Goal: Task Accomplishment & Management: Complete application form

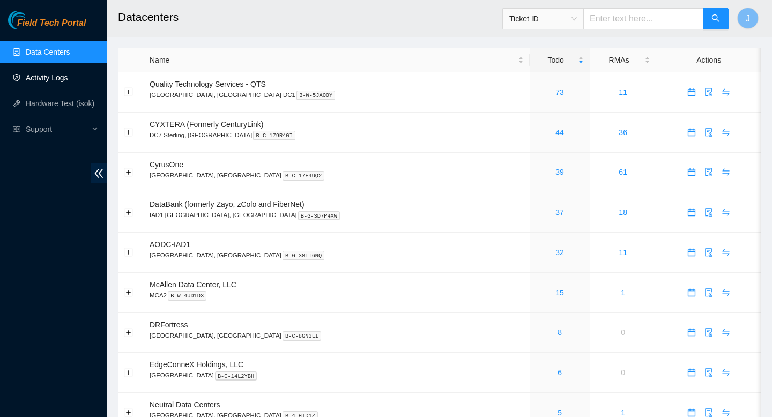
click at [40, 82] on link "Activity Logs" at bounding box center [47, 77] width 42 height 9
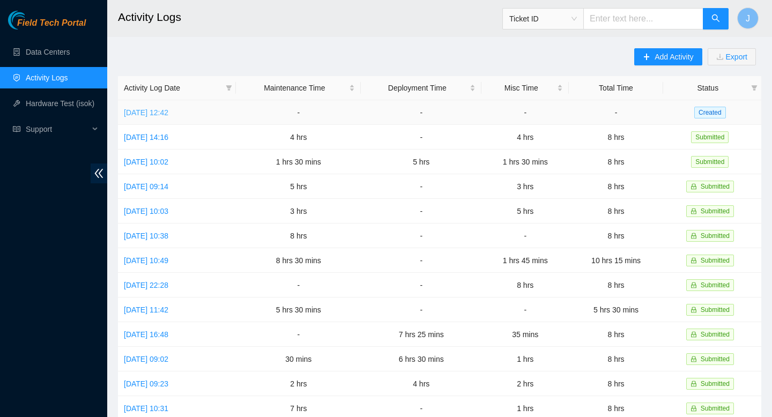
click at [168, 109] on link "Wed, 03 Sep 2025 12:42" at bounding box center [146, 112] width 45 height 9
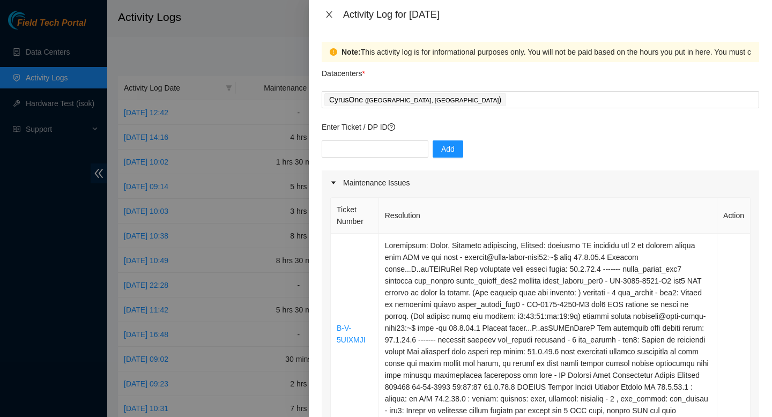
click at [330, 13] on icon "close" at bounding box center [329, 14] width 6 height 6
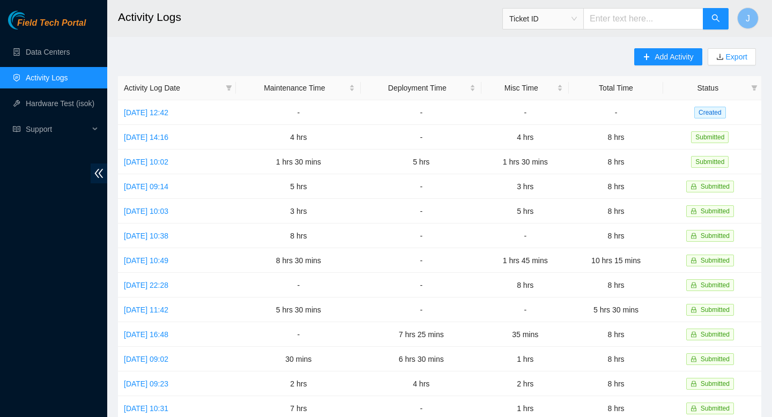
click at [681, 20] on input "text" at bounding box center [644, 18] width 120 height 21
paste input "MX-2506-0030"
click at [570, 21] on span "Ticket ID" at bounding box center [544, 19] width 68 height 16
type input "MX-2506-0030"
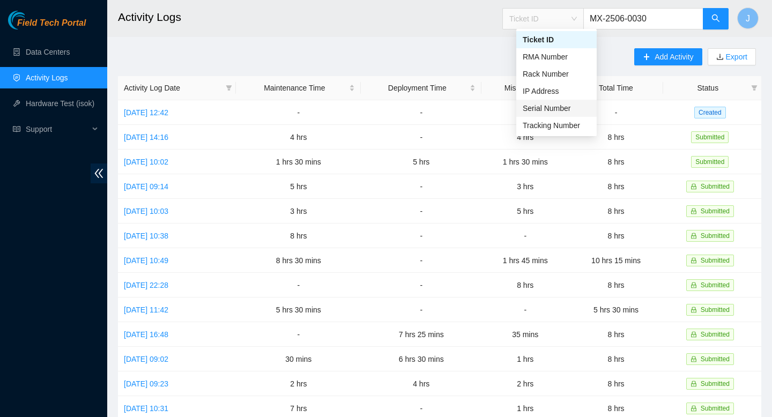
click at [559, 104] on div "Serial Number" at bounding box center [557, 108] width 68 height 12
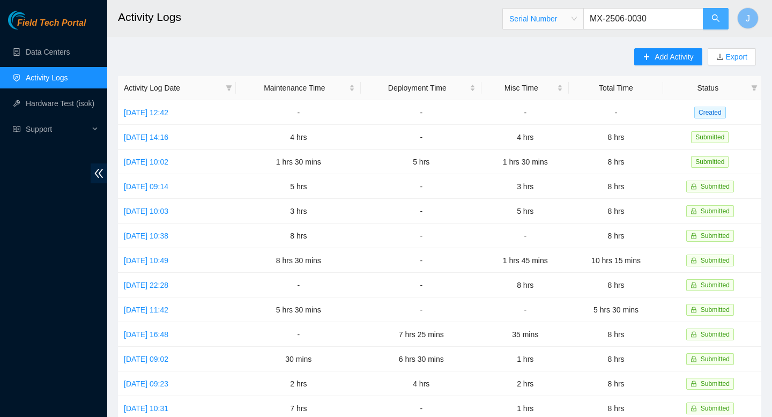
click at [714, 23] on span "search" at bounding box center [716, 19] width 9 height 10
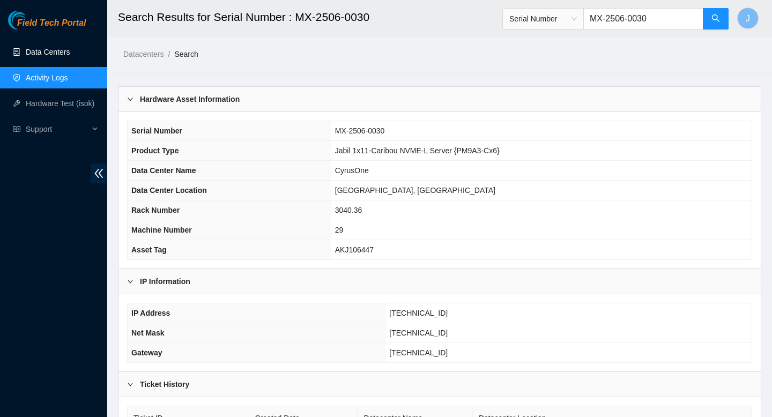
click at [58, 56] on link "Data Centers" at bounding box center [48, 52] width 44 height 9
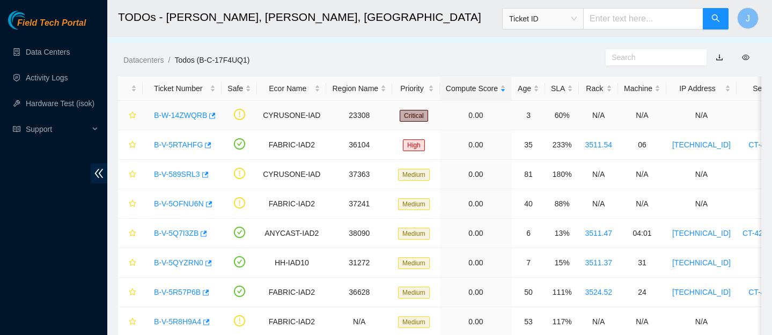
scroll to position [11, 0]
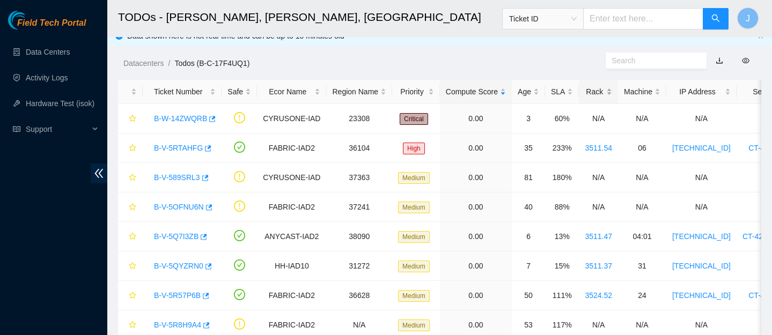
click at [603, 89] on div "Rack" at bounding box center [598, 92] width 27 height 12
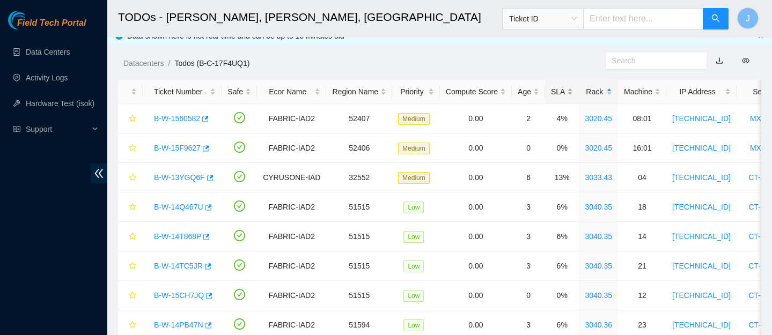
click at [573, 95] on div "SLA" at bounding box center [562, 92] width 22 height 12
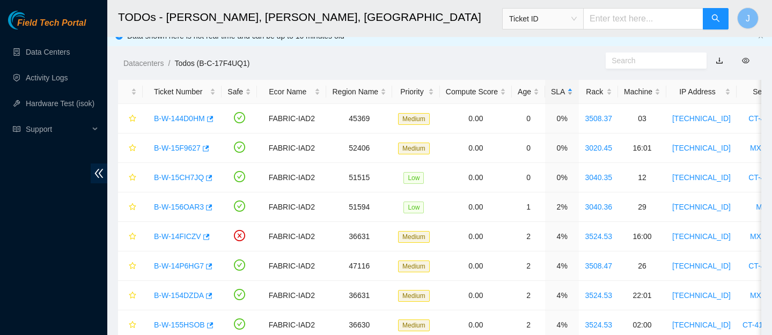
click at [573, 95] on div "SLA" at bounding box center [562, 92] width 22 height 12
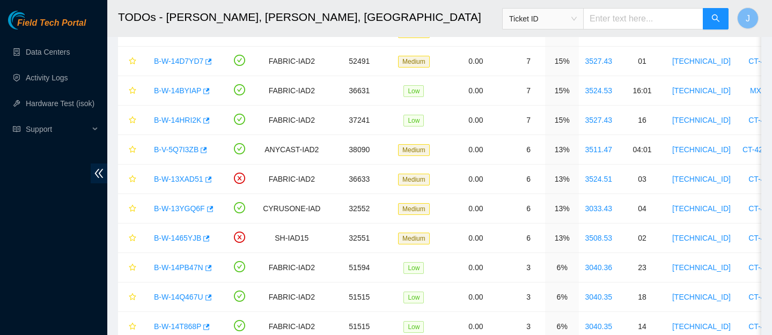
scroll to position [0, 0]
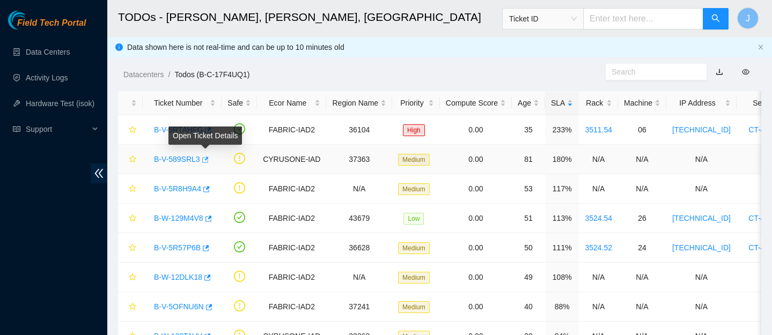
click at [209, 159] on icon "button" at bounding box center [205, 160] width 6 height 6
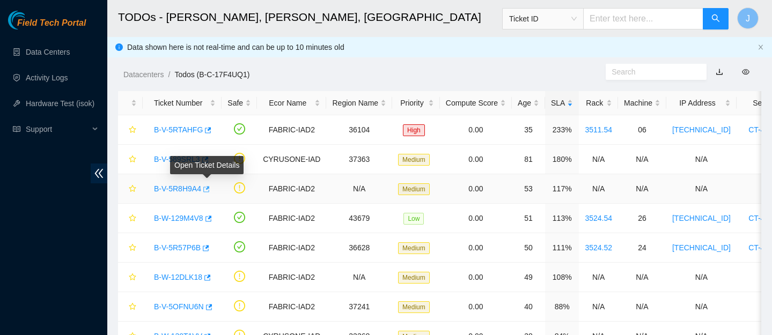
click at [210, 185] on button "button" at bounding box center [205, 189] width 9 height 17
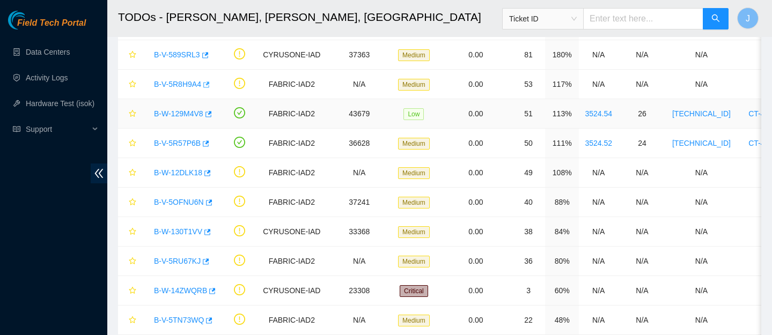
scroll to position [109, 0]
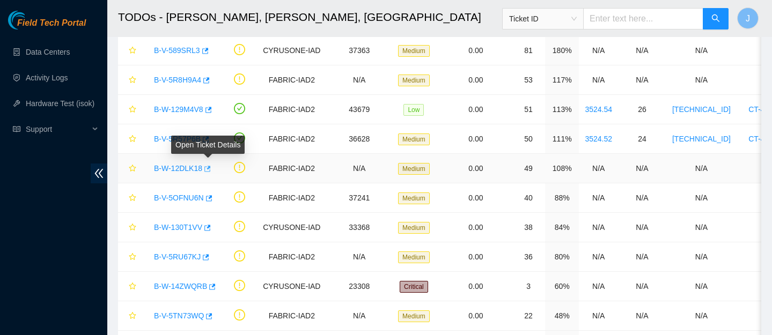
click at [210, 170] on icon "button" at bounding box center [207, 169] width 8 height 8
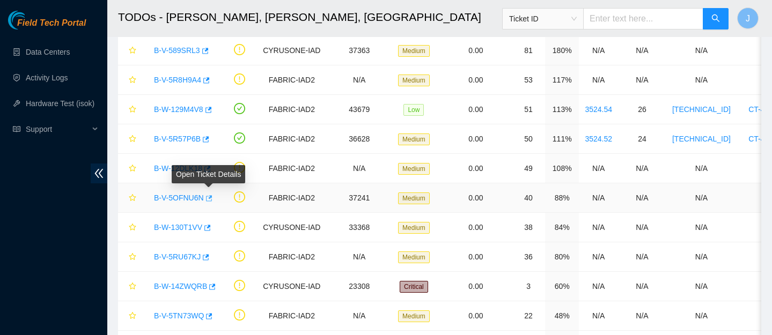
click at [212, 201] on icon "button" at bounding box center [209, 198] width 6 height 6
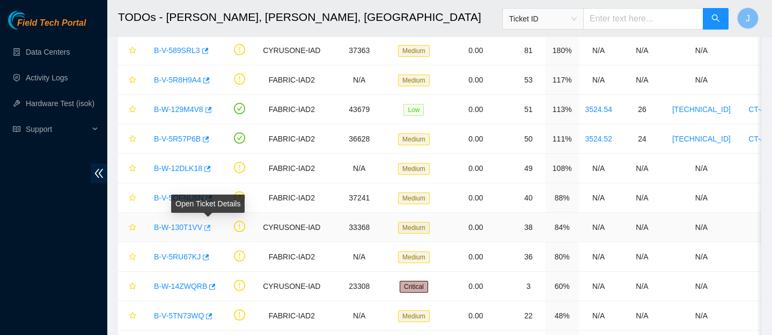
click at [211, 229] on icon "button" at bounding box center [207, 228] width 6 height 6
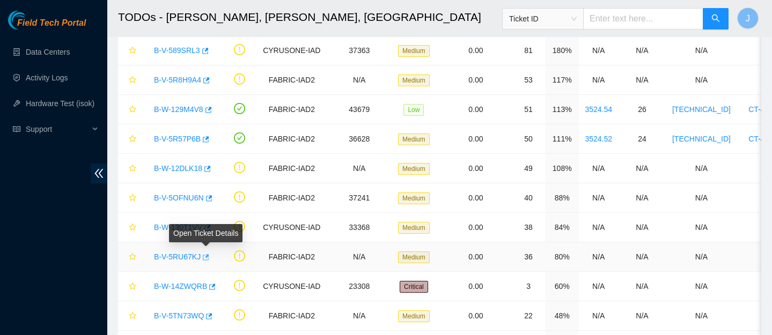
click at [209, 260] on icon "button" at bounding box center [206, 257] width 6 height 6
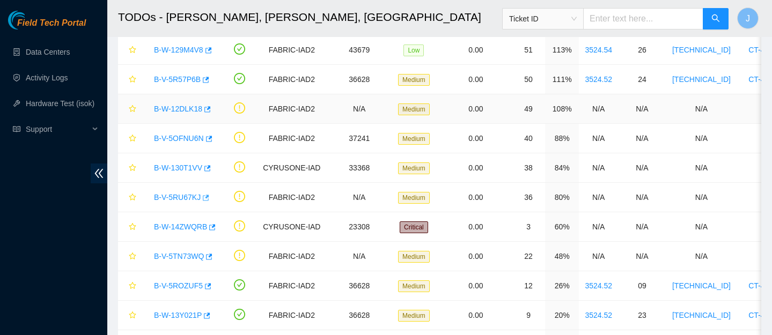
scroll to position [172, 0]
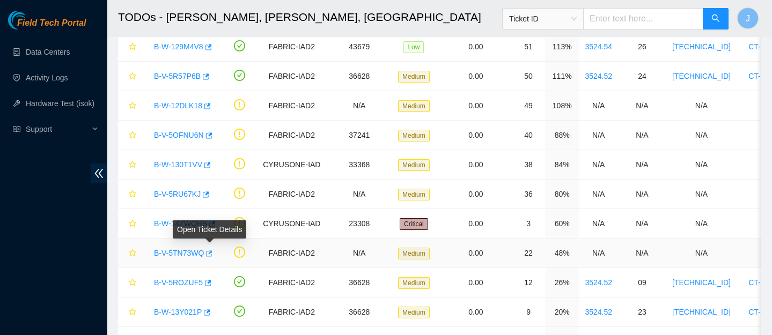
click at [211, 253] on icon "button" at bounding box center [208, 254] width 8 height 8
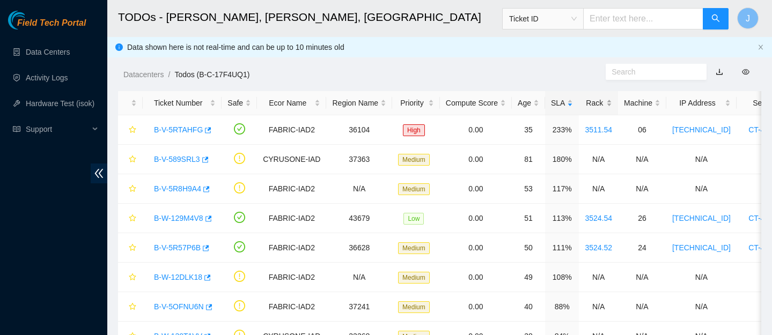
click at [612, 102] on div "Rack" at bounding box center [598, 103] width 27 height 12
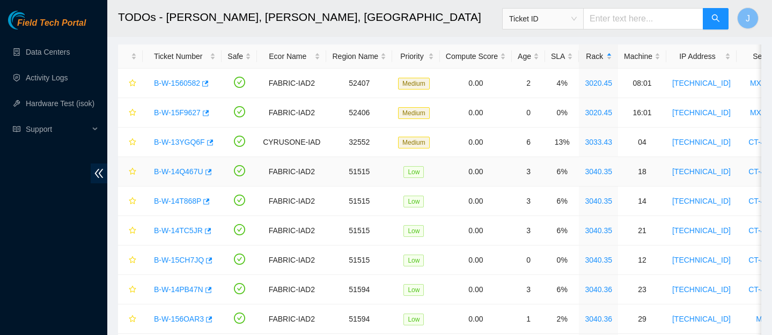
scroll to position [47, 0]
click at [212, 139] on icon "button" at bounding box center [210, 142] width 6 height 6
click at [211, 291] on icon "button" at bounding box center [208, 290] width 8 height 8
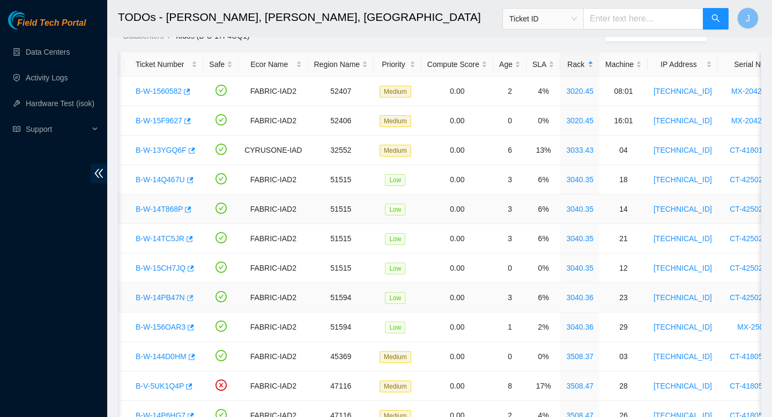
scroll to position [0, 17]
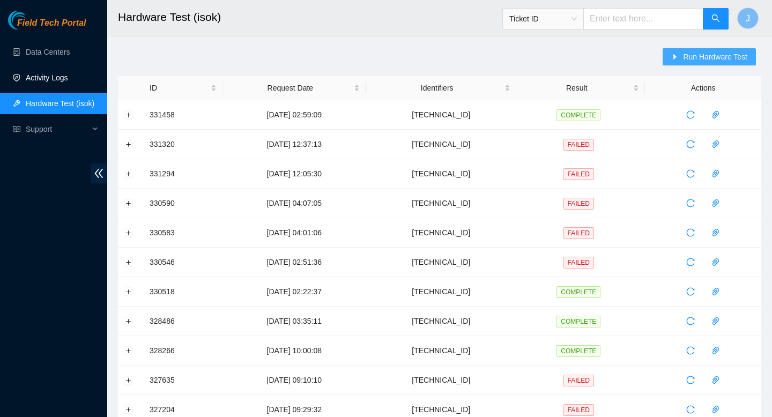
click at [718, 52] on span "Run Hardware Test" at bounding box center [715, 57] width 64 height 12
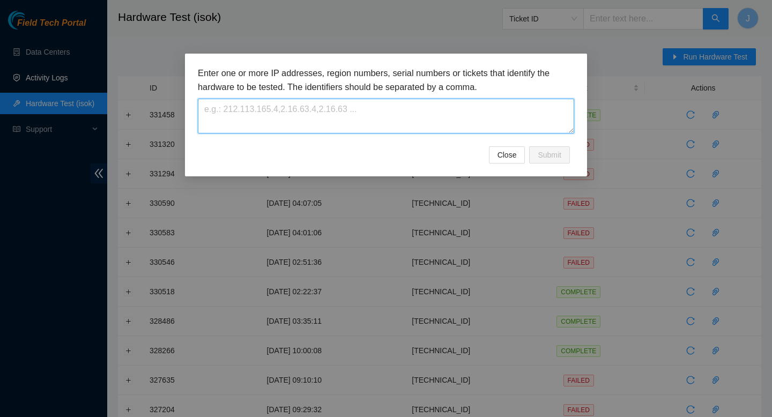
click at [300, 106] on textarea at bounding box center [386, 116] width 377 height 35
paste textarea "23.3.98.216"
type textarea "23.3.98.216"
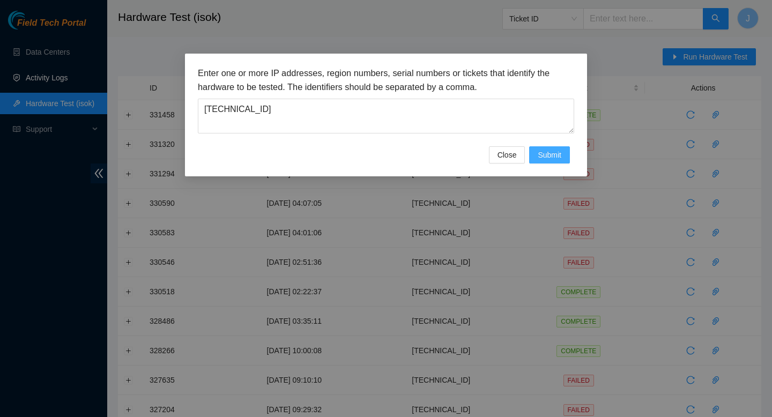
click at [555, 158] on span "Submit" at bounding box center [550, 155] width 24 height 12
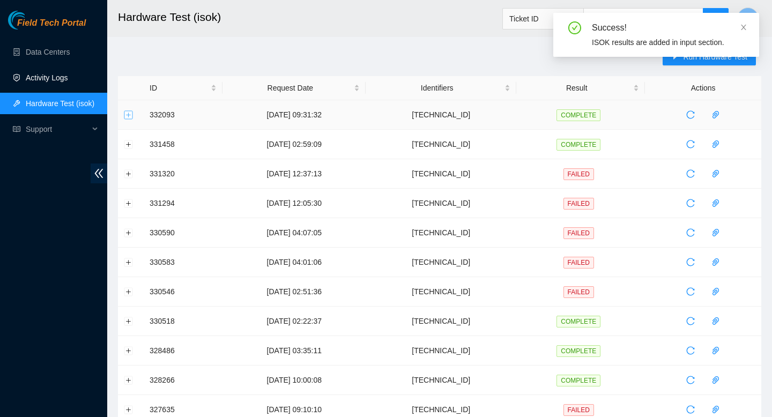
click at [126, 114] on button "Expand row" at bounding box center [128, 114] width 9 height 9
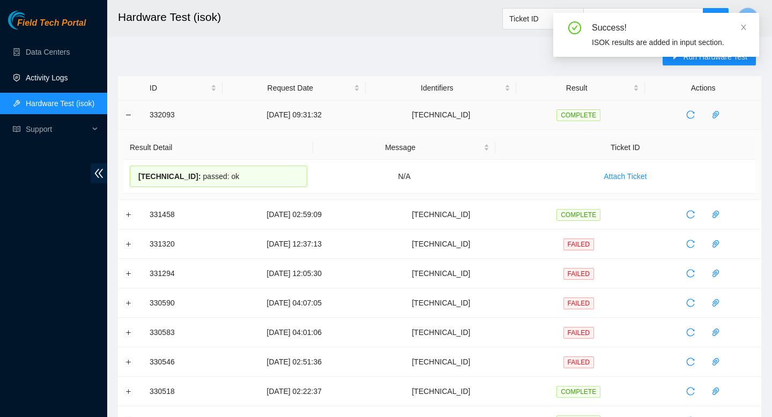
drag, startPoint x: 250, startPoint y: 179, endPoint x: 150, endPoint y: 116, distance: 118.8
copy tbody "332093 04-09-2025 09:31:32 23.3.98.216 COMPLETE Result Detail Message Ticket ID…"
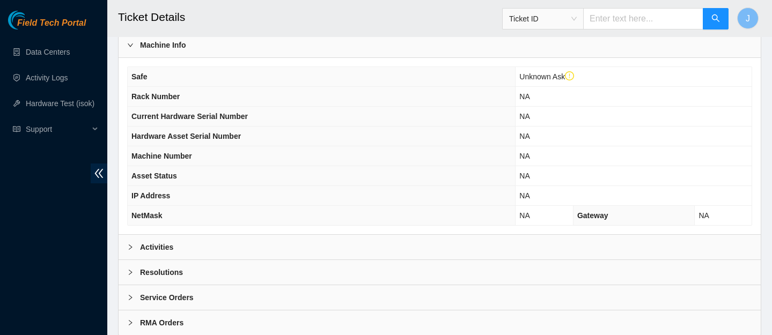
scroll to position [345, 0]
click at [269, 248] on div "Activities" at bounding box center [440, 246] width 642 height 25
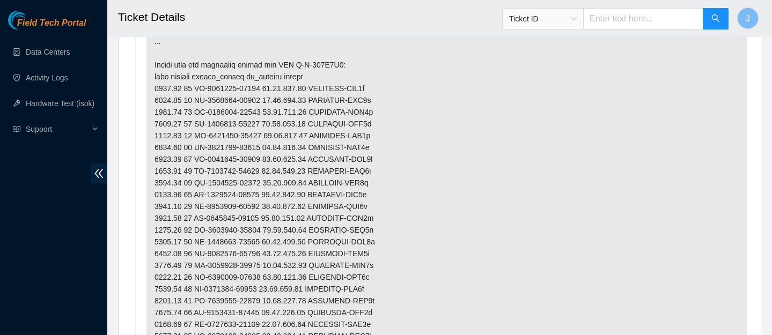
scroll to position [687, 0]
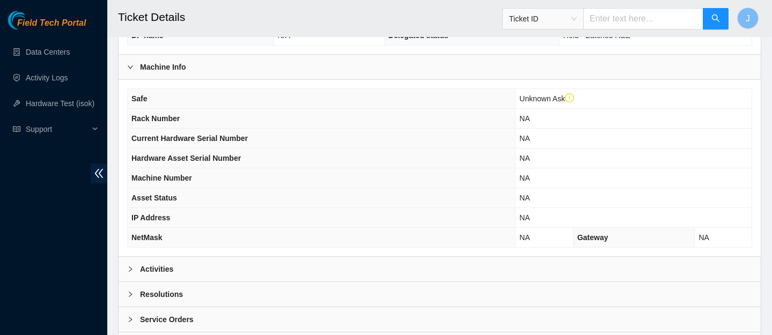
scroll to position [378, 0]
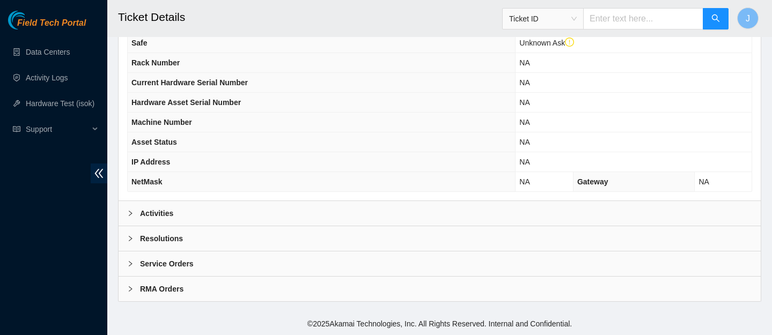
click at [448, 208] on div "Activities" at bounding box center [440, 213] width 642 height 25
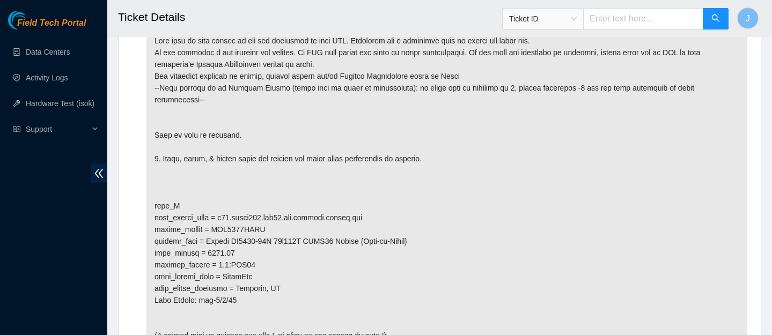
scroll to position [608, 0]
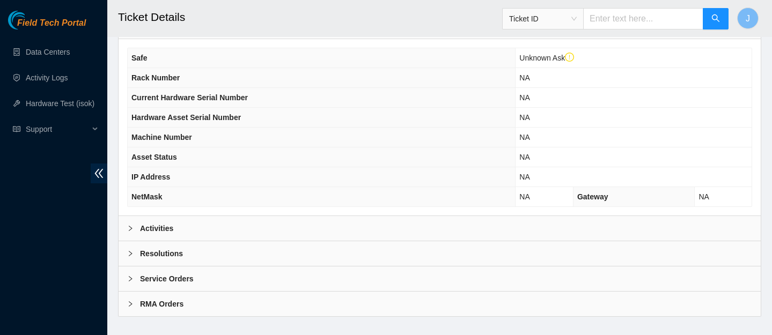
scroll to position [378, 0]
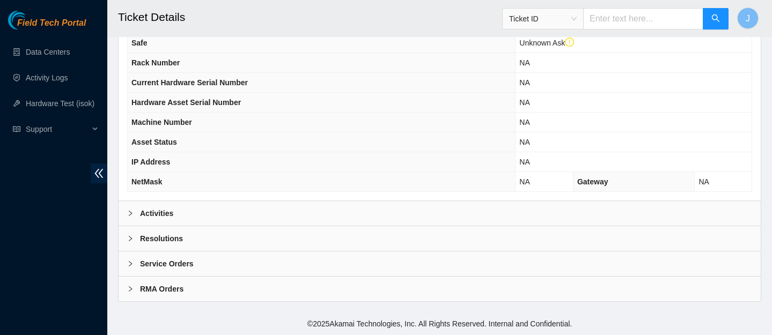
click at [432, 211] on div "Activities" at bounding box center [440, 213] width 642 height 25
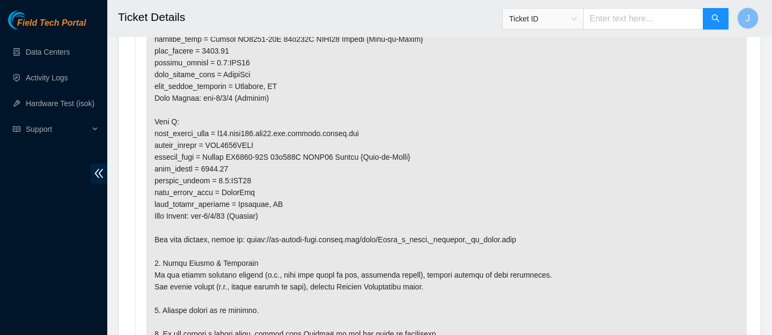
scroll to position [812, 0]
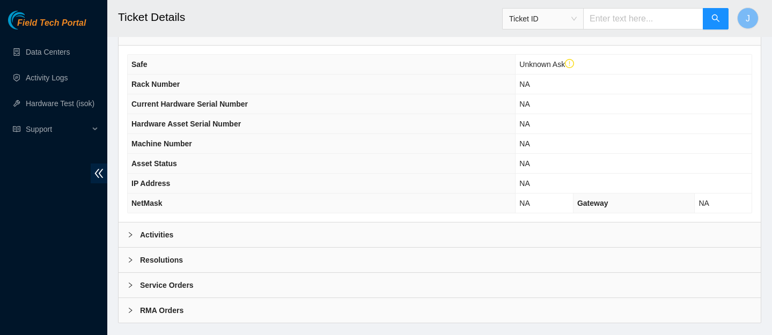
scroll to position [378, 0]
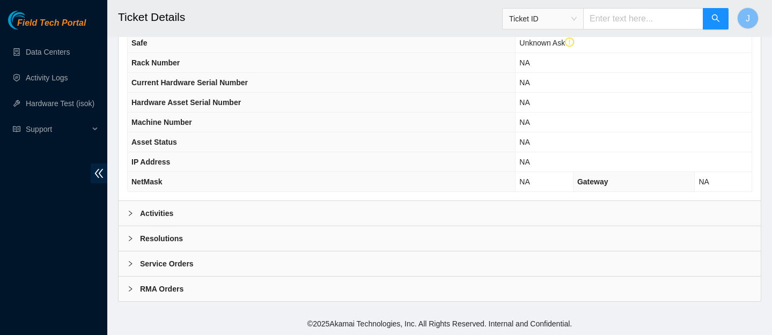
click at [420, 220] on div "Activities" at bounding box center [440, 213] width 642 height 25
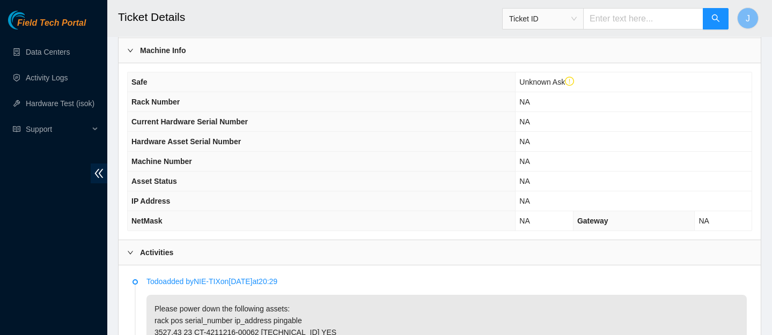
scroll to position [478, 0]
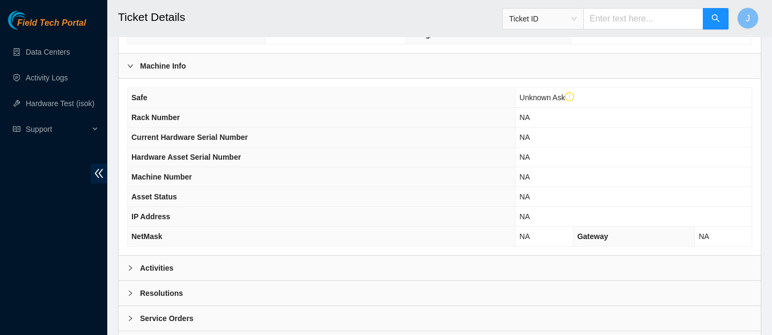
scroll to position [342, 0]
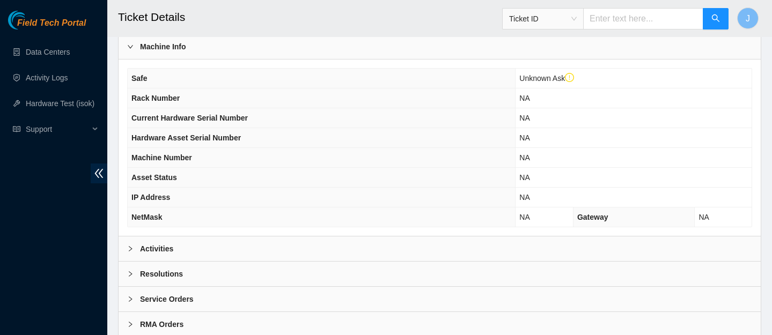
click at [334, 244] on div "Activities" at bounding box center [440, 249] width 642 height 25
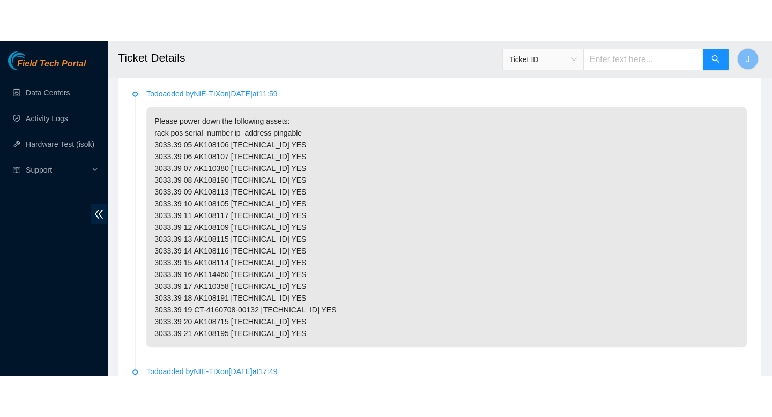
scroll to position [557, 0]
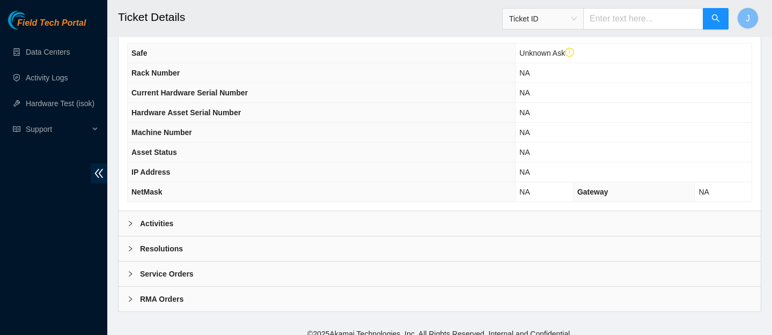
scroll to position [378, 0]
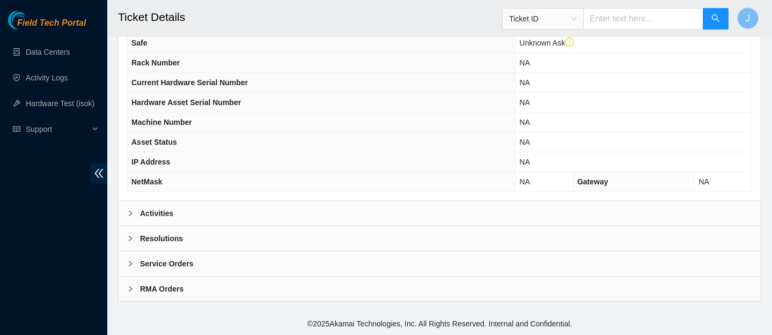
click at [372, 211] on div "Activities" at bounding box center [440, 213] width 642 height 25
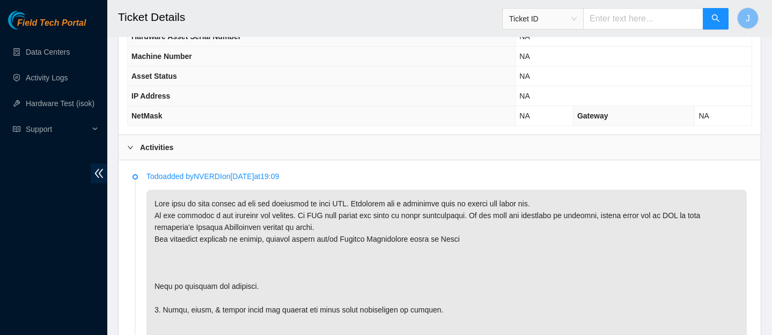
scroll to position [444, 0]
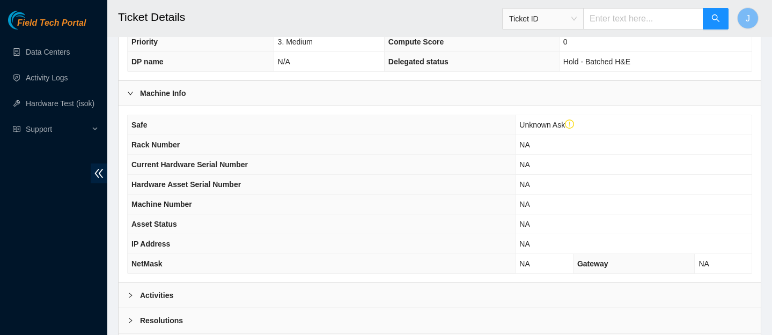
scroll to position [378, 0]
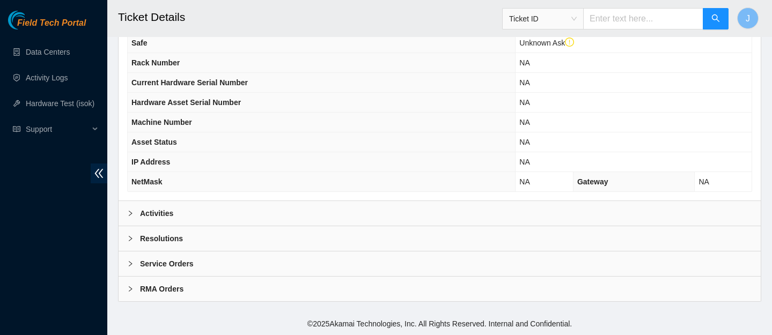
click at [349, 210] on div "Activities" at bounding box center [440, 213] width 642 height 25
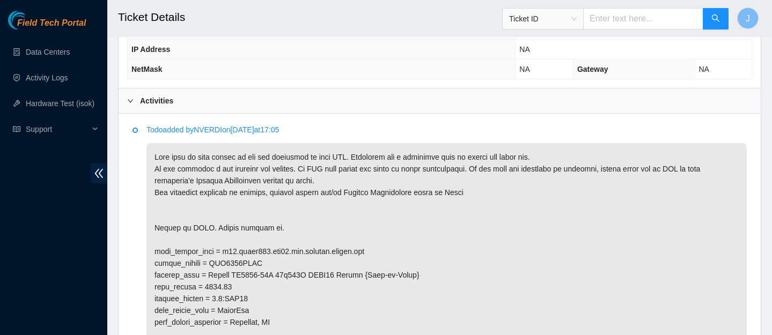
scroll to position [500, 0]
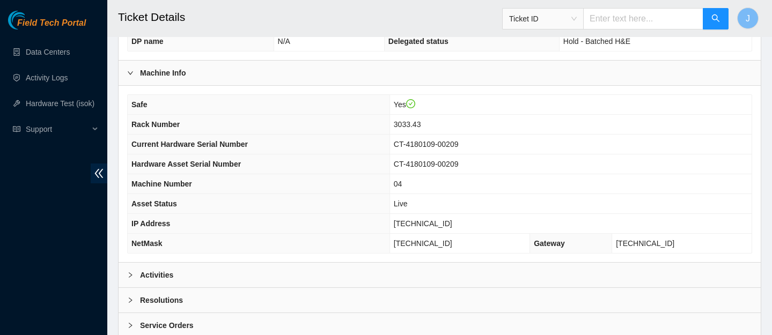
scroll to position [295, 0]
click at [363, 275] on div "Activities" at bounding box center [440, 275] width 642 height 25
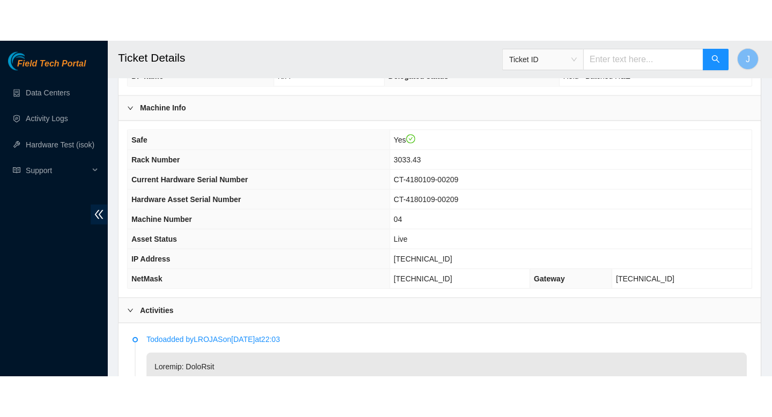
scroll to position [298, 0]
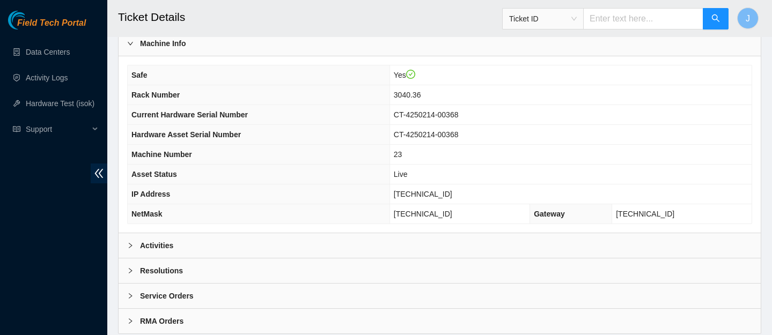
scroll to position [357, 0]
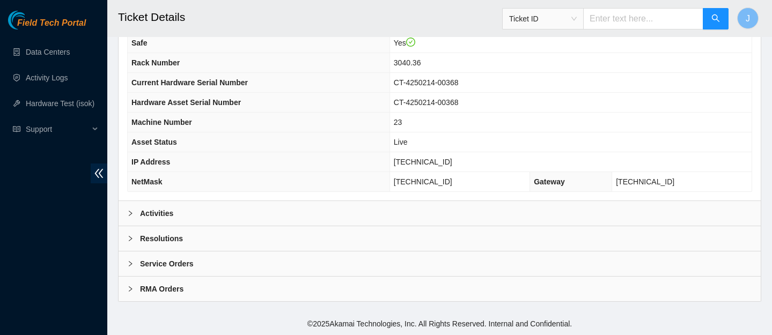
click at [299, 223] on div "Activities" at bounding box center [440, 213] width 642 height 25
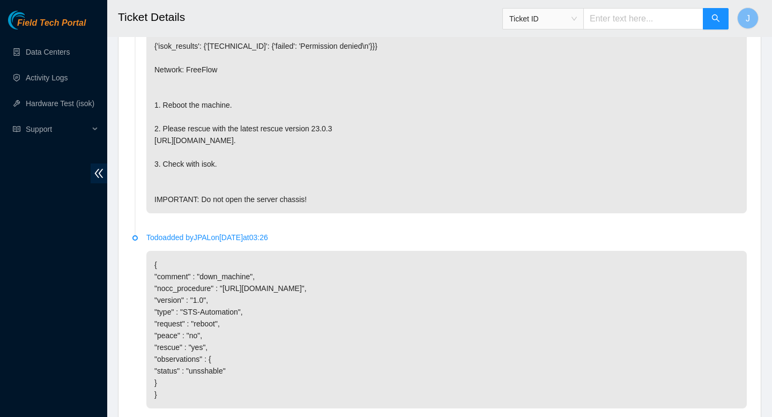
scroll to position [765, 0]
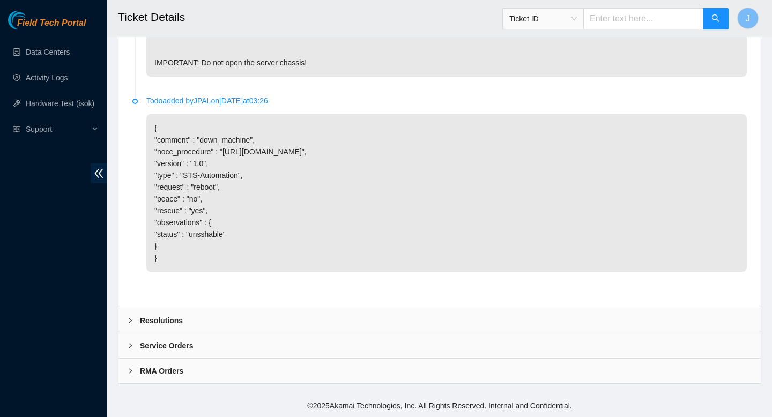
click at [397, 309] on div "Resolutions" at bounding box center [440, 320] width 643 height 25
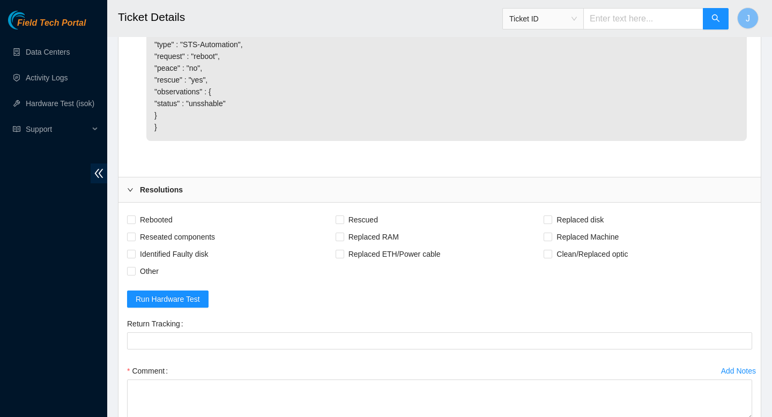
scroll to position [874, 0]
click at [130, 222] on input "Rebooted" at bounding box center [131, 218] width 8 height 8
checkbox input "true"
click at [130, 239] on input "Reseated components" at bounding box center [131, 235] width 8 height 8
click at [136, 244] on span "Reseated components" at bounding box center [178, 235] width 84 height 17
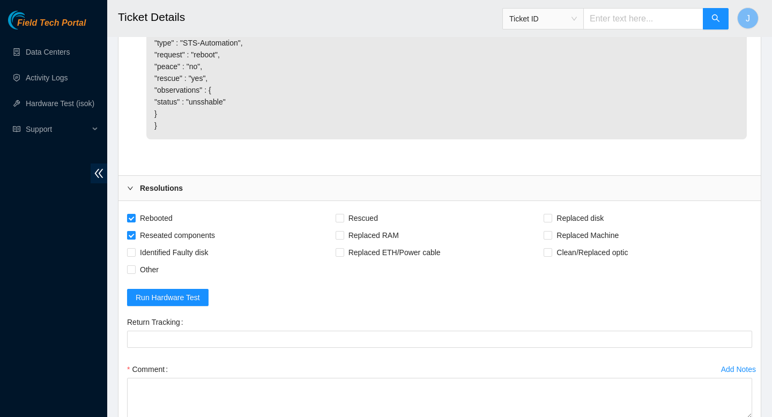
click at [135, 239] on input "Reseated components" at bounding box center [131, 235] width 8 height 8
checkbox input "false"
click at [339, 222] on input "Rescued" at bounding box center [340, 218] width 8 height 8
checkbox input "true"
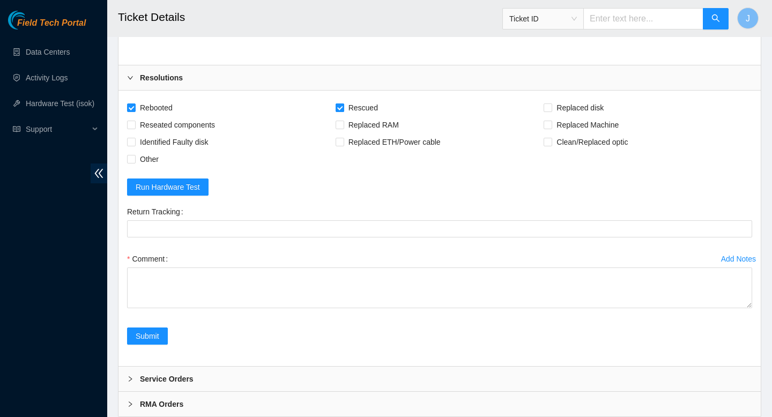
scroll to position [1041, 0]
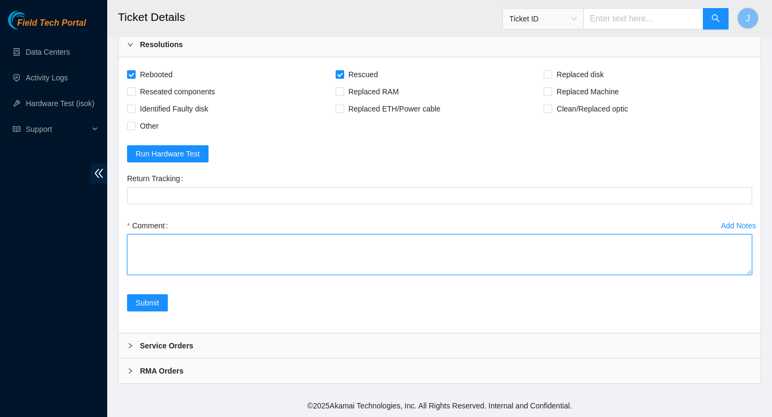
click at [309, 240] on textarea "Comment" at bounding box center [439, 254] width 625 height 41
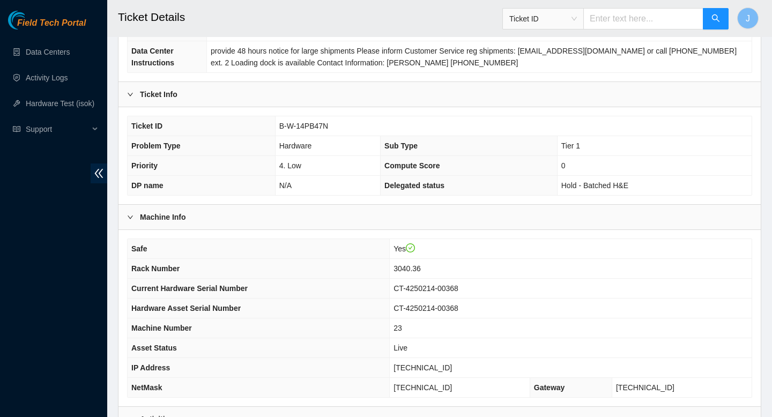
scroll to position [160, 0]
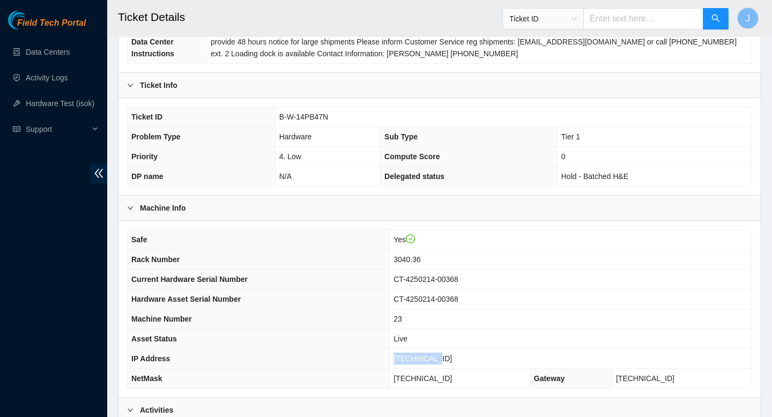
drag, startPoint x: 455, startPoint y: 357, endPoint x: 400, endPoint y: 362, distance: 56.0
click at [400, 335] on tr "IP Address 23.3.98.216" at bounding box center [440, 359] width 624 height 20
copy tr "[TECHNICAL_ID]"
drag, startPoint x: 337, startPoint y: 115, endPoint x: 268, endPoint y: 121, distance: 68.9
click at [268, 121] on tr "Ticket ID B-W-14PB47N" at bounding box center [440, 117] width 624 height 20
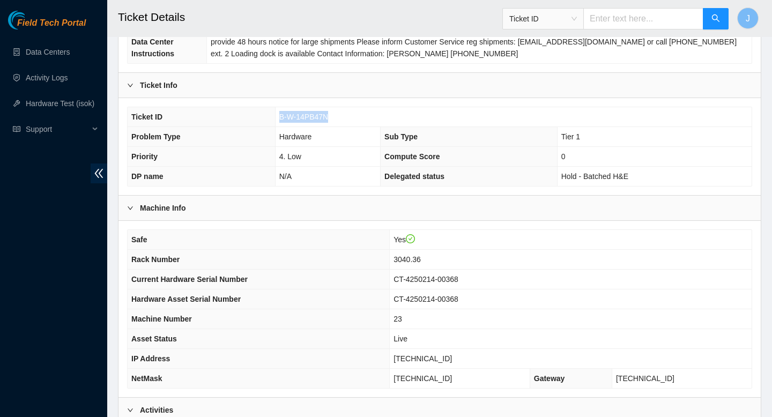
copy tr "B-W-14PB47N"
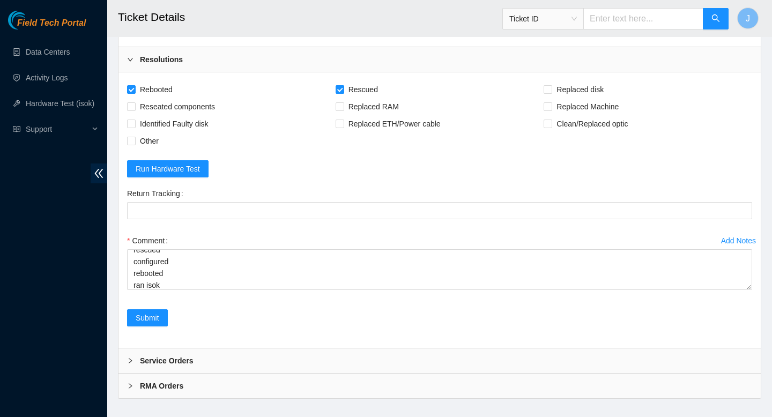
scroll to position [1041, 0]
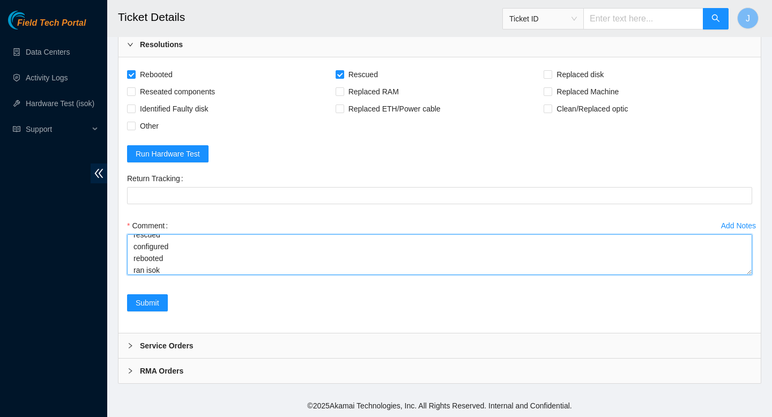
click at [285, 270] on textarea "verified SN plugged, screen frozen rebooted rescued configured rebooted ran isok" at bounding box center [439, 254] width 625 height 41
paste textarea "332093 04-09-2025 09:31:32 23.3.98.216 COMPLETE Result Detail Message Ticket ID…"
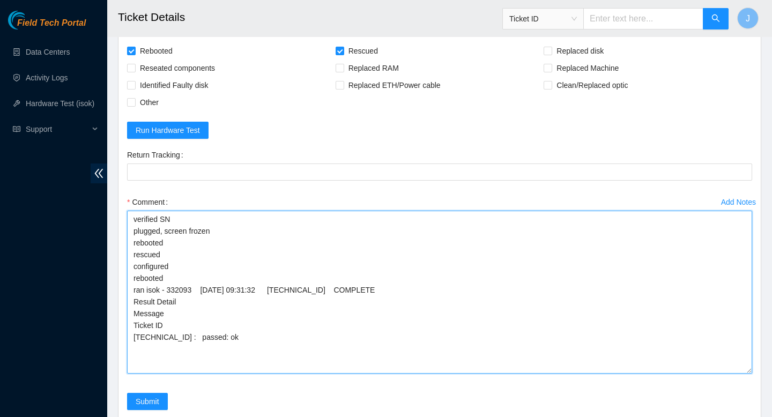
scroll to position [0, 0]
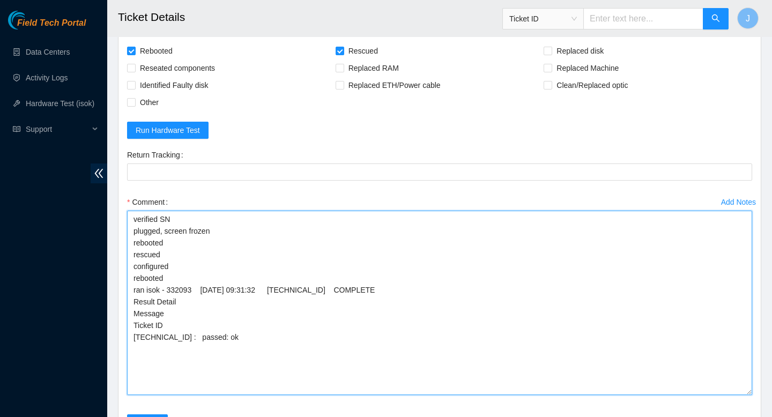
drag, startPoint x: 749, startPoint y: 273, endPoint x: 746, endPoint y: 417, distance: 143.8
click at [746, 335] on textarea "verified SN plugged, screen frozen rebooted rescued configured rebooted ran iso…" at bounding box center [439, 303] width 625 height 185
type textarea "verified SN plugged, screen frozen rebooted rescued configured rebooted ran iso…"
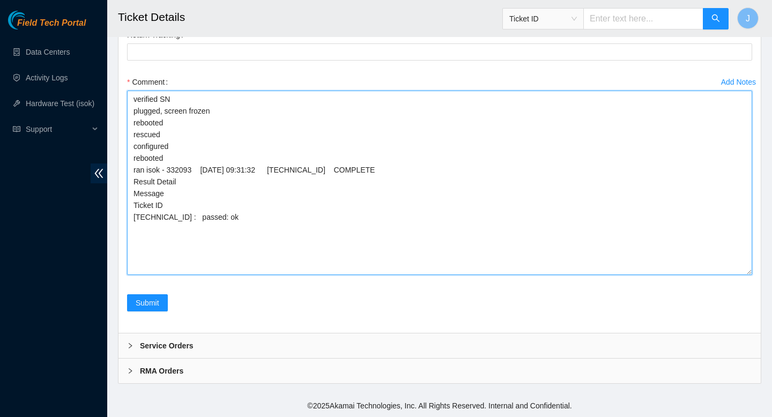
scroll to position [1185, 0]
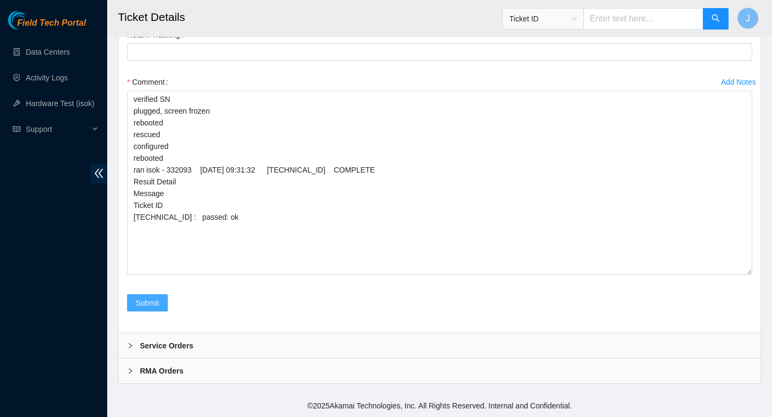
click at [146, 301] on span "Submit" at bounding box center [148, 303] width 24 height 12
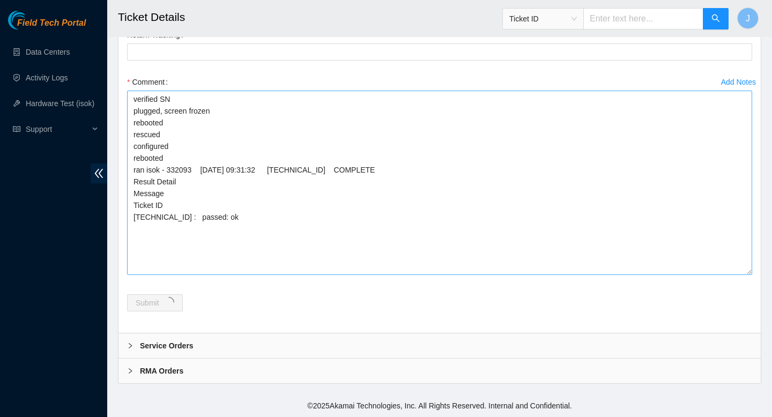
scroll to position [0, 0]
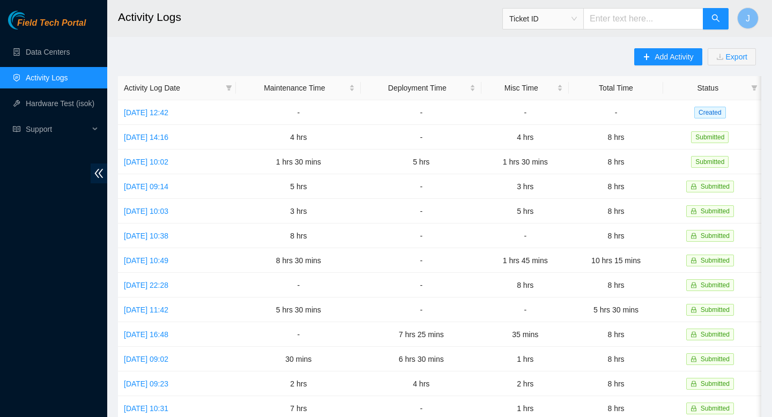
click at [670, 22] on input "text" at bounding box center [644, 18] width 120 height 21
paste input "B-W-15F9627"
type input "B-W-15F9627"
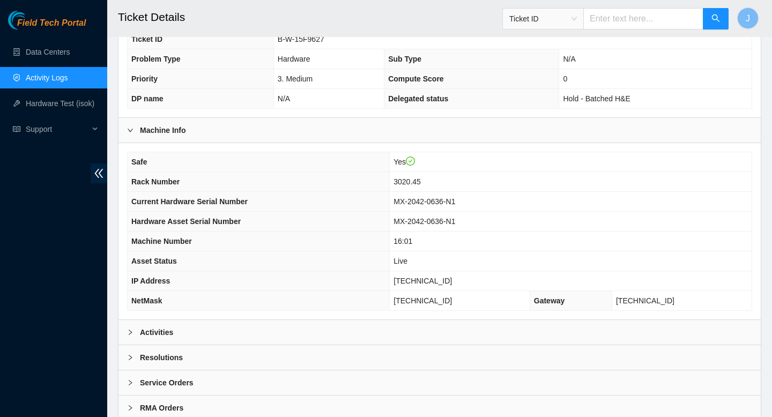
scroll to position [275, 0]
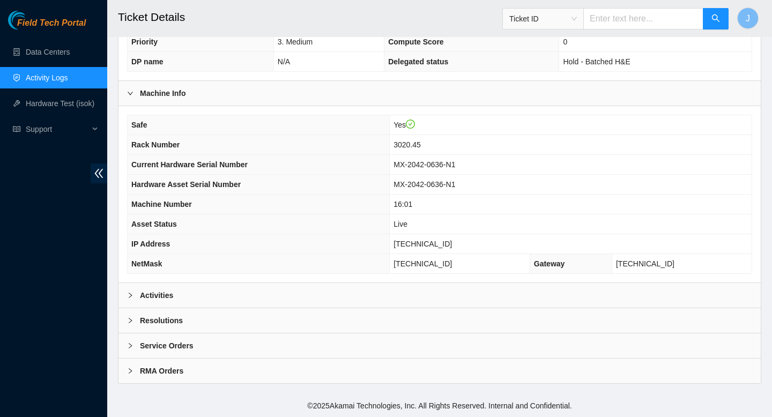
click at [256, 289] on div "Activities" at bounding box center [440, 295] width 643 height 25
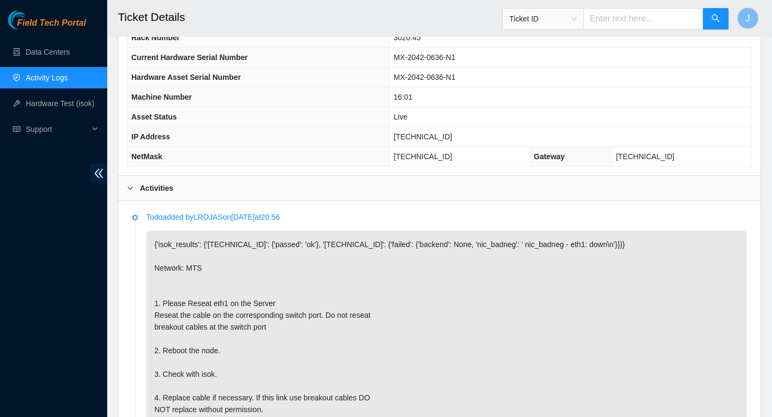
scroll to position [381, 0]
drag, startPoint x: 460, startPoint y: 142, endPoint x: 414, endPoint y: 142, distance: 46.1
click at [414, 142] on td "[TECHNICAL_ID]" at bounding box center [571, 138] width 362 height 20
copy span "[TECHNICAL_ID]"
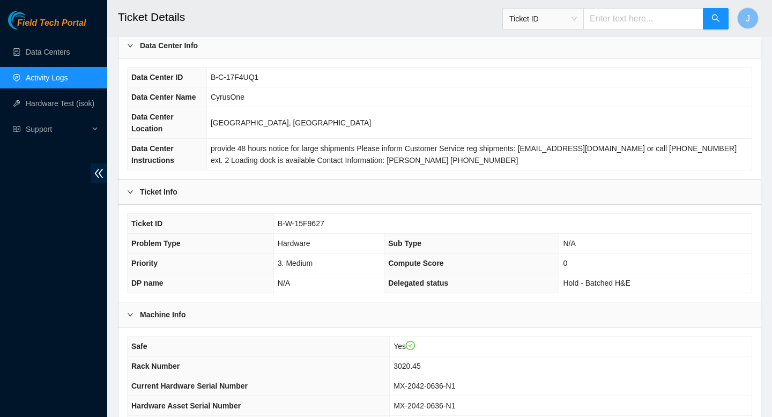
scroll to position [50, 0]
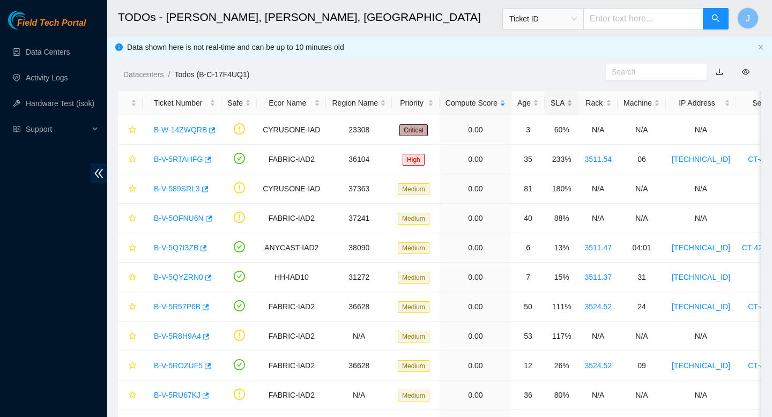
click at [573, 104] on div "SLA" at bounding box center [562, 103] width 22 height 12
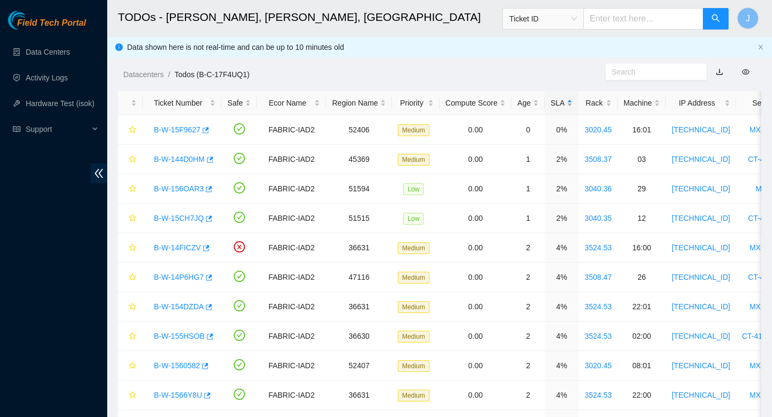
click at [573, 104] on div "SLA" at bounding box center [562, 103] width 22 height 12
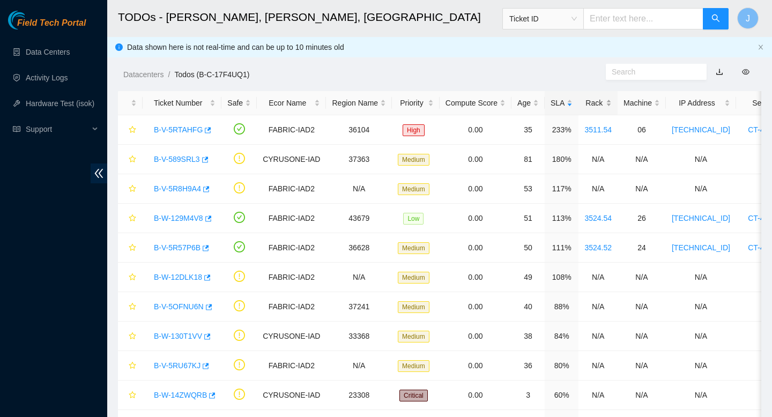
click at [612, 105] on div "Rack" at bounding box center [598, 103] width 27 height 12
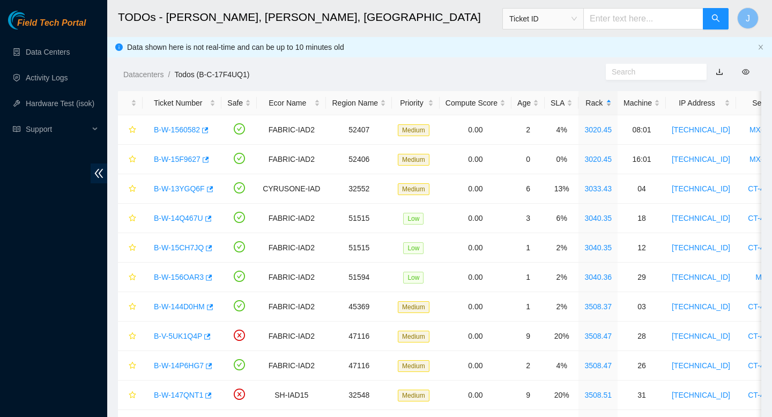
click at [612, 105] on div "Rack" at bounding box center [598, 103] width 27 height 12
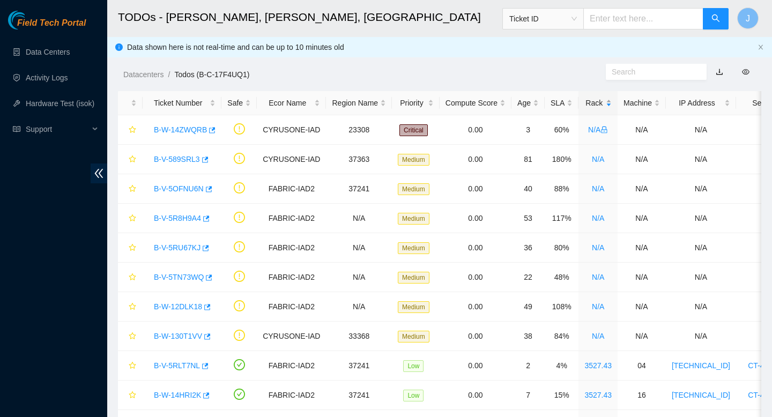
click at [612, 105] on div "Rack" at bounding box center [598, 103] width 27 height 12
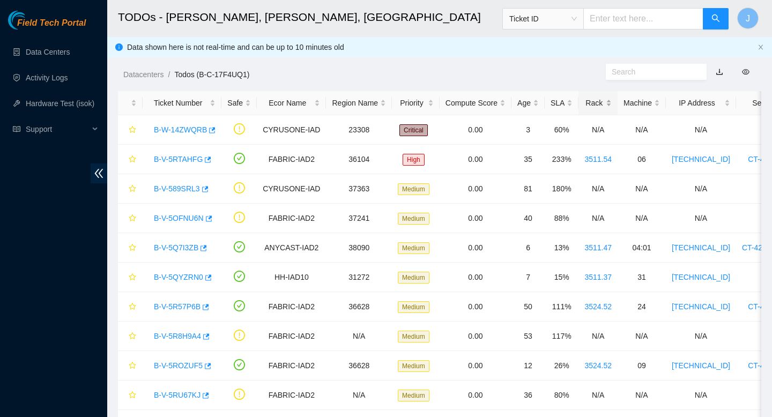
click at [612, 105] on div "Rack" at bounding box center [598, 103] width 27 height 12
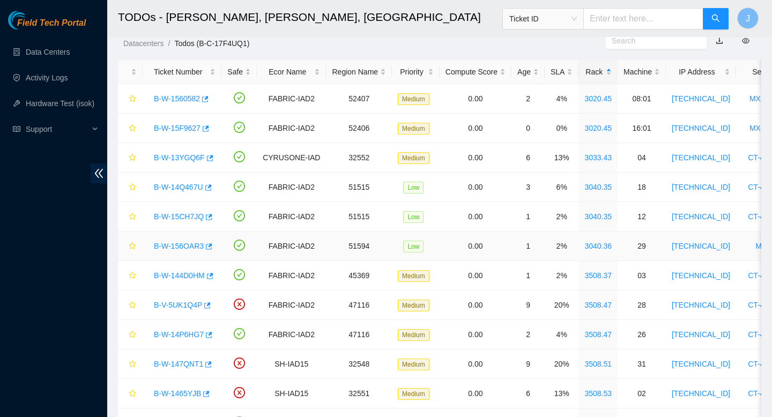
scroll to position [43, 0]
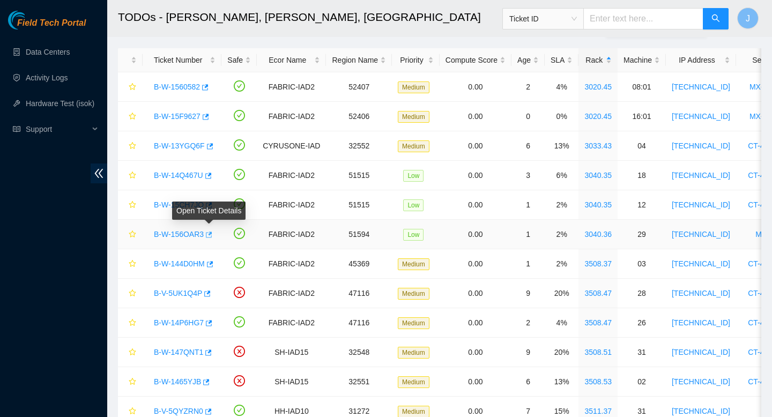
click at [212, 236] on icon "button" at bounding box center [208, 235] width 8 height 8
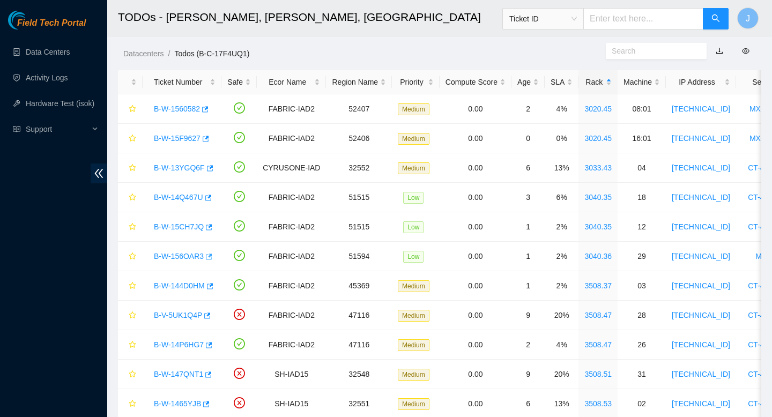
scroll to position [0, 0]
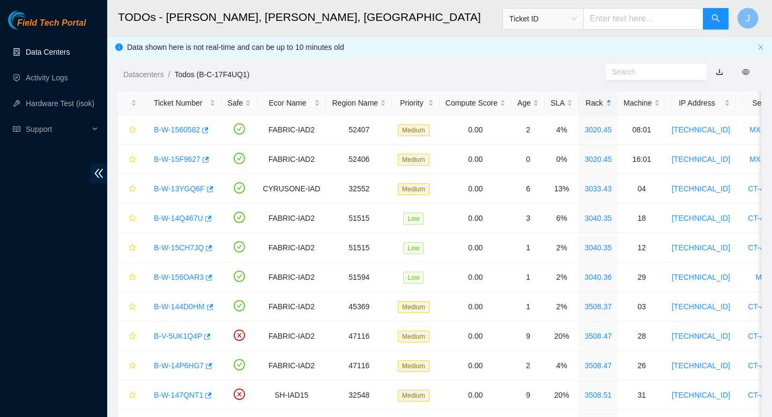
click at [64, 54] on link "Data Centers" at bounding box center [48, 52] width 44 height 9
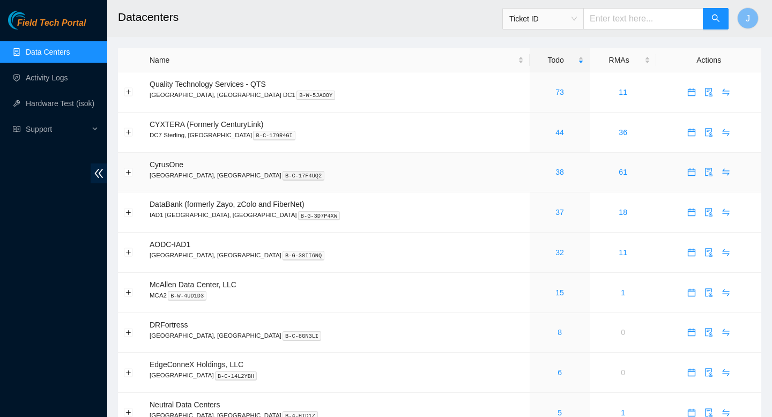
click at [536, 178] on div "38" at bounding box center [560, 172] width 48 height 12
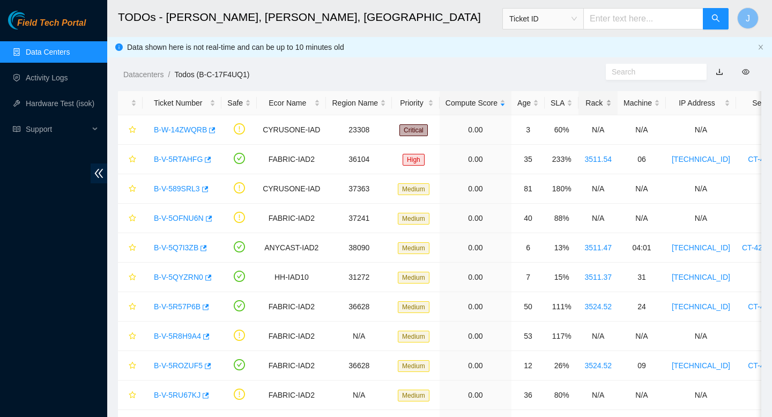
click at [608, 102] on div "Rack" at bounding box center [598, 103] width 27 height 12
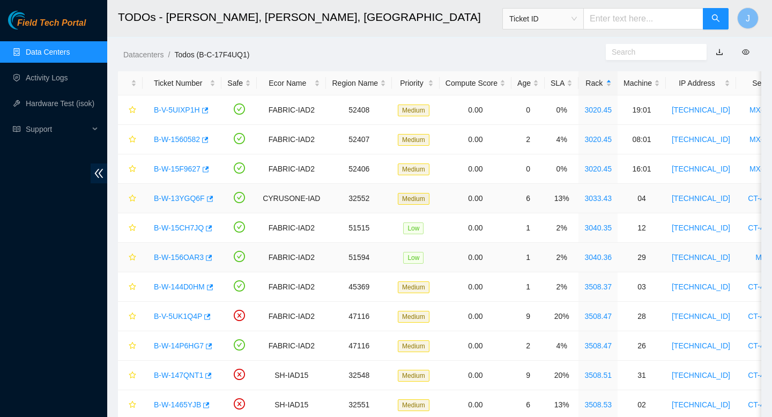
scroll to position [19, 0]
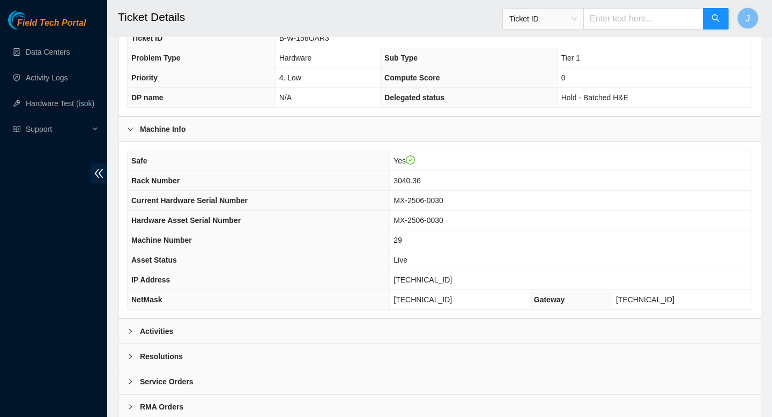
scroll to position [242, 0]
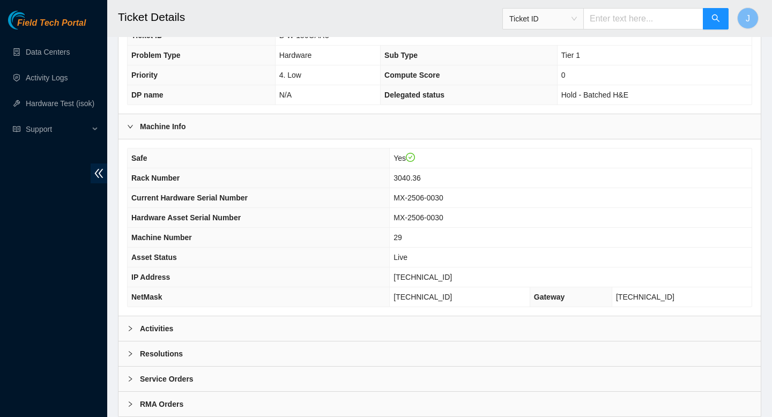
click at [341, 326] on div "Activities" at bounding box center [440, 328] width 643 height 25
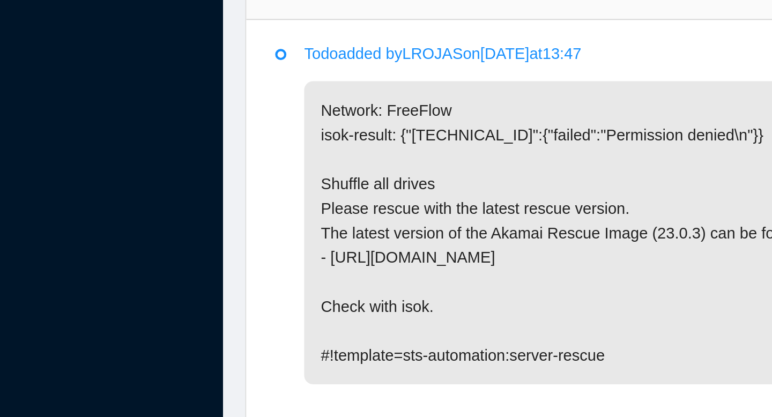
scroll to position [360, 0]
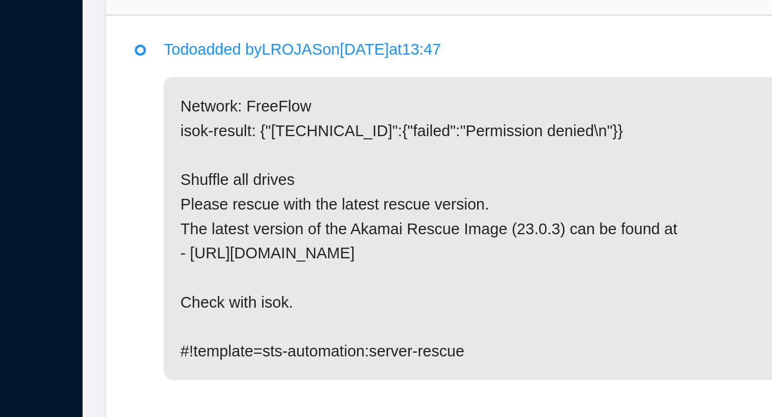
click at [229, 372] on p "Network: FreeFlow isok-result: {"[TECHNICAL_ID]":{"failed":"Permission denied\n…" at bounding box center [446, 326] width 601 height 146
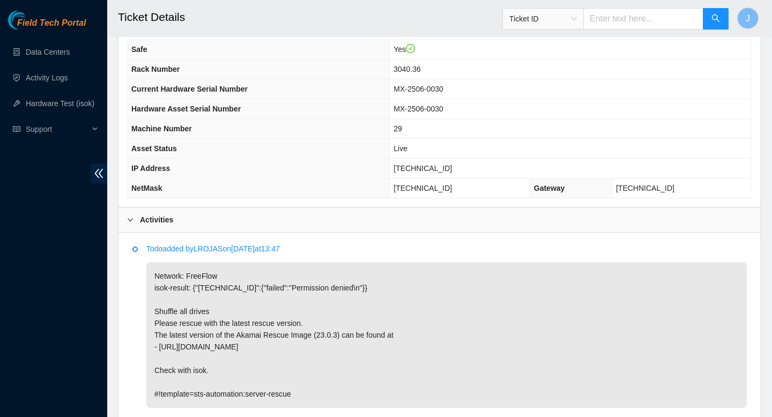
scroll to position [353, 0]
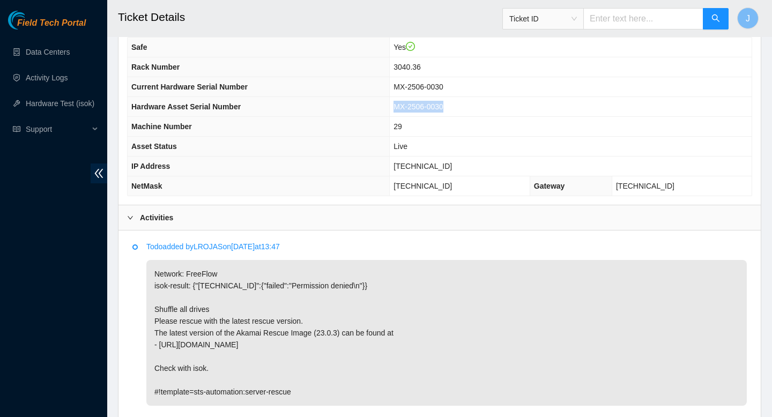
drag, startPoint x: 469, startPoint y: 108, endPoint x: 407, endPoint y: 110, distance: 61.7
click at [407, 110] on td "MX-2506-0030" at bounding box center [571, 107] width 362 height 20
copy span "MX-2506-0030"
drag, startPoint x: 466, startPoint y: 169, endPoint x: 401, endPoint y: 167, distance: 65.0
click at [401, 167] on tr "IP Address [TECHNICAL_ID]" at bounding box center [440, 167] width 624 height 20
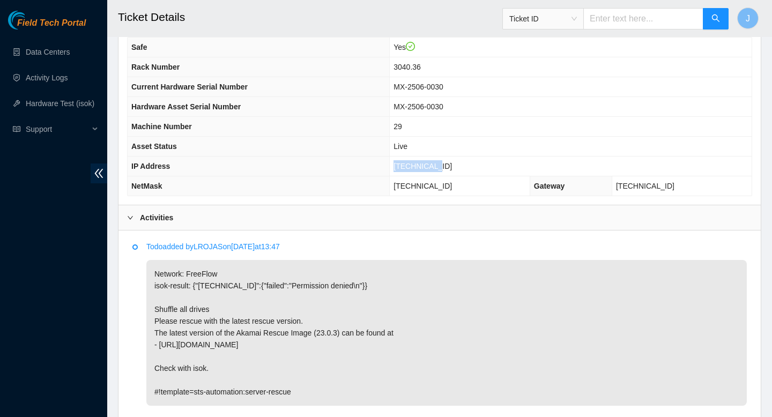
copy tr "[TECHNICAL_ID]"
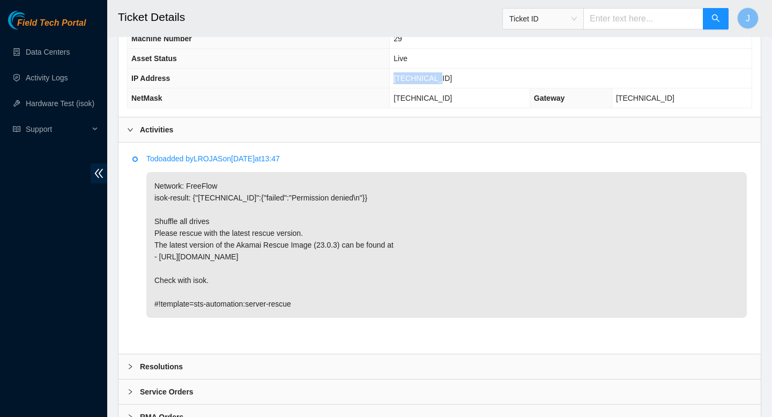
scroll to position [487, 0]
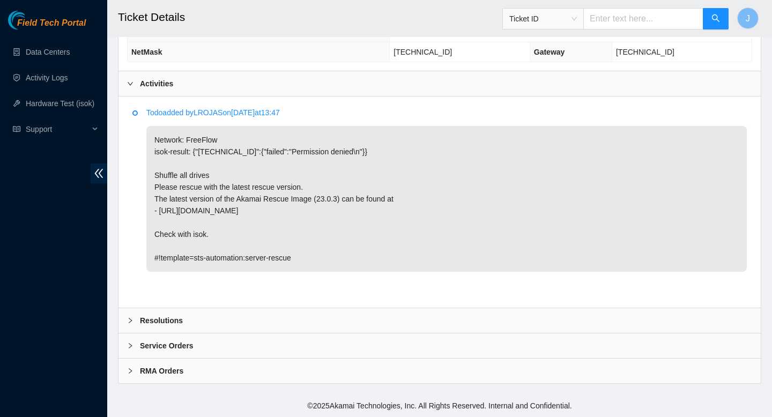
click at [400, 327] on div "Resolutions" at bounding box center [440, 320] width 643 height 25
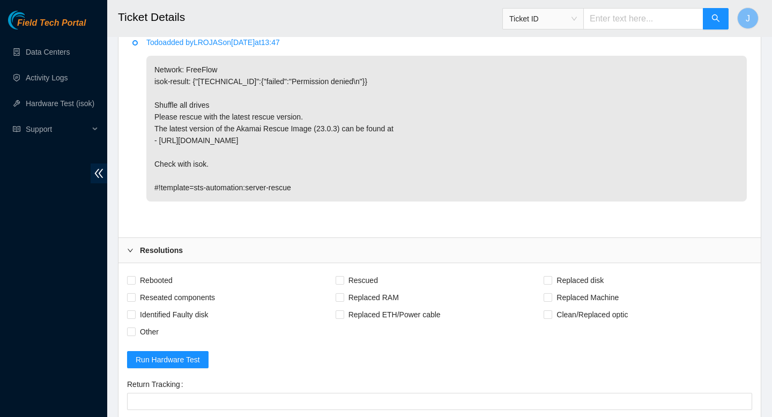
scroll to position [573, 0]
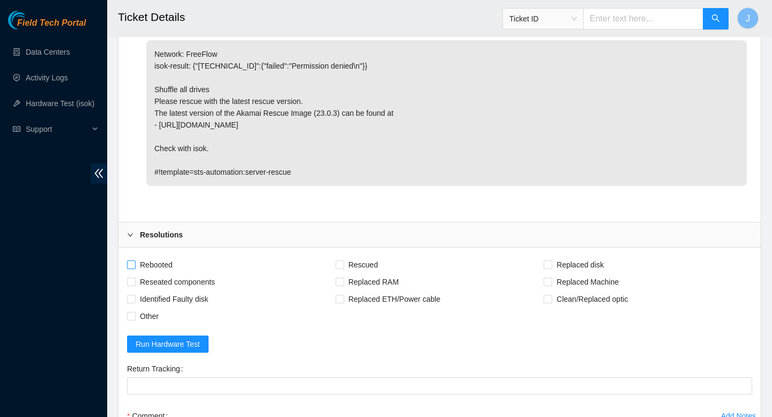
click at [133, 261] on input "Rebooted" at bounding box center [131, 265] width 8 height 8
checkbox input "true"
click at [134, 284] on input "Reseated components" at bounding box center [131, 282] width 8 height 8
checkbox input "true"
click at [342, 263] on input "Rescued" at bounding box center [340, 265] width 8 height 8
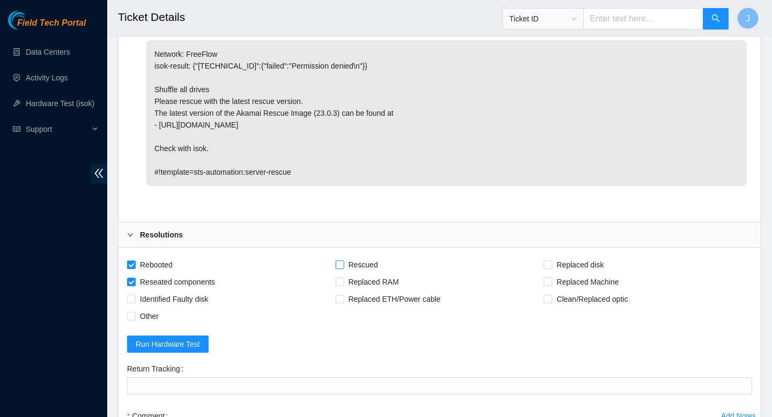
checkbox input "true"
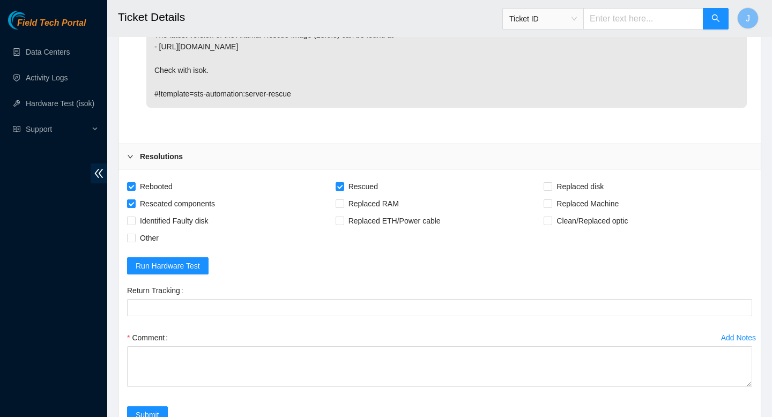
scroll to position [653, 0]
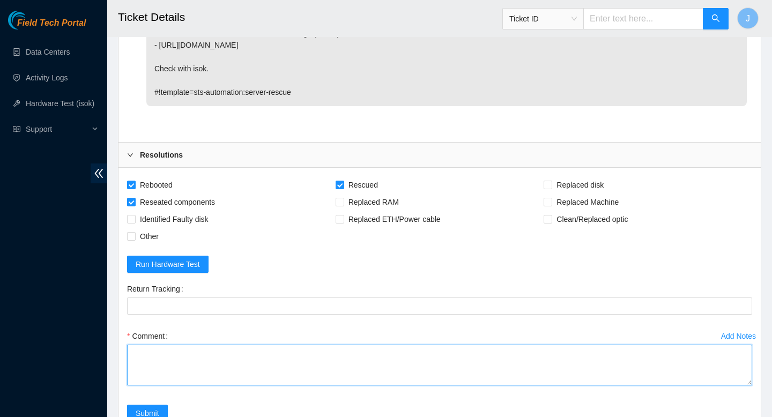
click at [255, 376] on textarea "Comment" at bounding box center [439, 365] width 625 height 41
paste textarea "332118 04-09-2025 10:12:57 23.3.98.222 COMPLETE Result Detail Message Ticket ID…"
type textarea "verified SN powered down shuffled all drives, reseated NVME.m2 rescued rebooted…"
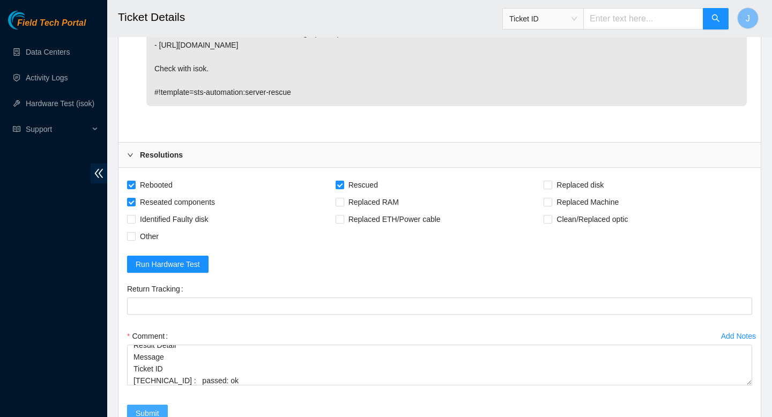
click at [148, 411] on span "Submit" at bounding box center [148, 414] width 24 height 12
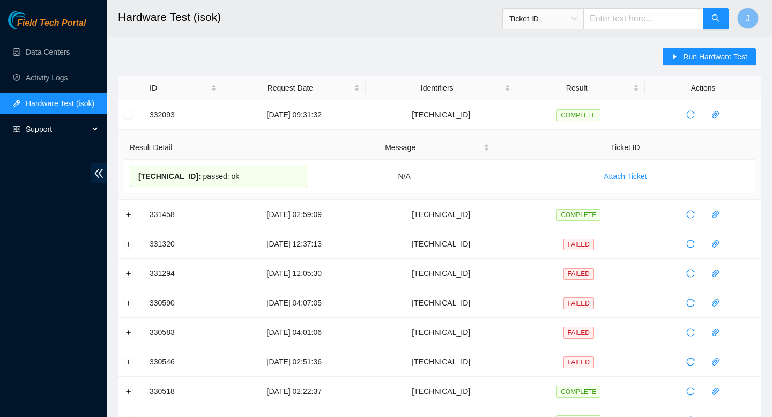
click at [53, 124] on span "Support" at bounding box center [57, 129] width 63 height 21
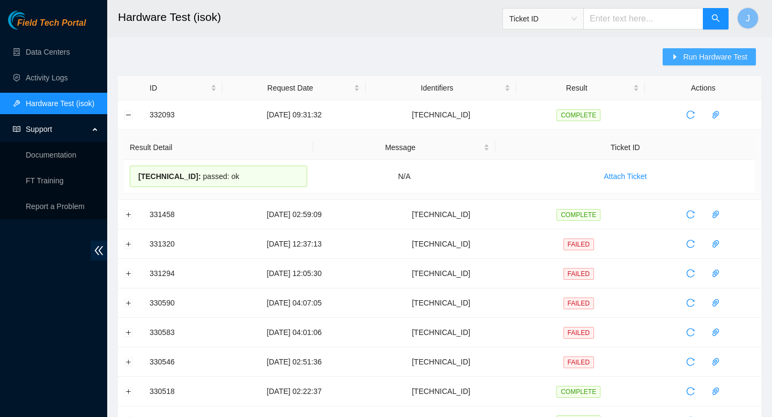
click at [692, 57] on span "Run Hardware Test" at bounding box center [715, 57] width 64 height 12
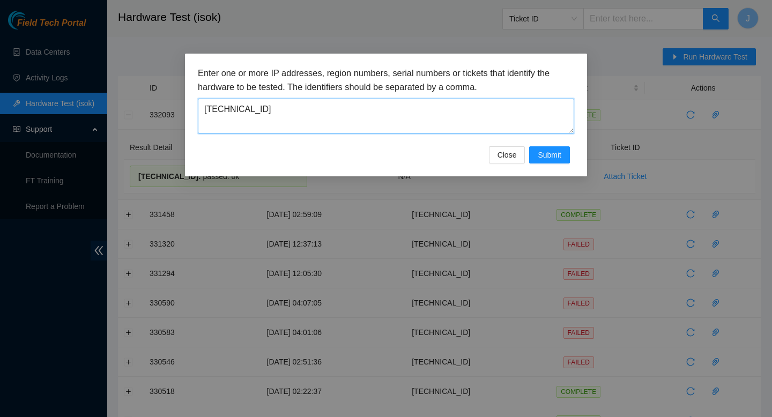
click at [385, 108] on textarea "23.3.98.216" at bounding box center [386, 116] width 377 height 35
paste textarea "22"
type textarea "23.3.98.222"
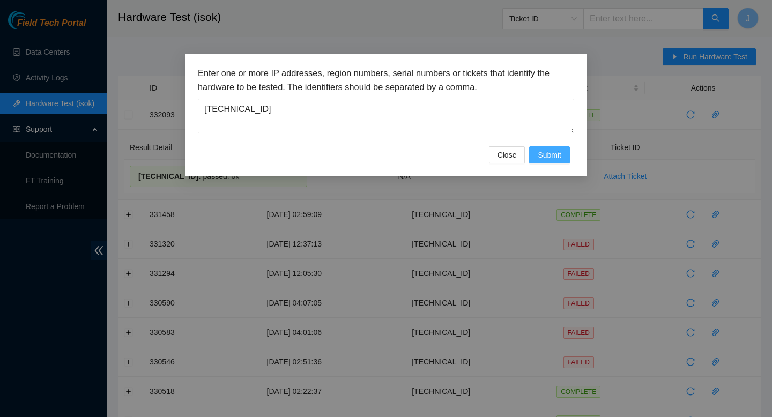
click at [547, 162] on button "Submit" at bounding box center [549, 154] width 41 height 17
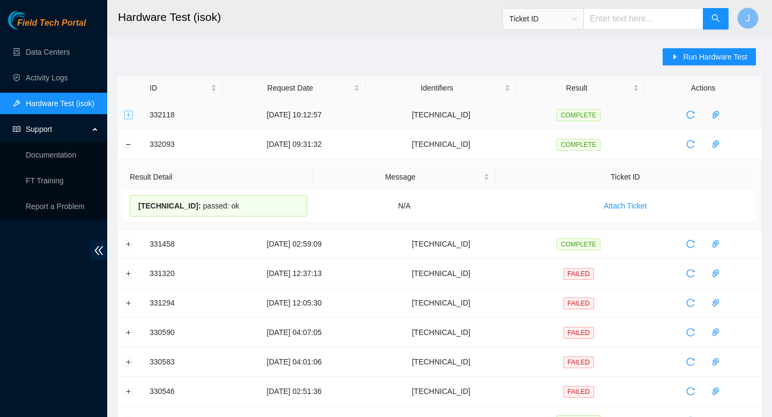
click at [124, 118] on button "Expand row" at bounding box center [128, 114] width 9 height 9
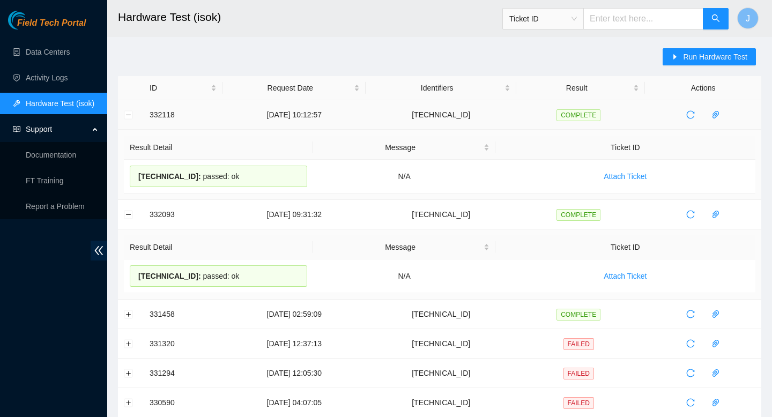
drag, startPoint x: 238, startPoint y: 180, endPoint x: 138, endPoint y: 118, distance: 117.6
copy tbody "332118 04-09-2025 10:12:57 23.3.98.222 COMPLETE Result Detail Message Ticket ID…"
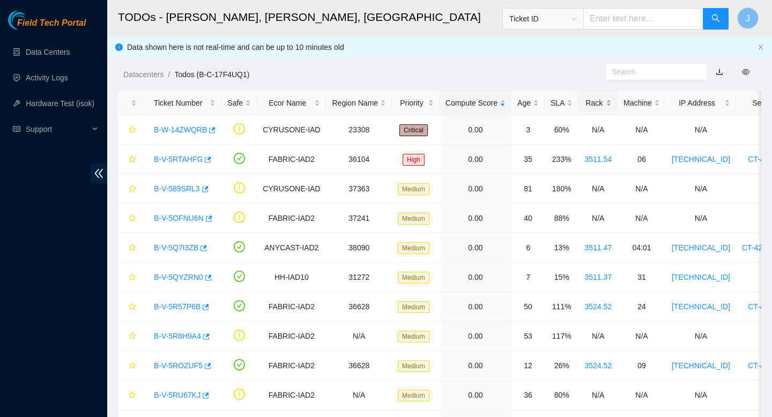
click at [612, 103] on div "Rack" at bounding box center [598, 103] width 27 height 12
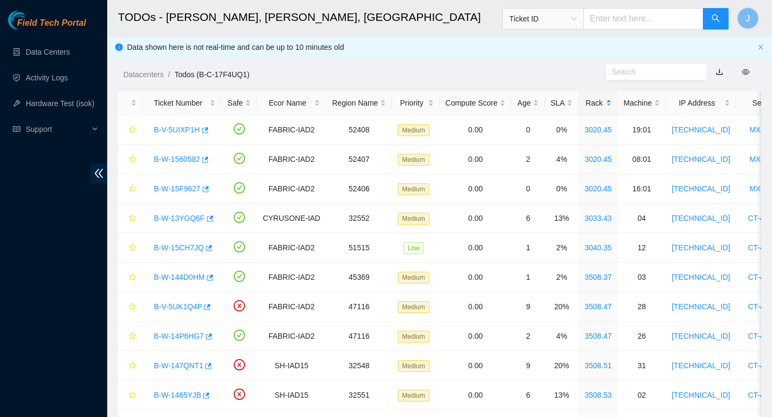
click at [612, 103] on div "Rack" at bounding box center [598, 103] width 27 height 12
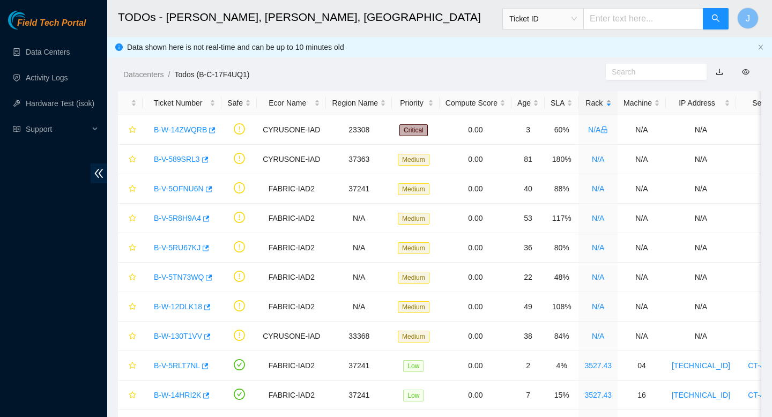
click at [612, 103] on div "Rack" at bounding box center [598, 103] width 27 height 12
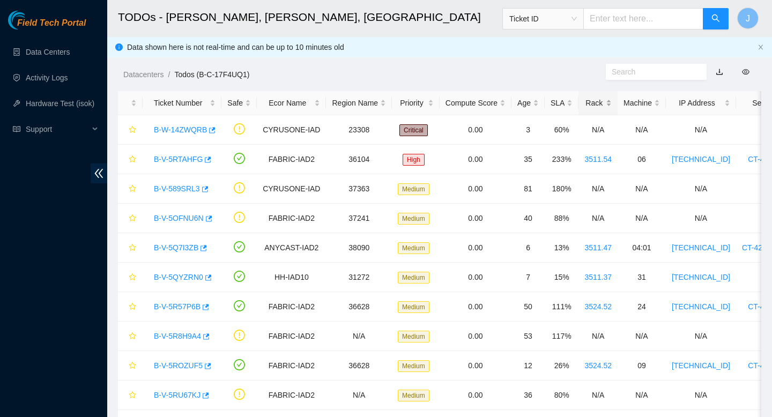
click at [612, 103] on div "Rack" at bounding box center [598, 103] width 27 height 12
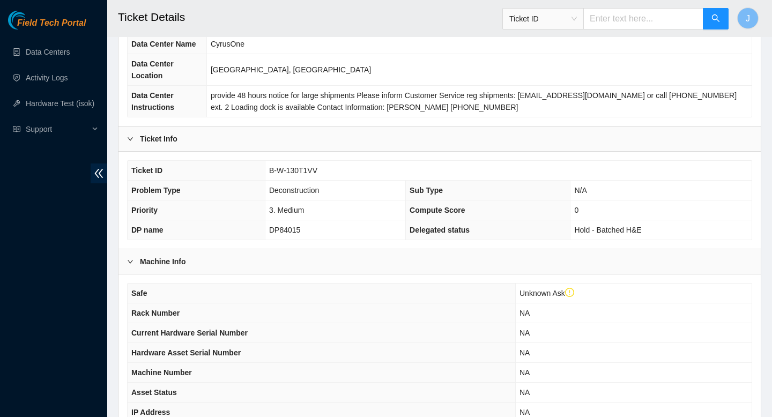
scroll to position [92, 0]
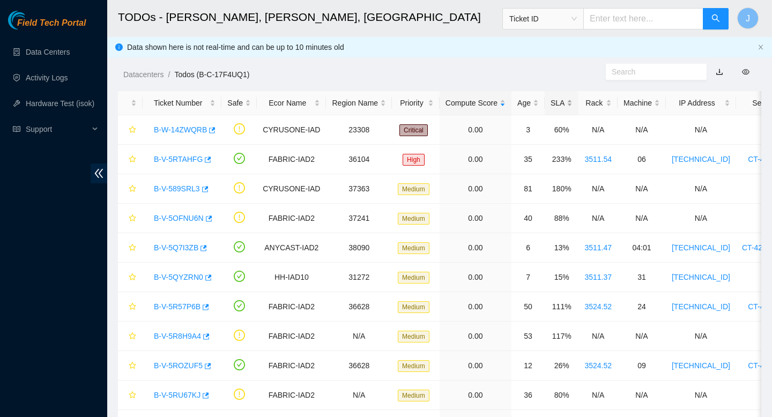
click at [573, 102] on div "SLA" at bounding box center [562, 103] width 22 height 12
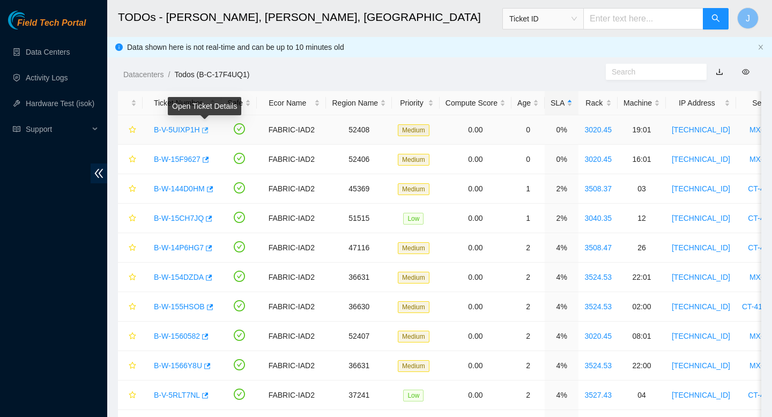
click at [207, 129] on icon "button" at bounding box center [205, 130] width 6 height 6
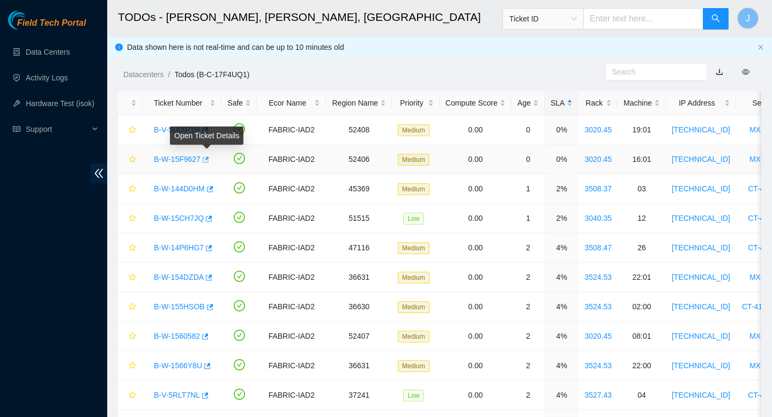
click at [209, 161] on icon "button" at bounding box center [205, 160] width 8 height 8
click at [612, 104] on div "Rack" at bounding box center [598, 103] width 27 height 12
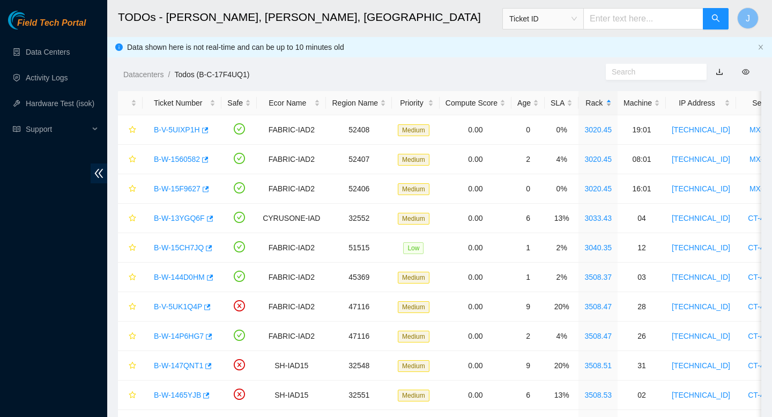
click at [612, 104] on div "Rack" at bounding box center [598, 103] width 27 height 12
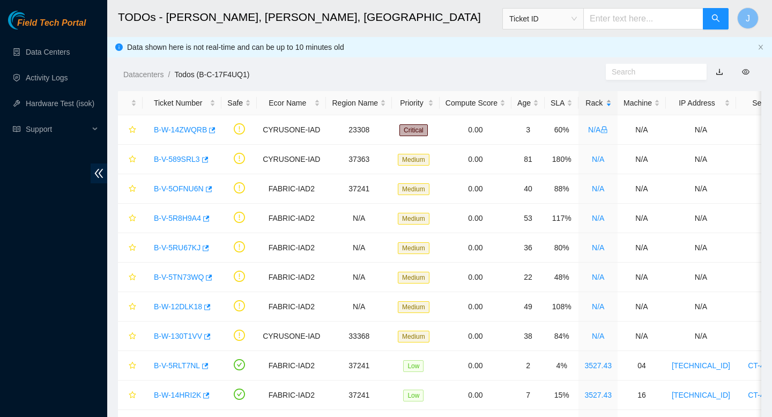
click at [612, 104] on div "Rack" at bounding box center [598, 103] width 27 height 12
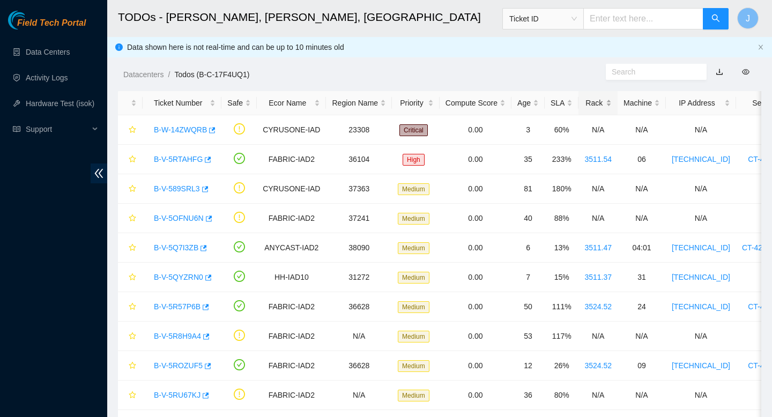
click at [612, 104] on div "Rack" at bounding box center [598, 103] width 27 height 12
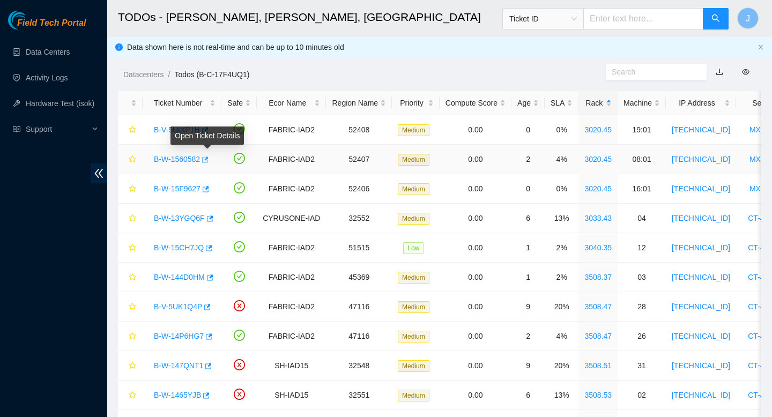
click at [209, 159] on icon "button" at bounding box center [205, 160] width 6 height 6
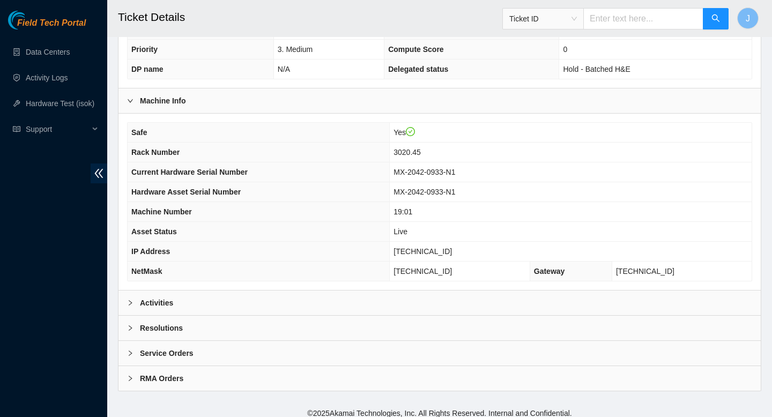
scroll to position [268, 0]
click at [356, 306] on div "Activities" at bounding box center [440, 302] width 643 height 25
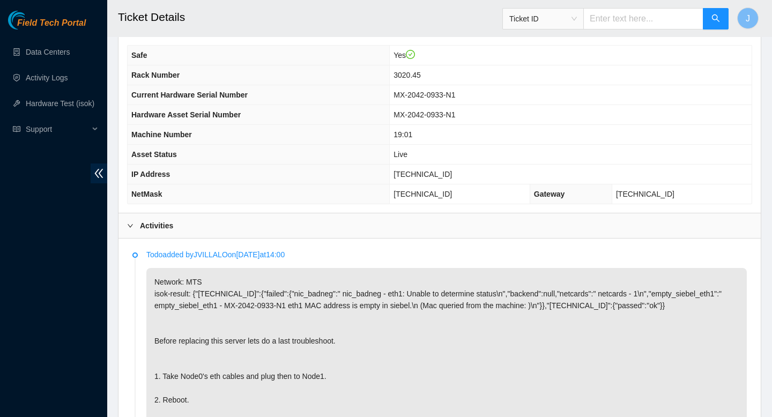
scroll to position [343, 0]
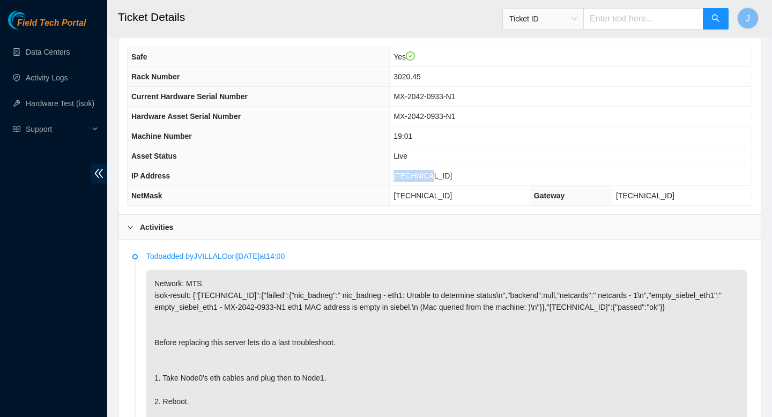
drag, startPoint x: 461, startPoint y: 172, endPoint x: 405, endPoint y: 175, distance: 56.4
click at [405, 175] on tr "IP Address 23.3.98.9" at bounding box center [440, 176] width 624 height 20
copy tr "[TECHNICAL_ID]"
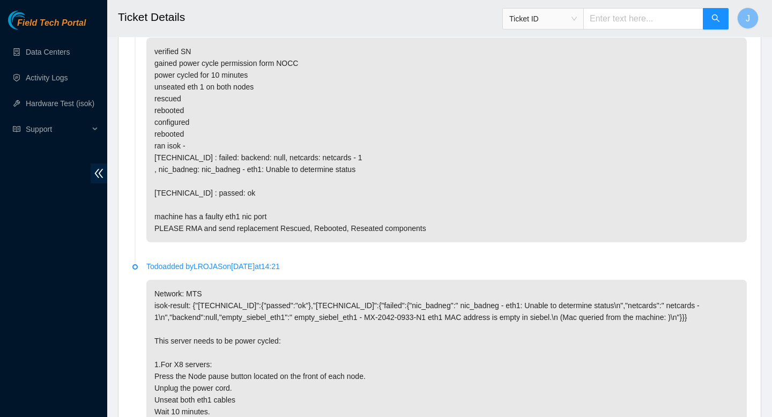
scroll to position [1149, 0]
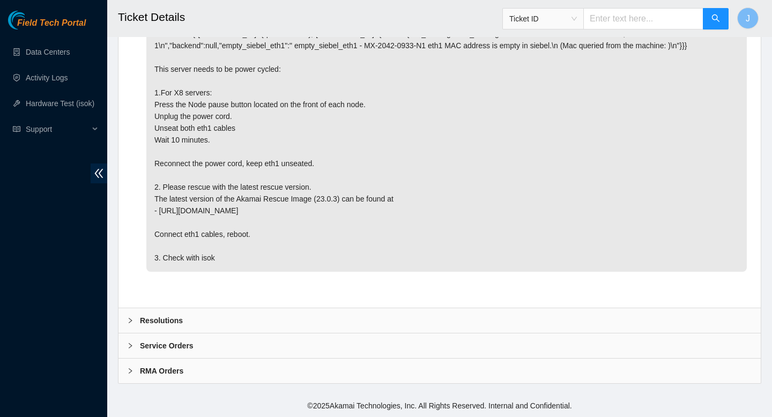
click at [441, 326] on div "Resolutions" at bounding box center [440, 320] width 643 height 25
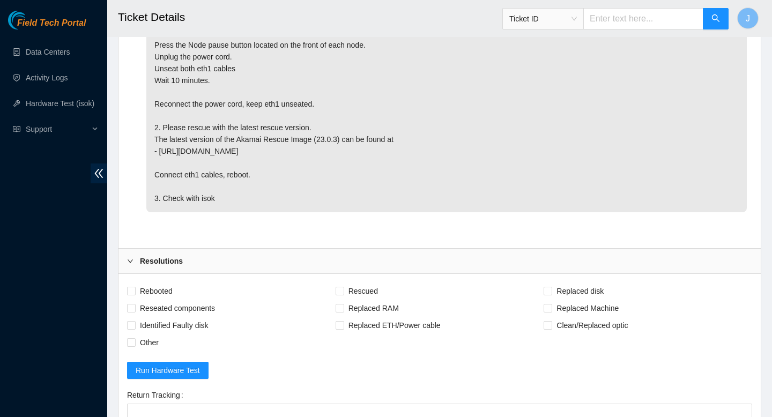
scroll to position [1229, 0]
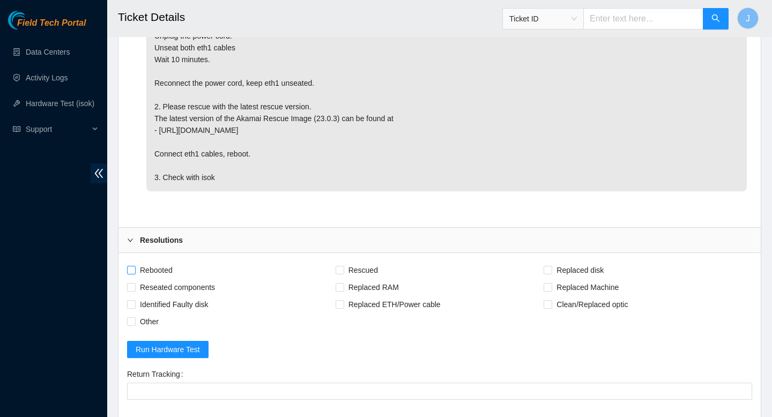
click at [134, 272] on input "Rebooted" at bounding box center [131, 270] width 8 height 8
checkbox input "true"
click at [134, 323] on input "Other" at bounding box center [131, 322] width 8 height 8
checkbox input "true"
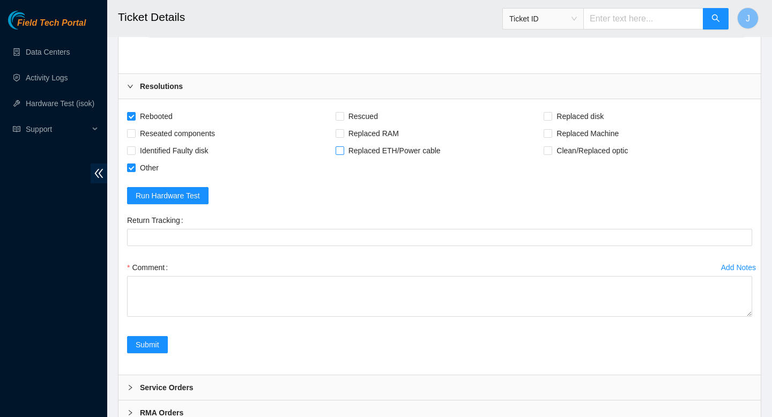
scroll to position [1384, 0]
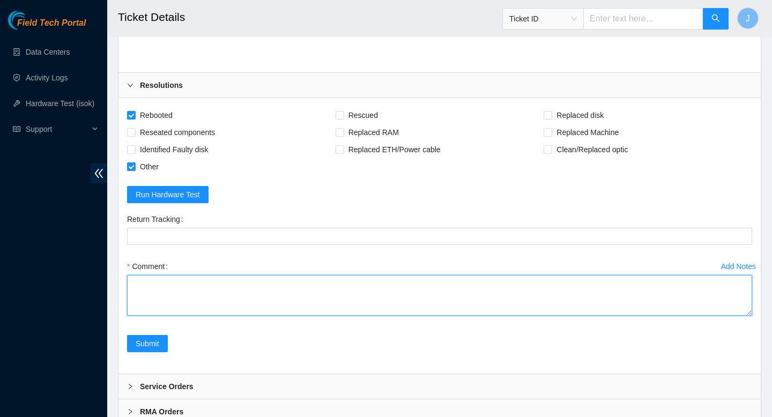
click at [326, 303] on textarea "Comment" at bounding box center [439, 295] width 625 height 41
type textarea "i"
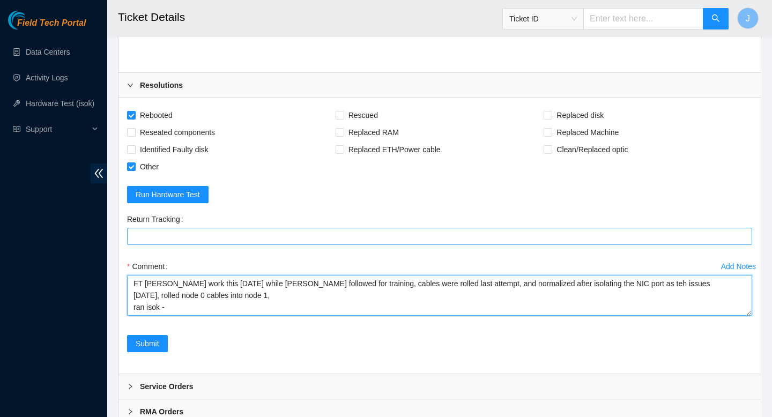
paste textarea "Request Date Identifiers Result Actions 332149 04-09-2025 10:57:23 23.3.98.9 FA…"
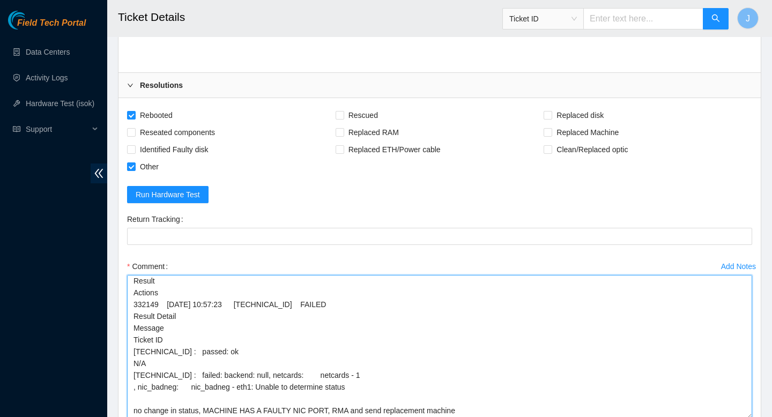
scroll to position [50, 0]
drag, startPoint x: 748, startPoint y: 313, endPoint x: 754, endPoint y: 417, distance: 103.7
click at [754, 417] on div "Add Notes Comment FT Jeff Ono work this yesterday while Celeste followed for tr…" at bounding box center [440, 348] width 634 height 181
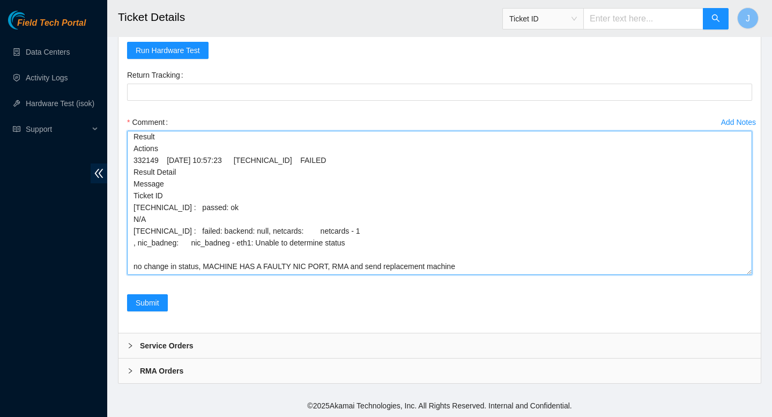
click at [371, 254] on textarea "FT Jeff Ono work this yesterday while Celeste followed for training, cables wer…" at bounding box center [439, 203] width 625 height 144
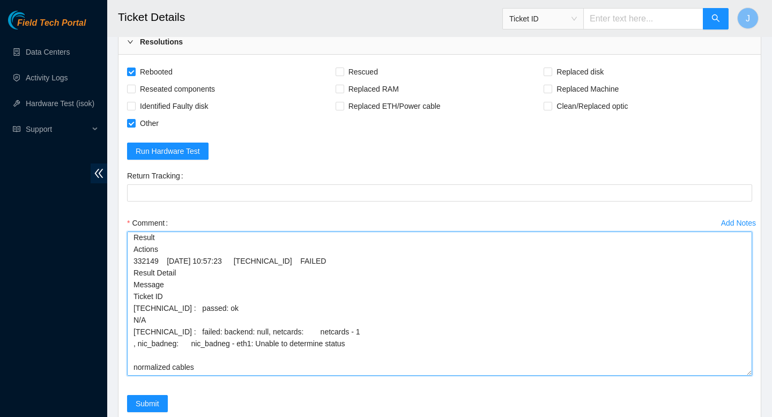
scroll to position [1426, 0]
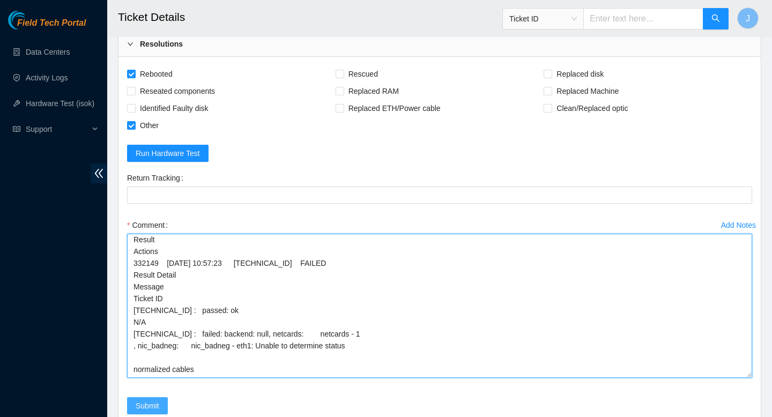
type textarea "FT Jeff Ono work this yesterday while Celeste followed for training, cables wer…"
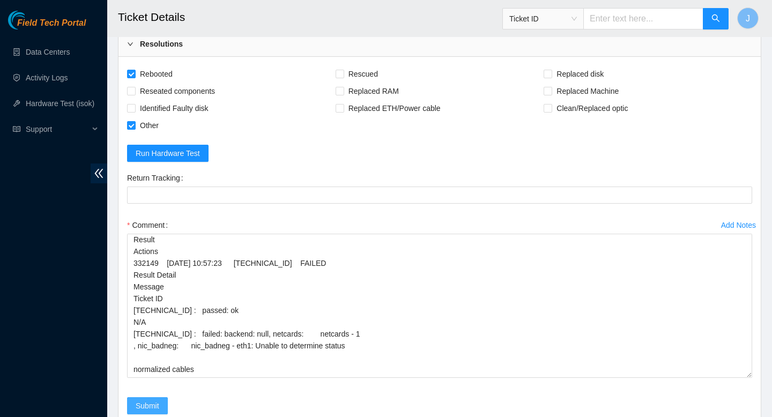
click at [156, 406] on span "Submit" at bounding box center [148, 406] width 24 height 12
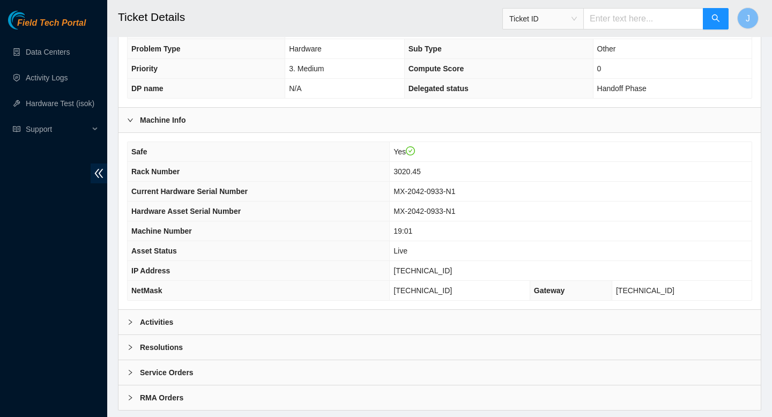
scroll to position [253, 0]
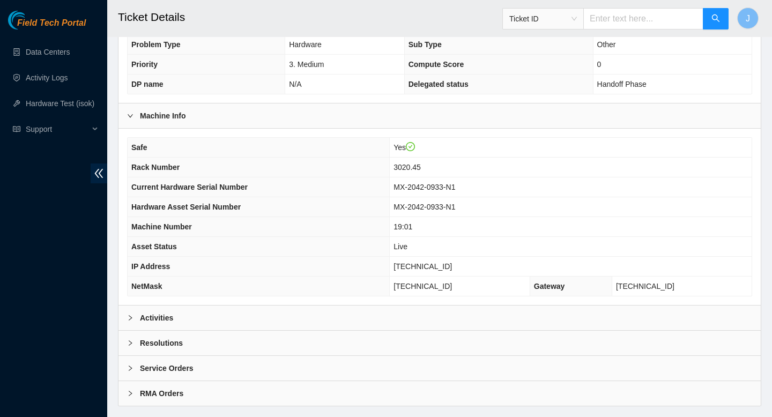
click at [379, 309] on div "Activities" at bounding box center [440, 318] width 643 height 25
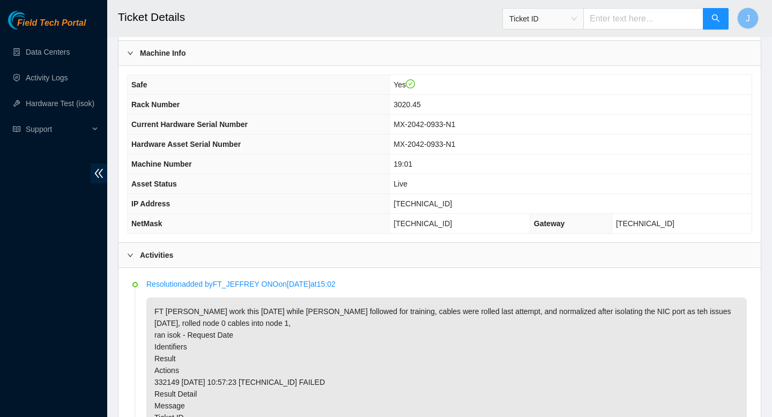
scroll to position [313, 0]
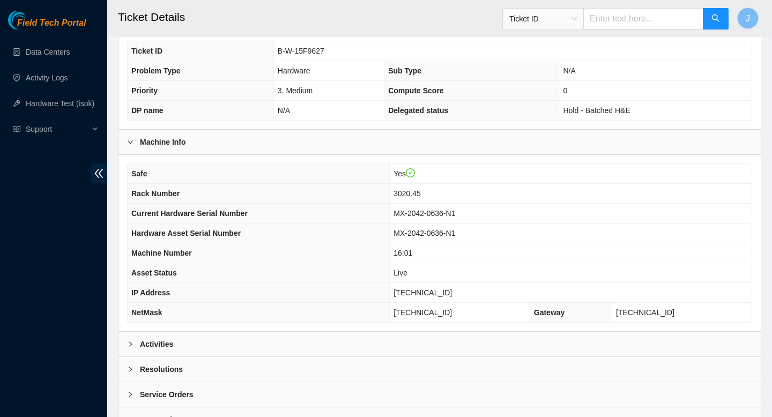
scroll to position [228, 0]
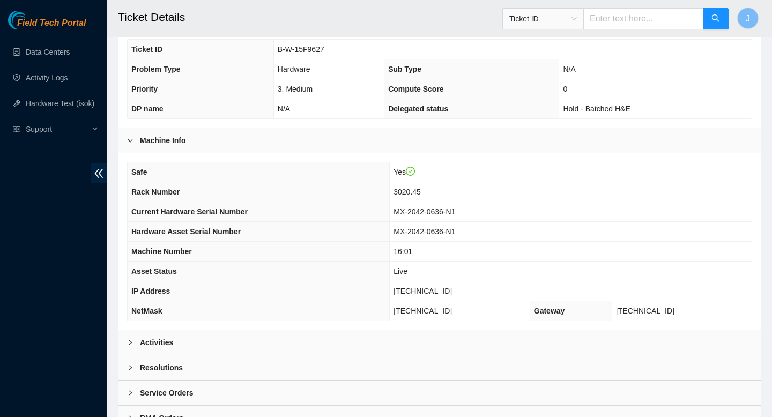
click at [446, 344] on div "Activities" at bounding box center [440, 342] width 643 height 25
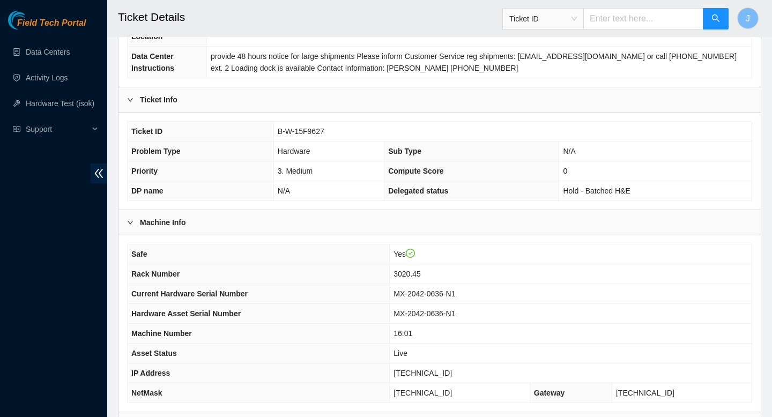
scroll to position [146, 0]
drag, startPoint x: 456, startPoint y: 370, endPoint x: 414, endPoint y: 368, distance: 42.9
click at [414, 368] on td "[TECHNICAL_ID]" at bounding box center [571, 373] width 362 height 20
copy span "[TECHNICAL_ID]"
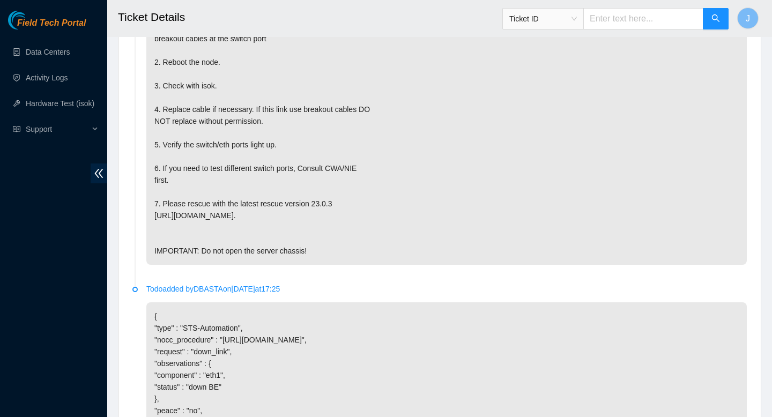
scroll to position [906, 0]
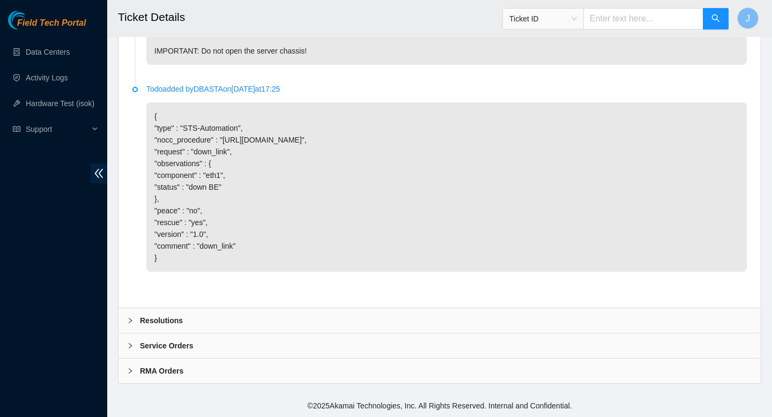
click at [356, 325] on div "Resolutions" at bounding box center [440, 320] width 643 height 25
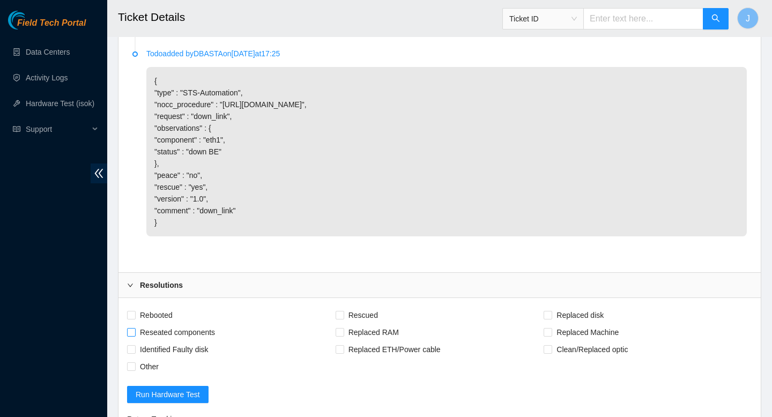
click at [134, 337] on span at bounding box center [131, 332] width 9 height 9
click at [134, 336] on input "Reseated components" at bounding box center [131, 332] width 8 height 8
checkbox input "true"
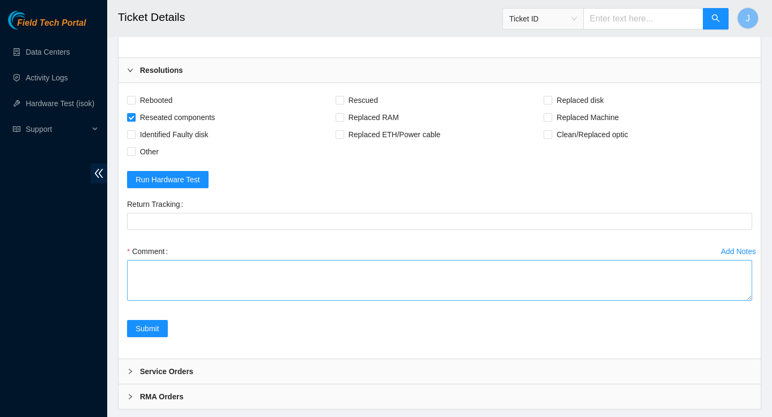
scroll to position [1127, 0]
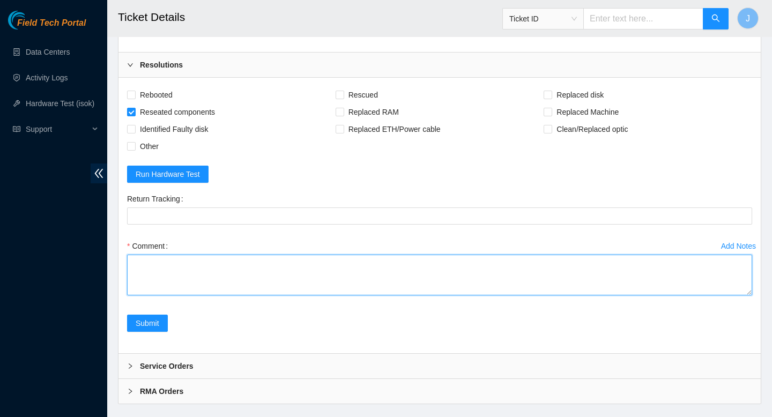
click at [254, 296] on textarea "Comment" at bounding box center [439, 275] width 625 height 41
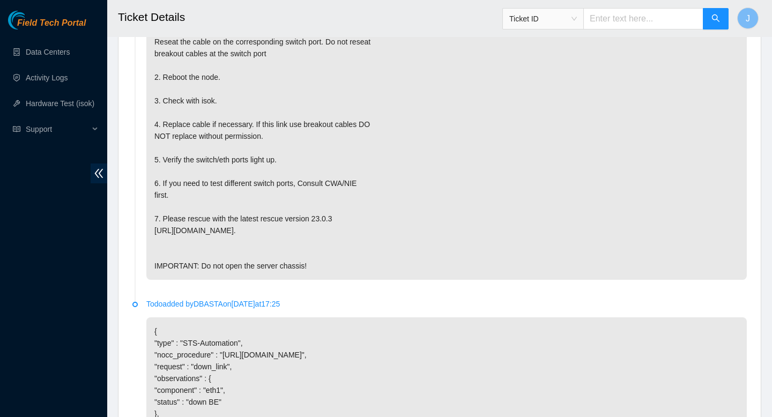
scroll to position [1183, 0]
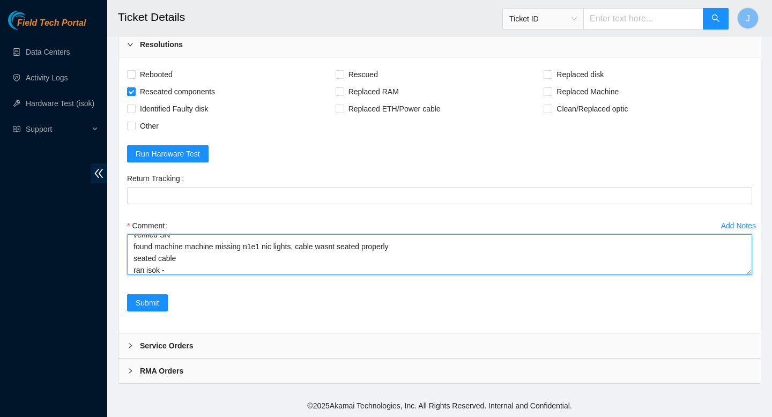
paste textarea "332145 04-09-2025 10:55:13 23.3.98.27 COMPLETE Result Detail Message Ticket ID …"
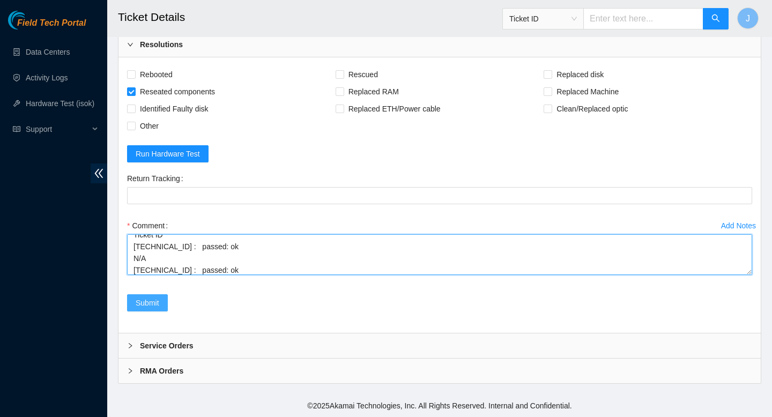
type textarea "verified SN found machine machine missing n1e1 nic lights, cable wasnt seated p…"
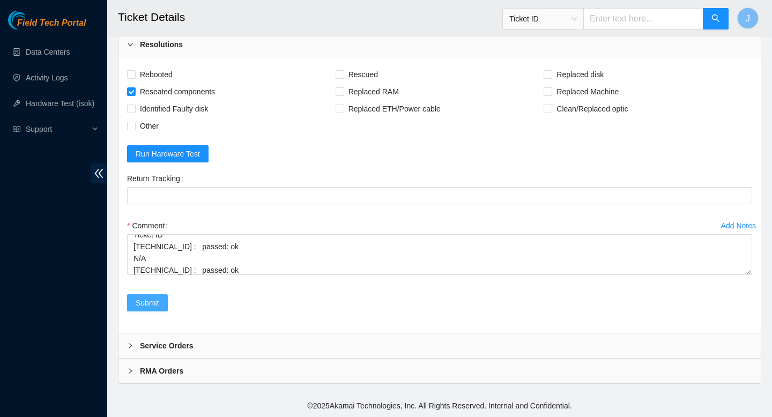
click at [153, 305] on span "Submit" at bounding box center [148, 303] width 24 height 12
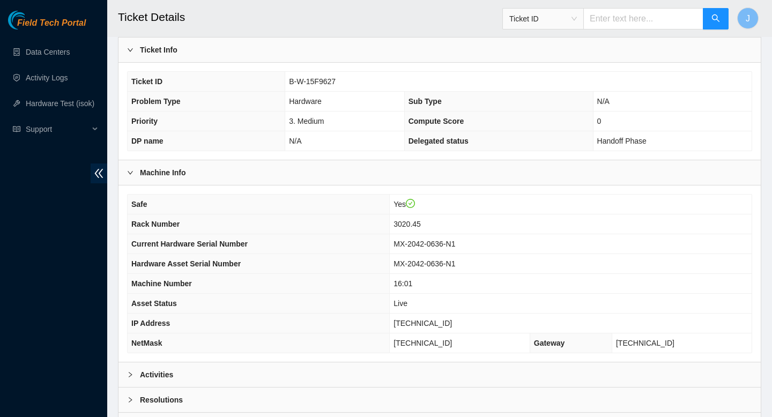
scroll to position [195, 0]
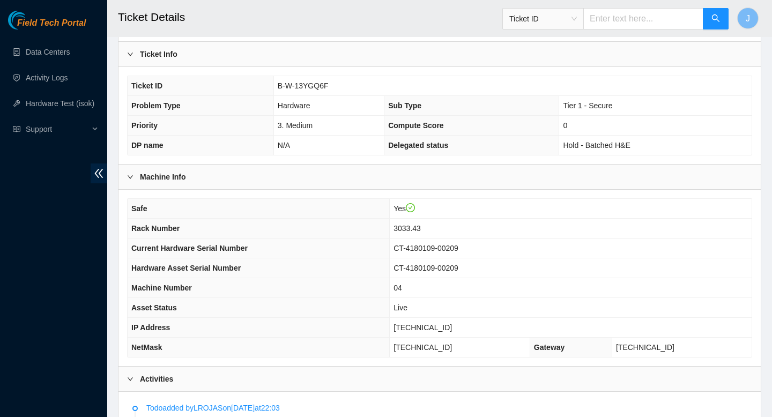
scroll to position [190, 0]
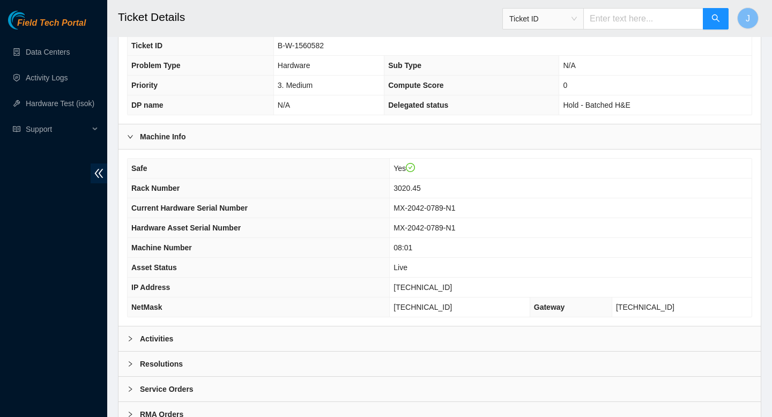
scroll to position [232, 0]
click at [329, 335] on div "Activities" at bounding box center [440, 338] width 643 height 25
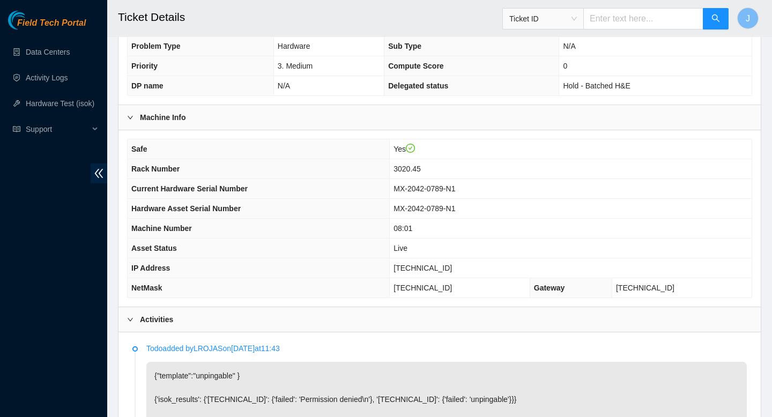
scroll to position [244, 0]
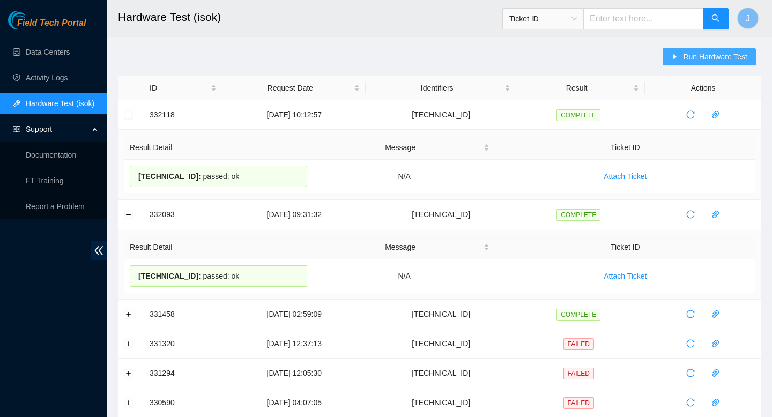
click at [724, 60] on span "Run Hardware Test" at bounding box center [715, 57] width 64 height 12
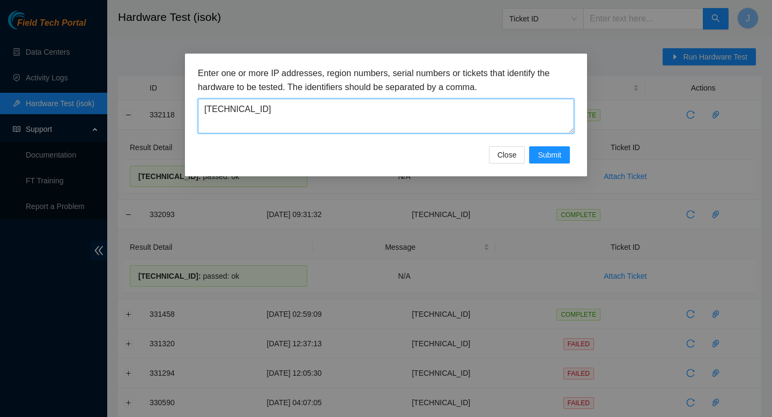
click at [395, 122] on textarea "[TECHNICAL_ID]" at bounding box center [386, 116] width 377 height 35
paste textarea "[TECHNICAL_ID]"
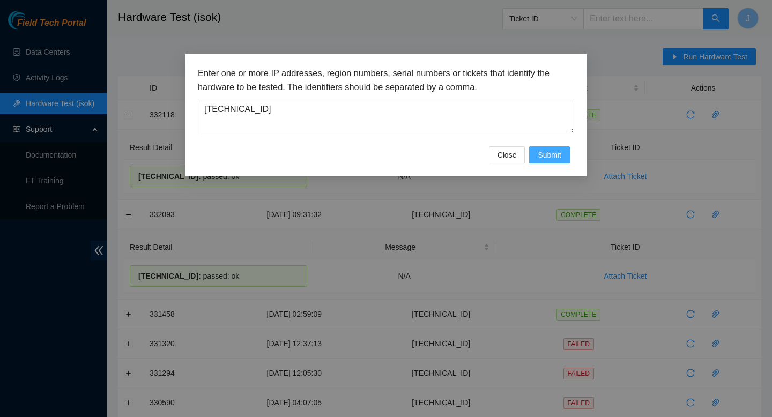
click at [558, 152] on span "Submit" at bounding box center [550, 155] width 24 height 12
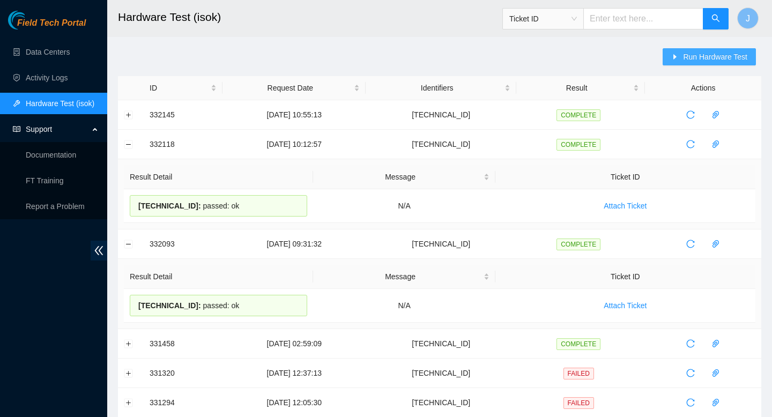
click at [718, 59] on span "Run Hardware Test" at bounding box center [715, 57] width 64 height 12
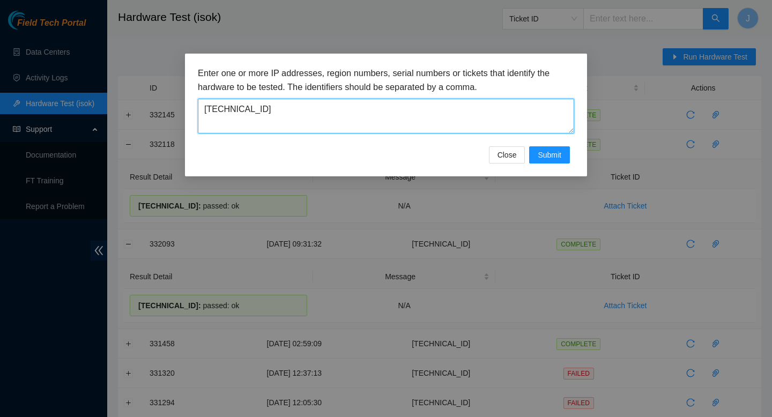
click at [461, 119] on textarea "[TECHNICAL_ID]" at bounding box center [386, 116] width 377 height 35
paste textarea "[TECHNICAL_ID]"
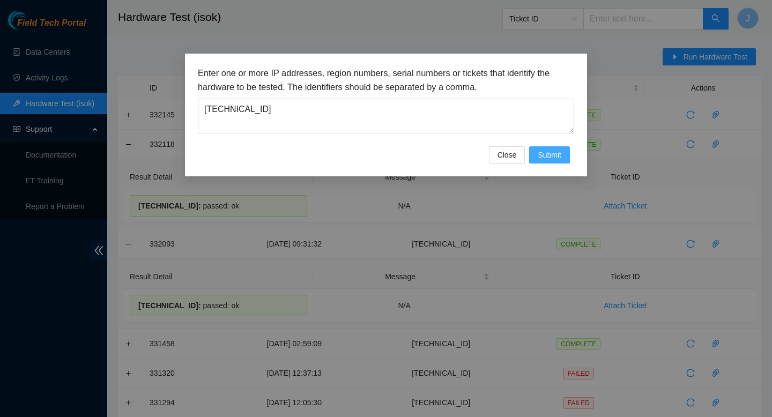
click at [547, 160] on span "Submit" at bounding box center [550, 155] width 24 height 12
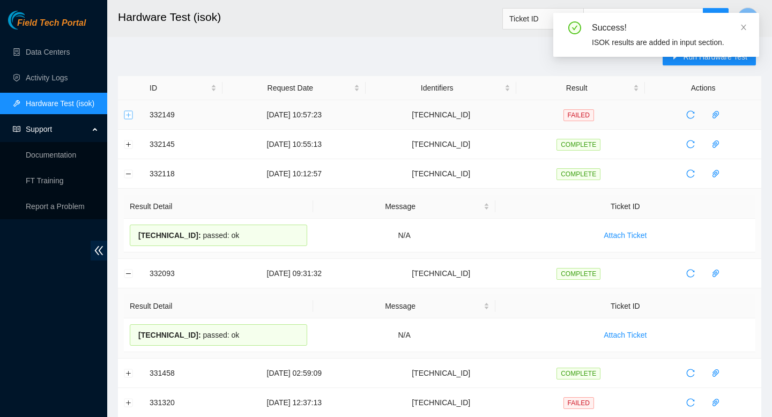
click at [130, 116] on button "Expand row" at bounding box center [128, 114] width 9 height 9
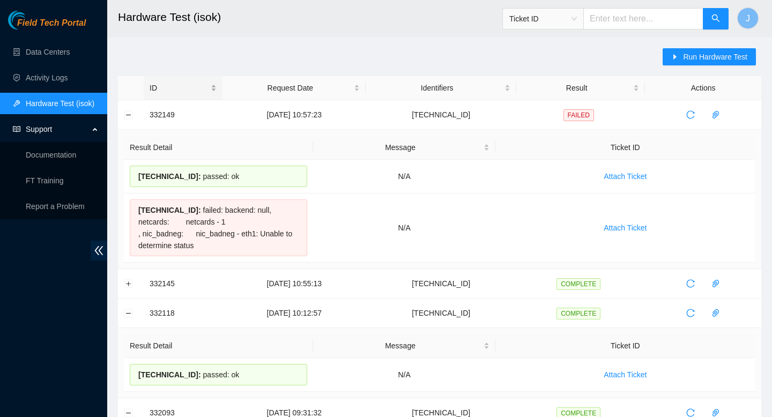
drag, startPoint x: 221, startPoint y: 250, endPoint x: 146, endPoint y: 95, distance: 172.7
copy table "Request Date Identifiers Result Actions 332149 [DATE] 10:57:23 [TECHNICAL_ID] F…"
click at [128, 286] on button "Expand row" at bounding box center [128, 283] width 9 height 9
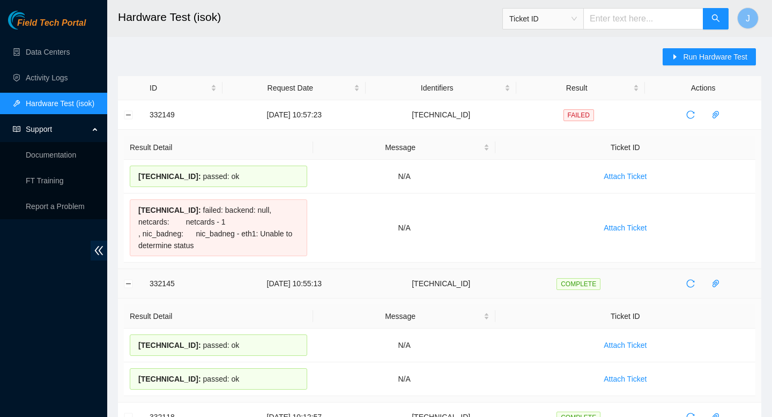
drag, startPoint x: 239, startPoint y: 379, endPoint x: 138, endPoint y: 279, distance: 141.5
copy tbody "332145 [DATE] 10:55:13 [TECHNICAL_ID] COMPLETE Result Detail Message Ticket ID …"
click at [718, 61] on span "Run Hardware Test" at bounding box center [715, 57] width 64 height 12
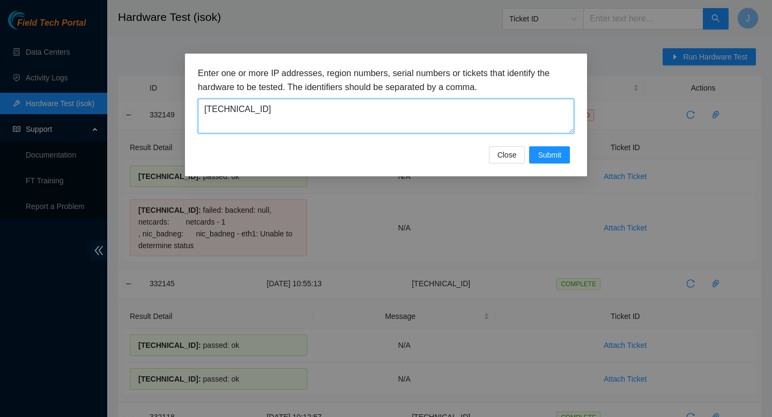
click at [480, 109] on textarea "[TECHNICAL_ID]" at bounding box center [386, 116] width 377 height 35
paste textarea "43"
type textarea "[TECHNICAL_ID]"
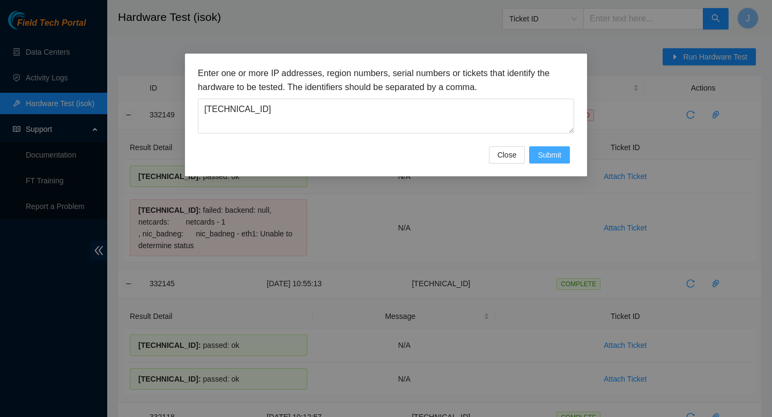
click at [545, 155] on span "Submit" at bounding box center [550, 155] width 24 height 12
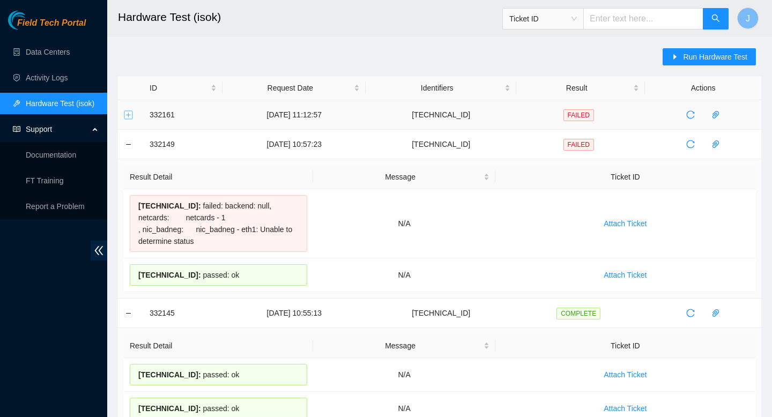
click at [132, 110] on button "Expand row" at bounding box center [128, 114] width 9 height 9
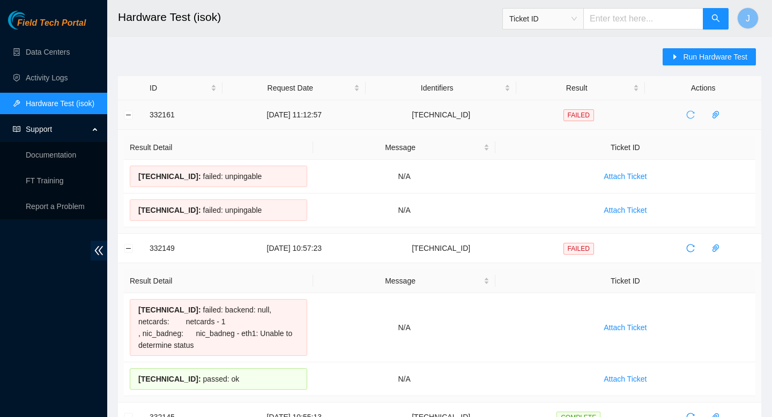
click at [695, 117] on icon "reload" at bounding box center [691, 115] width 8 height 8
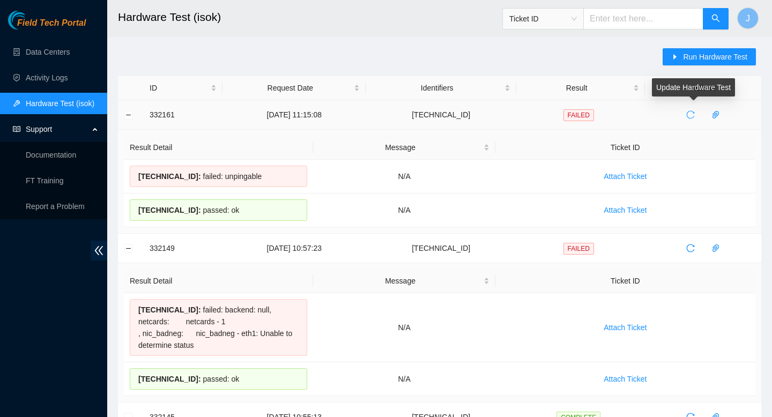
click at [695, 117] on icon "reload" at bounding box center [691, 115] width 8 height 8
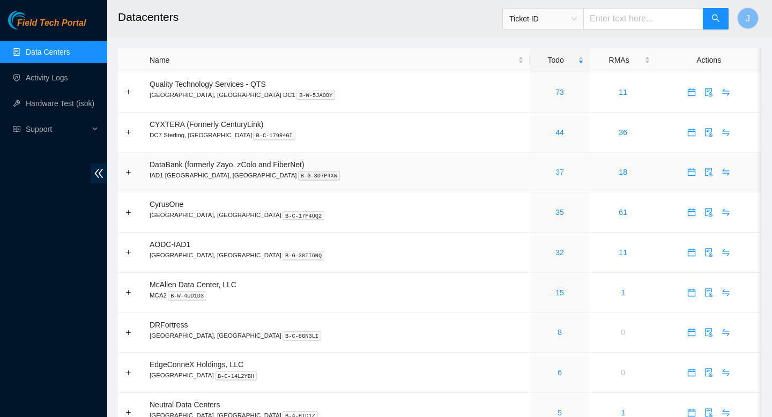
click at [556, 172] on link "37" at bounding box center [560, 172] width 9 height 9
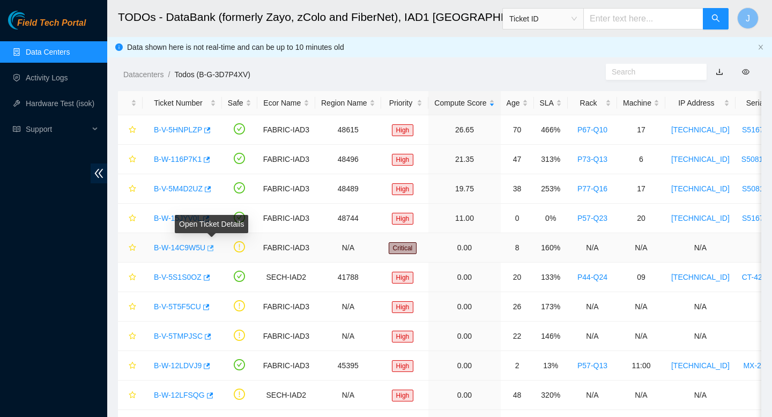
click at [214, 248] on icon "button" at bounding box center [211, 248] width 6 height 6
click at [36, 56] on link "Data Centers" at bounding box center [48, 52] width 44 height 9
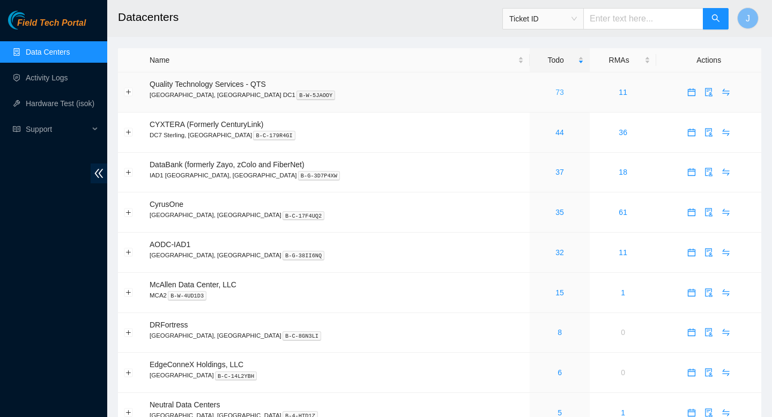
click at [556, 91] on link "73" at bounding box center [560, 92] width 9 height 9
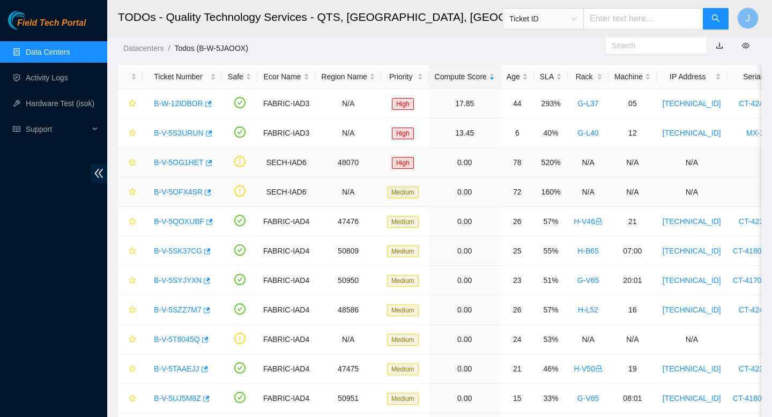
scroll to position [28, 0]
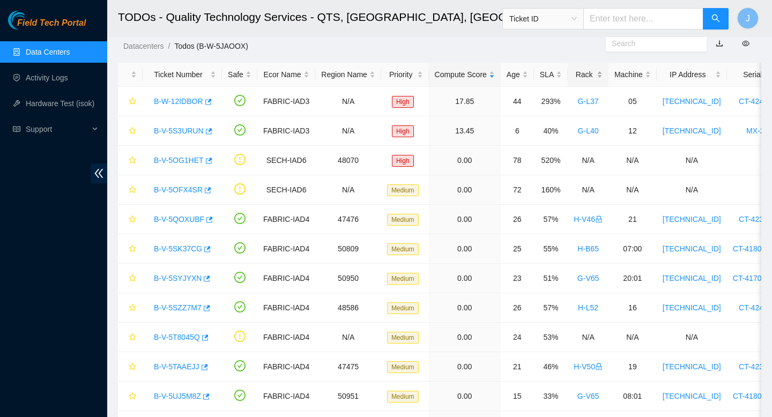
click at [603, 73] on div "Rack" at bounding box center [588, 75] width 29 height 12
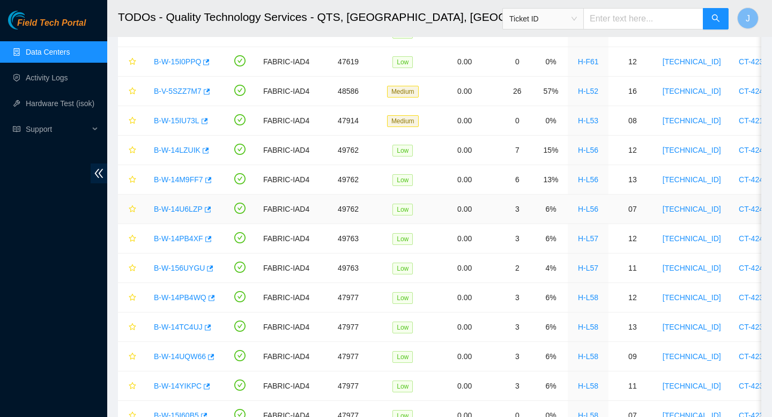
scroll to position [0, 0]
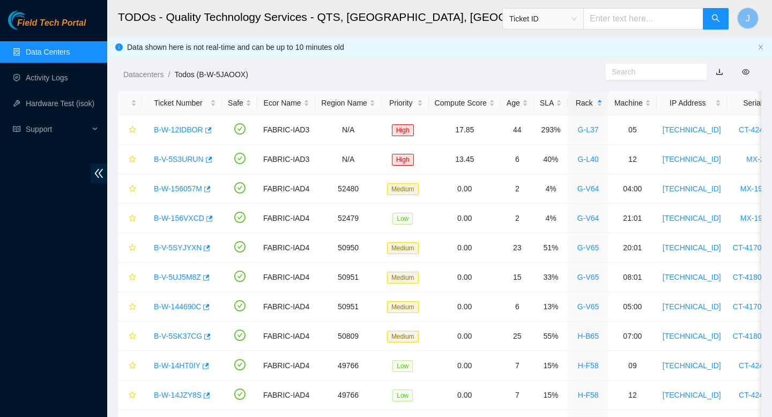
click at [49, 51] on link "Data Centers" at bounding box center [48, 52] width 44 height 9
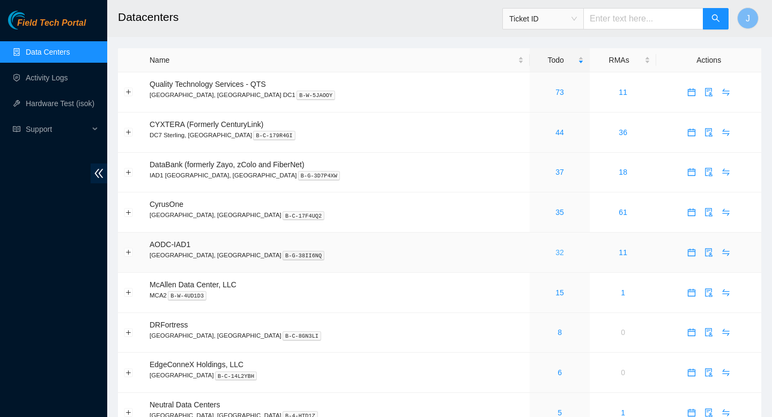
click at [556, 257] on link "32" at bounding box center [560, 252] width 9 height 9
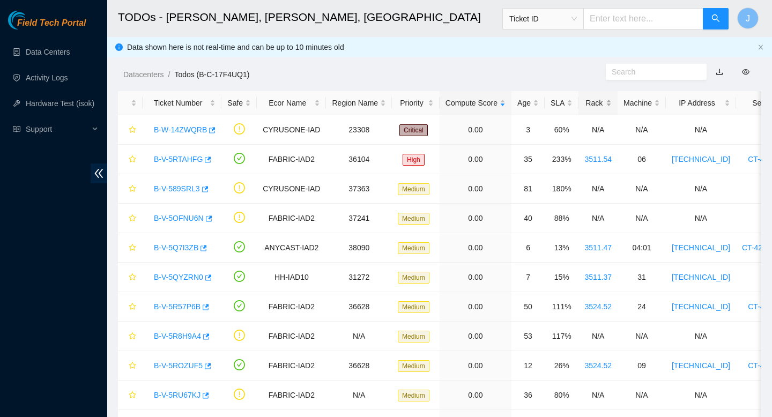
click at [612, 101] on div "Rack" at bounding box center [598, 103] width 27 height 12
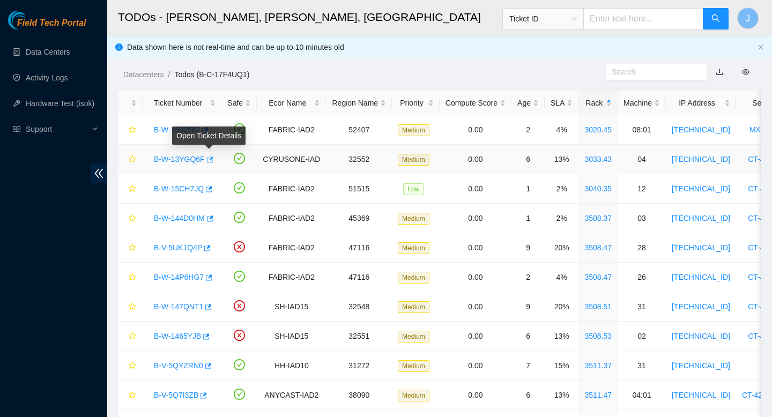
click at [209, 158] on icon "button" at bounding box center [209, 160] width 8 height 8
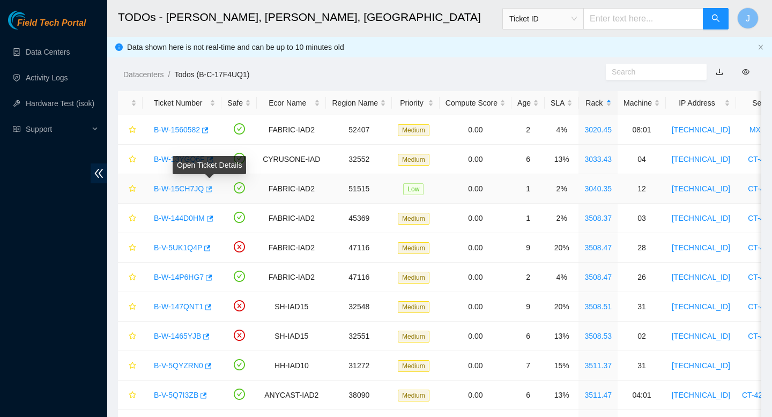
click at [212, 191] on icon "button" at bounding box center [208, 190] width 8 height 8
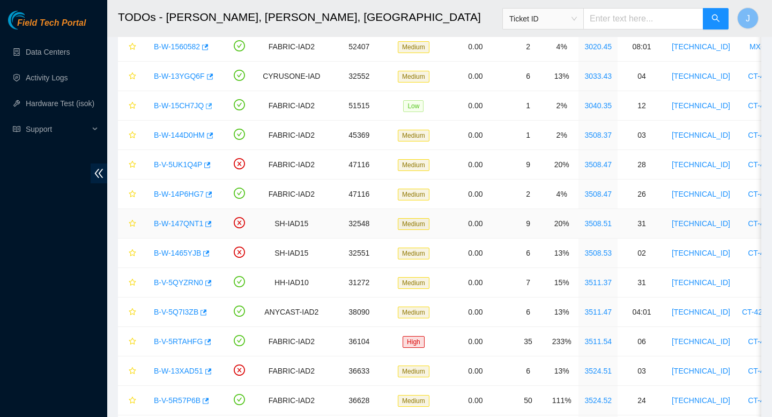
scroll to position [87, 0]
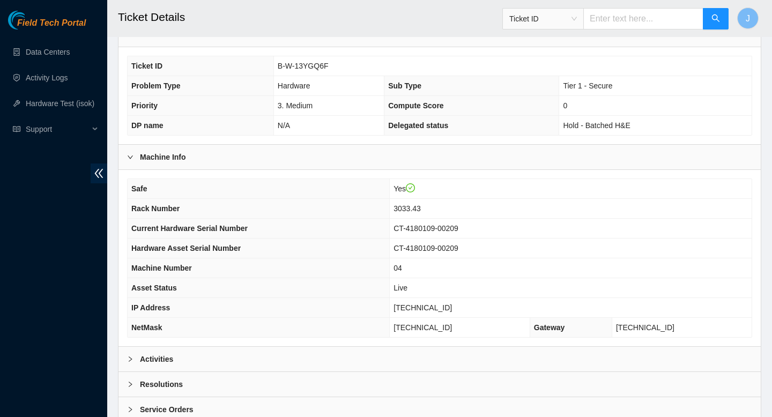
scroll to position [215, 0]
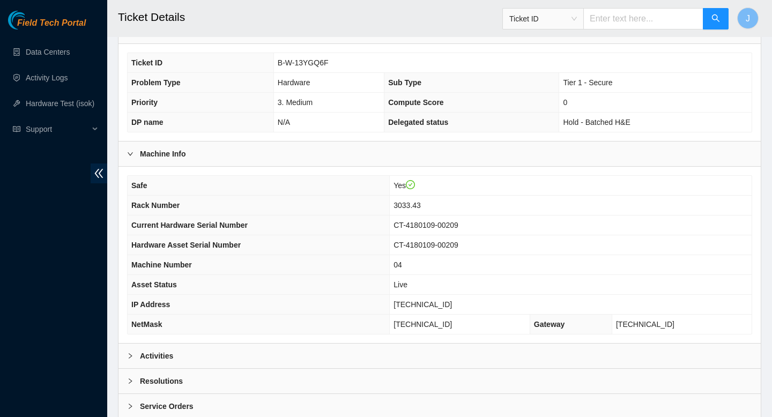
click at [328, 357] on div "Activities" at bounding box center [440, 356] width 643 height 25
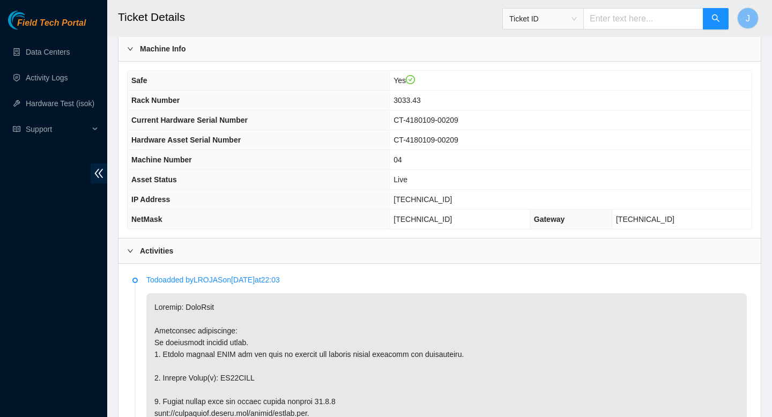
scroll to position [321, 0]
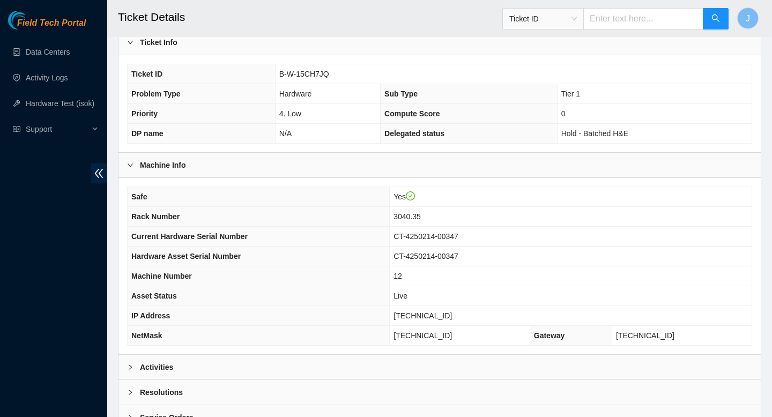
scroll to position [239, 0]
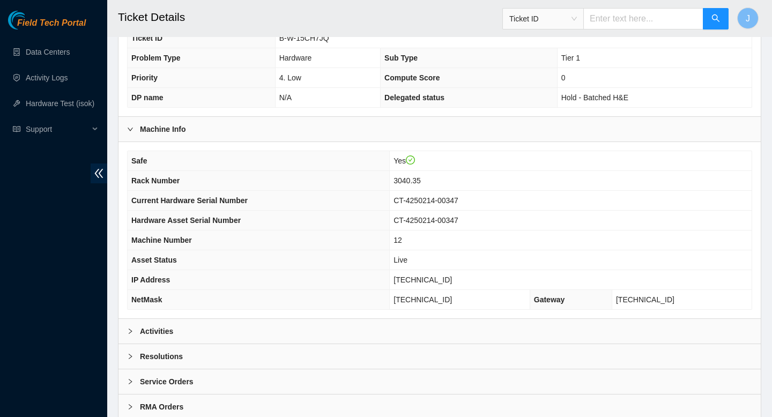
click at [327, 322] on div "Activities" at bounding box center [440, 331] width 643 height 25
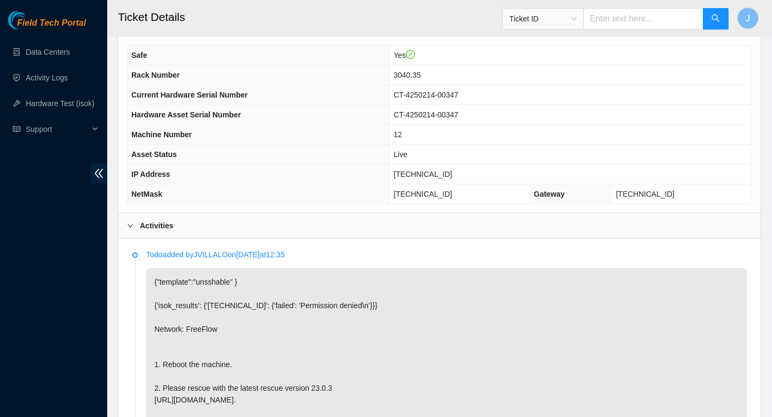
scroll to position [342, 0]
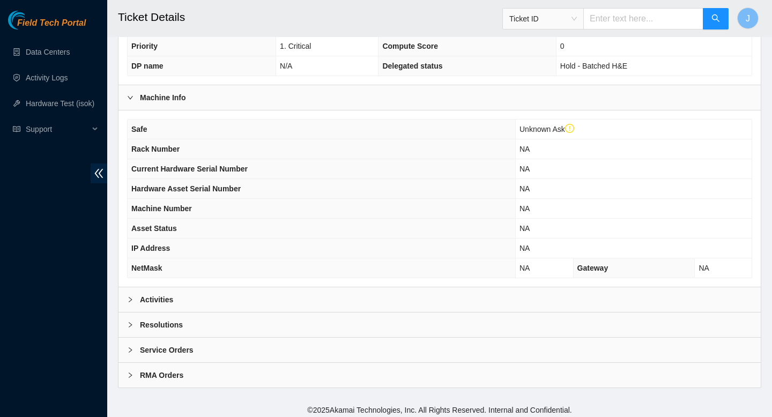
scroll to position [296, 0]
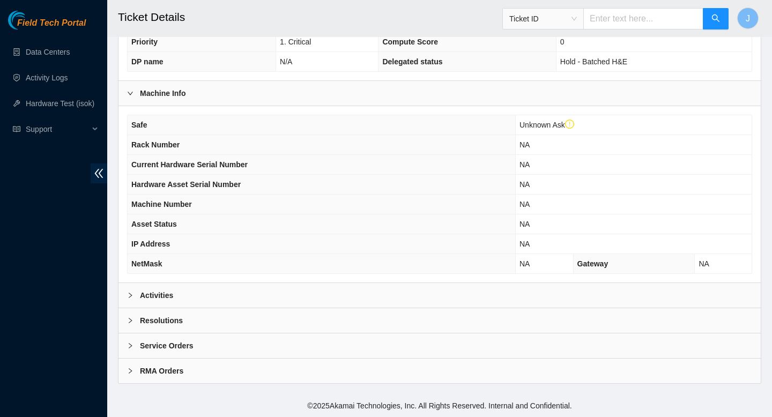
click at [380, 303] on div "Activities" at bounding box center [440, 295] width 643 height 25
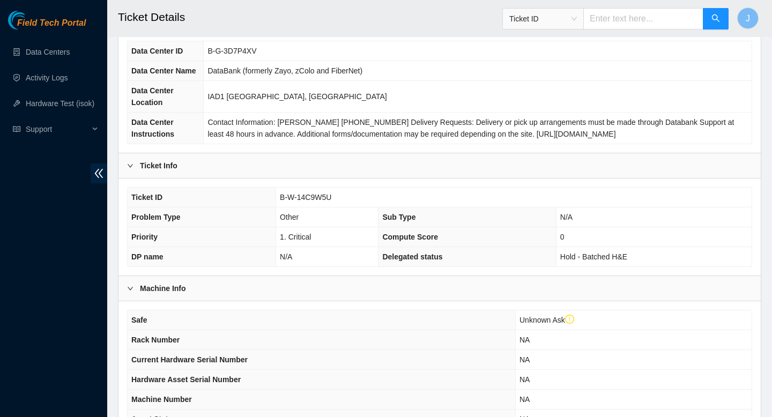
scroll to position [0, 0]
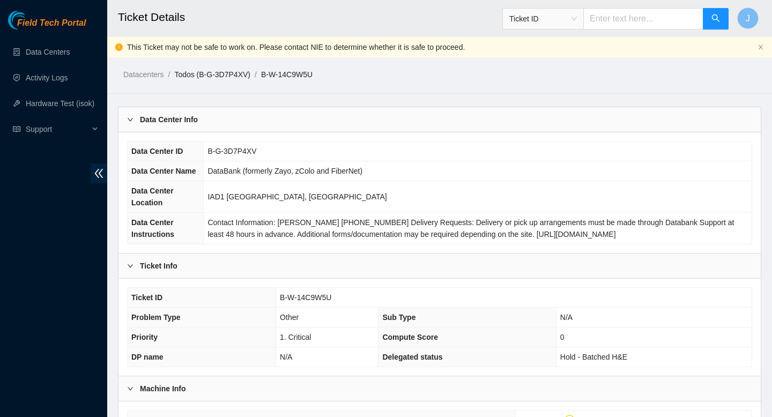
click at [243, 78] on link "Todos (B-G-3D7P4XV)" at bounding box center [212, 74] width 76 height 9
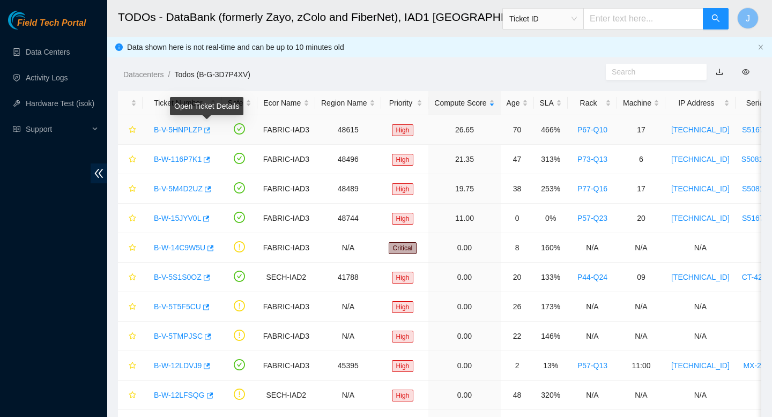
click at [210, 132] on icon "button" at bounding box center [207, 131] width 8 height 8
click at [58, 53] on link "Data Centers" at bounding box center [48, 52] width 44 height 9
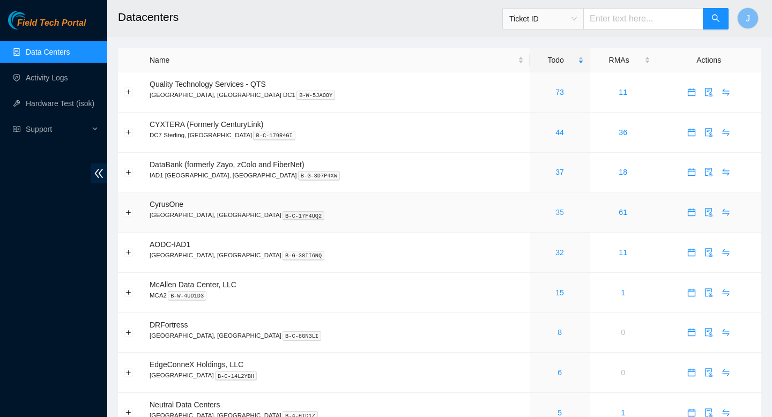
click at [556, 215] on link "35" at bounding box center [560, 212] width 9 height 9
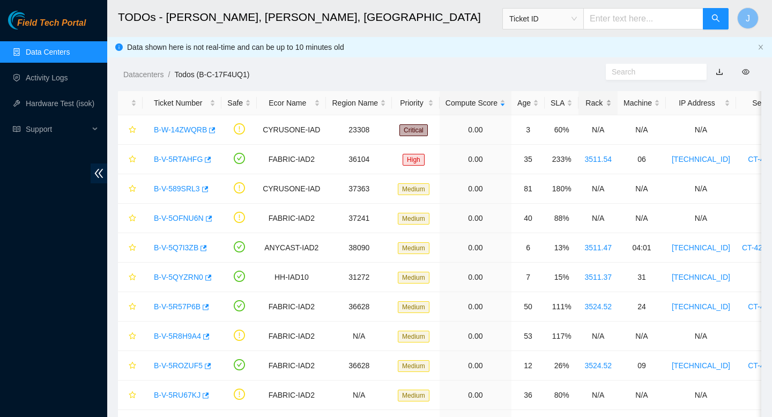
click at [608, 102] on div "Rack" at bounding box center [598, 103] width 27 height 12
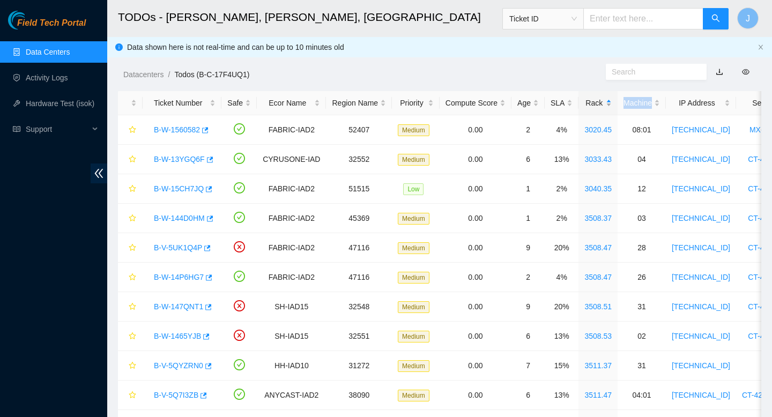
click at [608, 102] on div "Rack" at bounding box center [598, 103] width 27 height 12
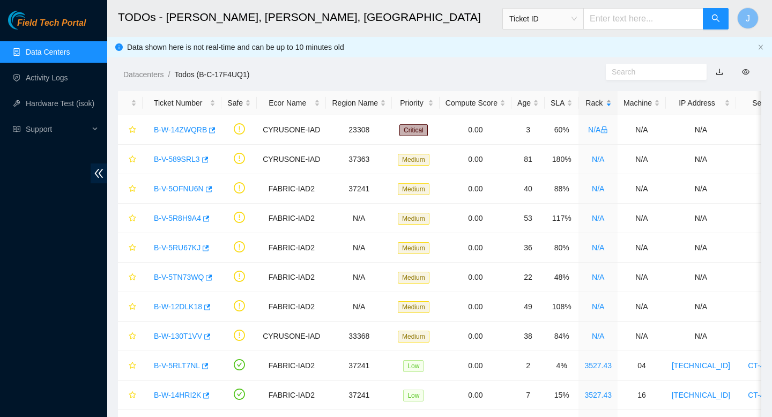
click at [608, 102] on div "Rack" at bounding box center [598, 103] width 27 height 12
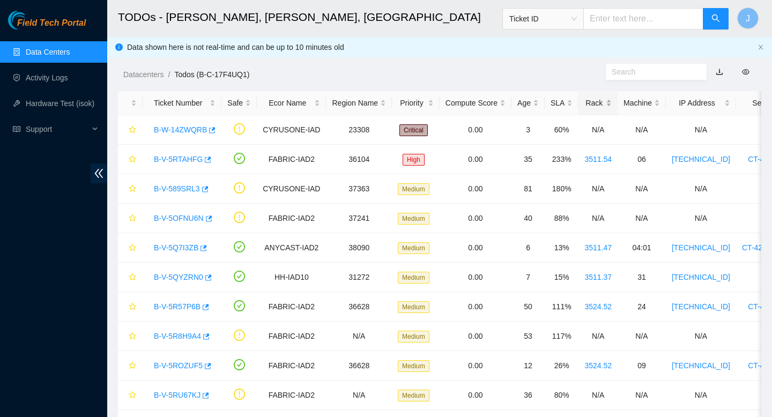
click at [612, 103] on div "Rack" at bounding box center [598, 103] width 27 height 12
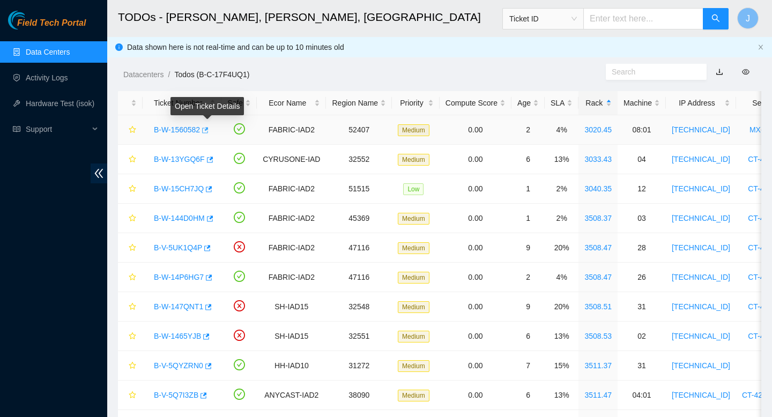
click at [208, 130] on icon "button" at bounding box center [205, 131] width 8 height 8
click at [51, 76] on link "Activity Logs" at bounding box center [47, 77] width 42 height 9
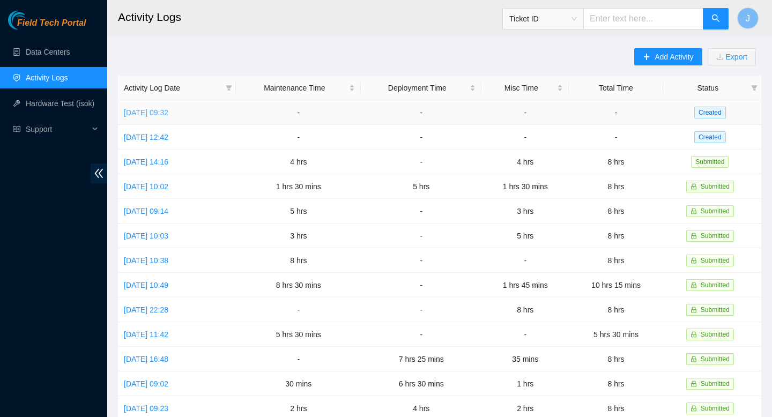
click at [168, 116] on link "Thu, 04 Sep 2025 09:32" at bounding box center [146, 112] width 45 height 9
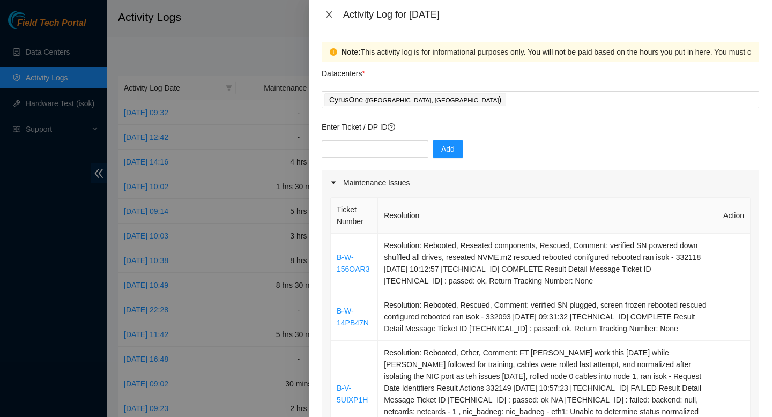
click at [327, 16] on icon "close" at bounding box center [329, 14] width 9 height 9
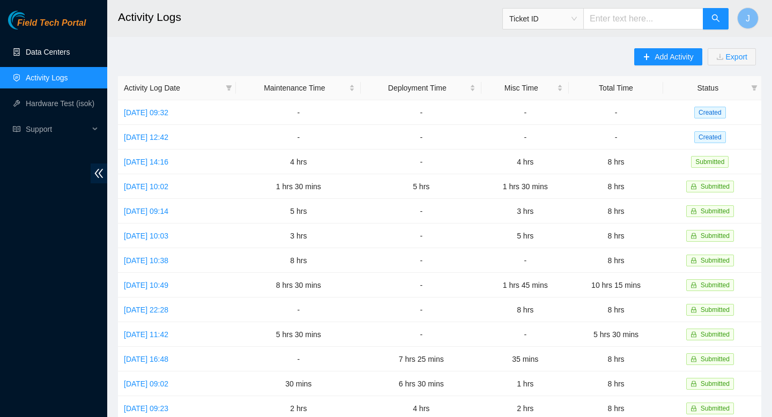
click at [47, 54] on link "Data Centers" at bounding box center [48, 52] width 44 height 9
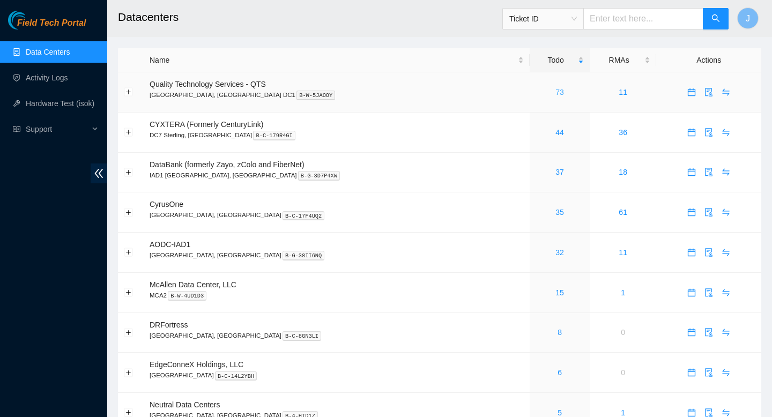
click at [556, 94] on link "73" at bounding box center [560, 92] width 9 height 9
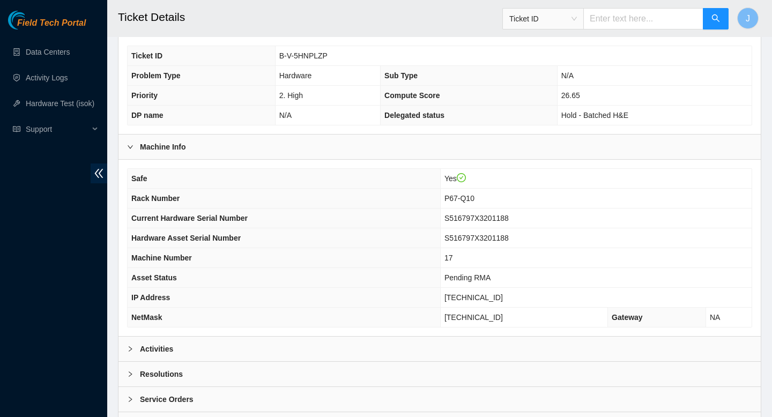
scroll to position [275, 0]
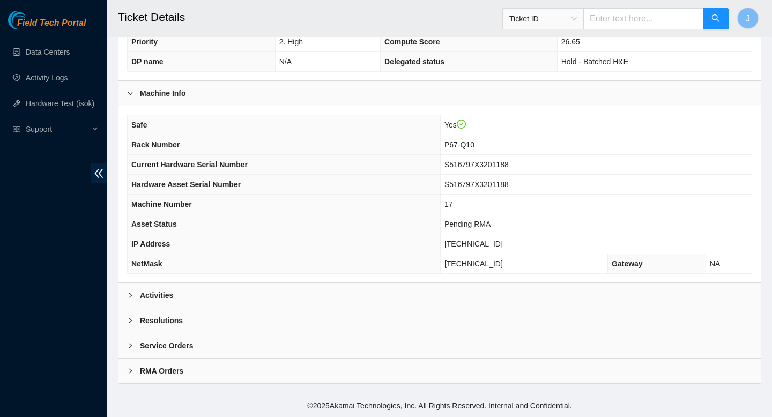
click at [299, 292] on div "Activities" at bounding box center [440, 295] width 643 height 25
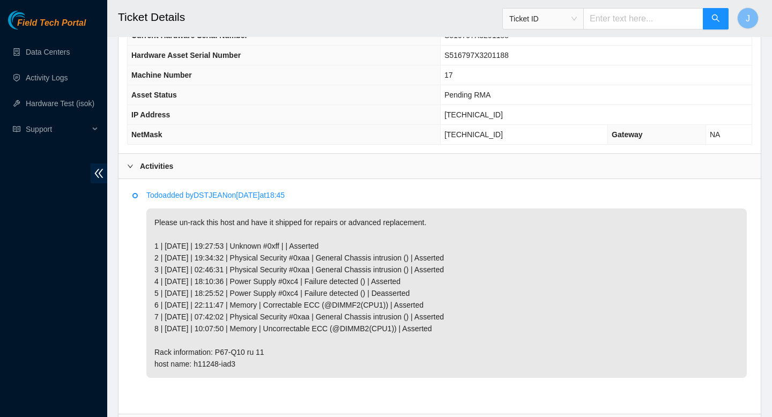
scroll to position [408, 0]
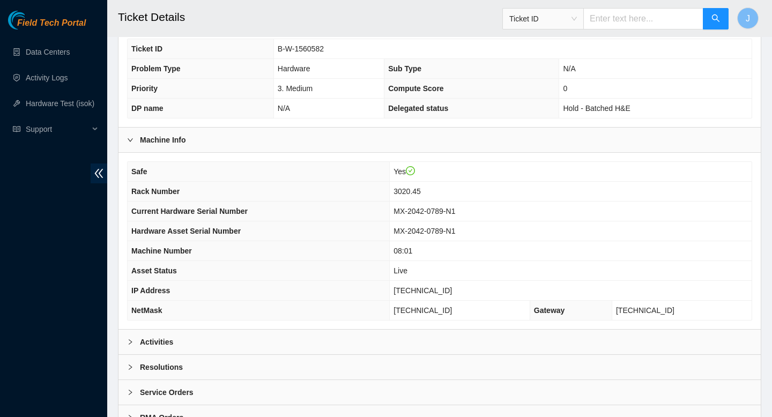
scroll to position [275, 0]
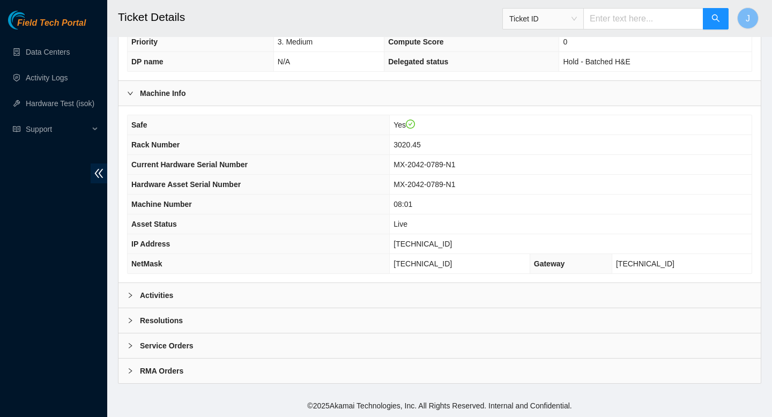
click at [289, 299] on div "Activities" at bounding box center [440, 295] width 643 height 25
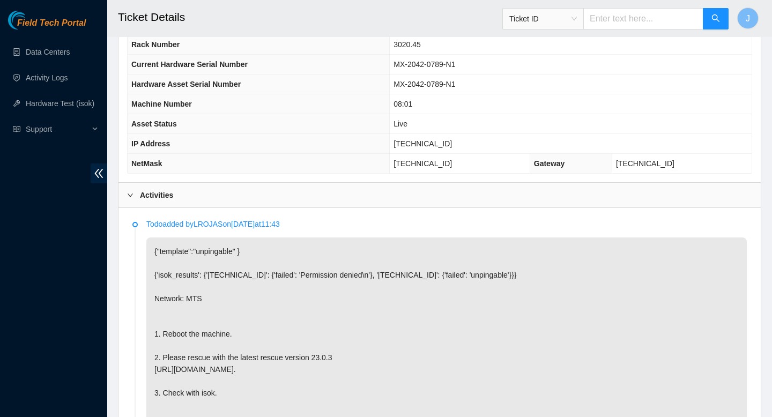
scroll to position [375, 0]
drag, startPoint x: 474, startPoint y: 142, endPoint x: 410, endPoint y: 148, distance: 64.1
click at [410, 148] on tr "IP Address [TECHNICAL_ID]" at bounding box center [440, 145] width 624 height 20
copy tr "[TECHNICAL_ID]"
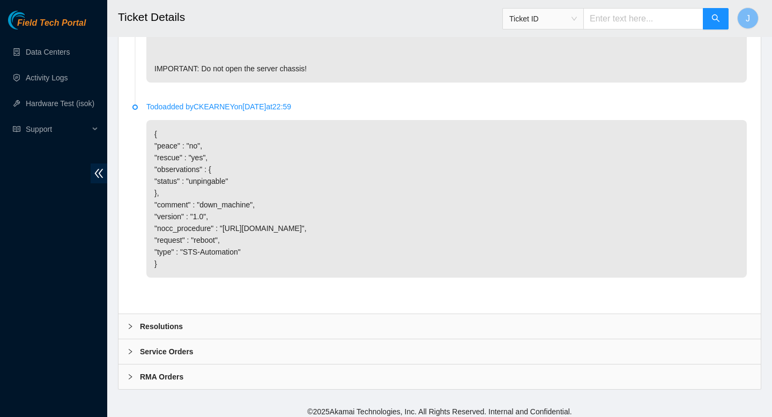
scroll to position [765, 0]
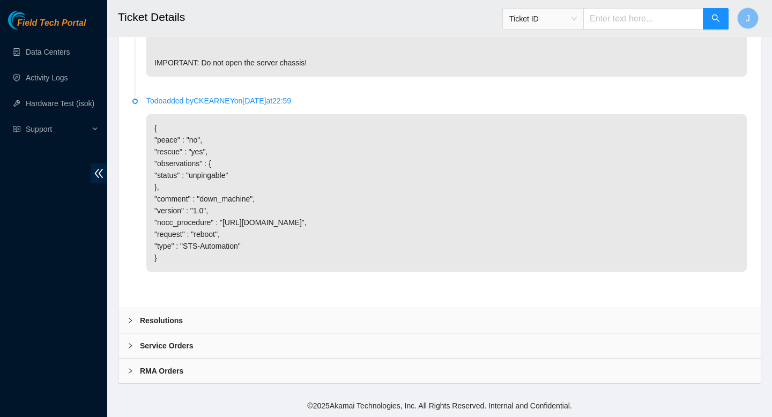
click at [411, 322] on div "Resolutions" at bounding box center [440, 320] width 643 height 25
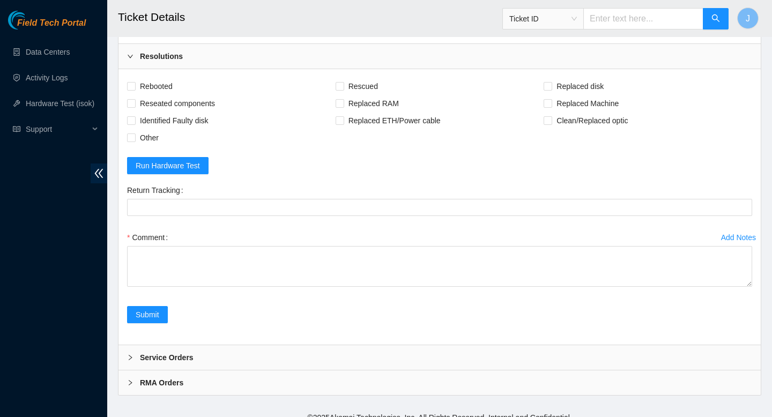
scroll to position [1041, 0]
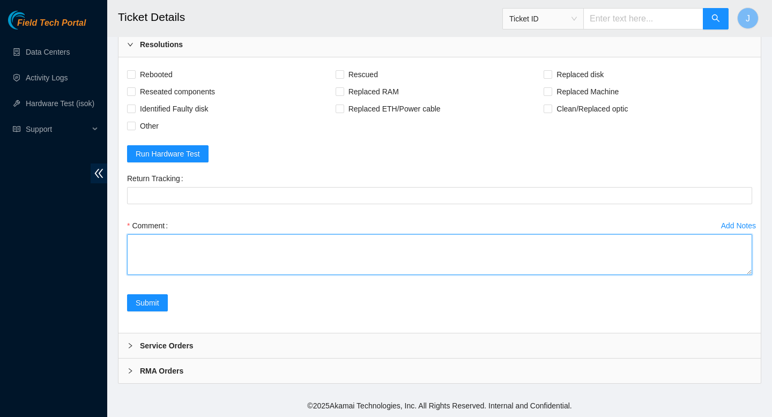
click at [316, 247] on textarea "Comment" at bounding box center [439, 254] width 625 height 41
click at [486, 271] on textarea "verified SN plugged in, on config screen rebooted attempted rescue fails for un…" at bounding box center [439, 254] width 625 height 41
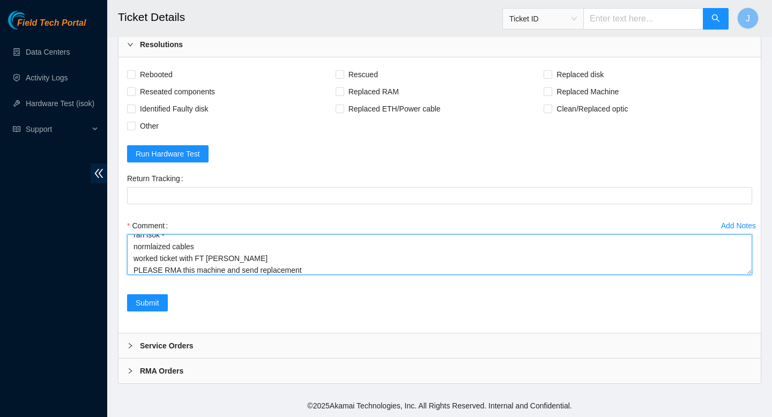
type textarea "verified SN plugged in, on config screen rebooted attempted rescue fails for un…"
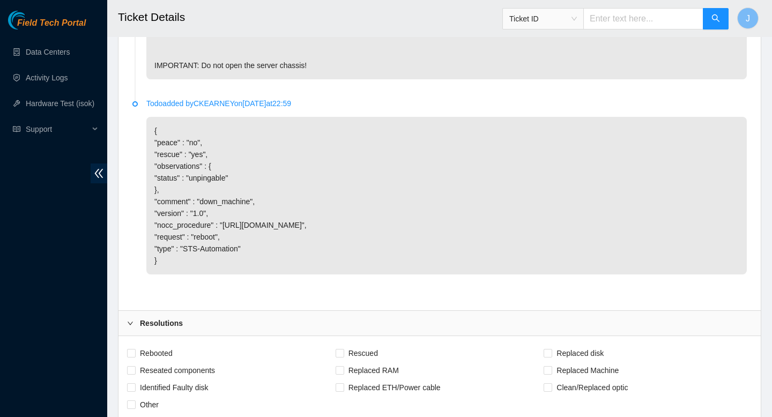
scroll to position [0, 0]
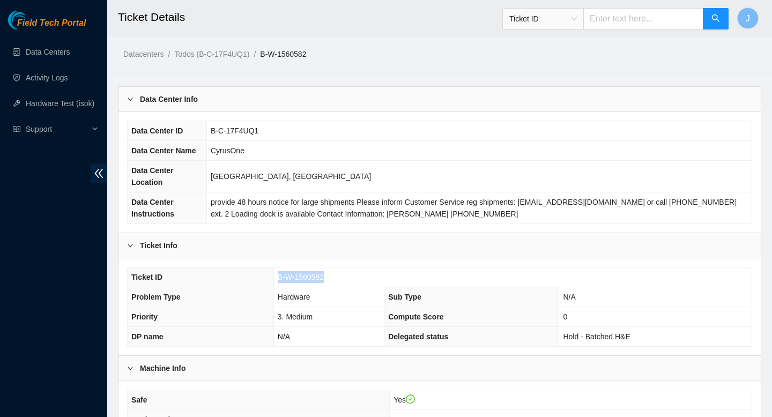
drag, startPoint x: 333, startPoint y: 276, endPoint x: 264, endPoint y: 275, distance: 68.7
click at [264, 275] on tr "Ticket ID B-W-1560582" at bounding box center [440, 278] width 624 height 20
copy tr "B-W-1560582"
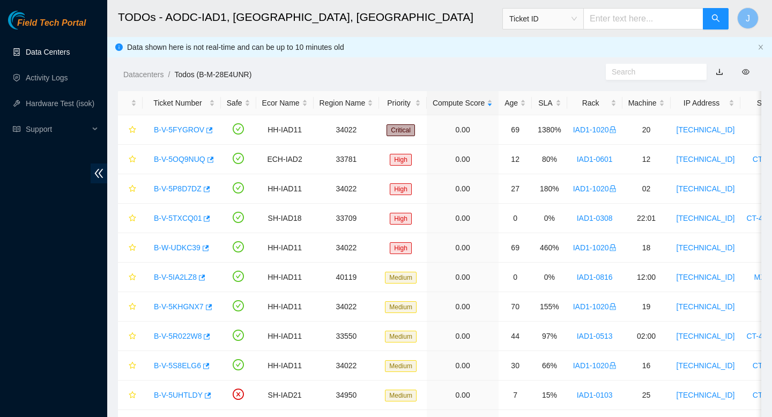
click at [43, 53] on link "Data Centers" at bounding box center [48, 52] width 44 height 9
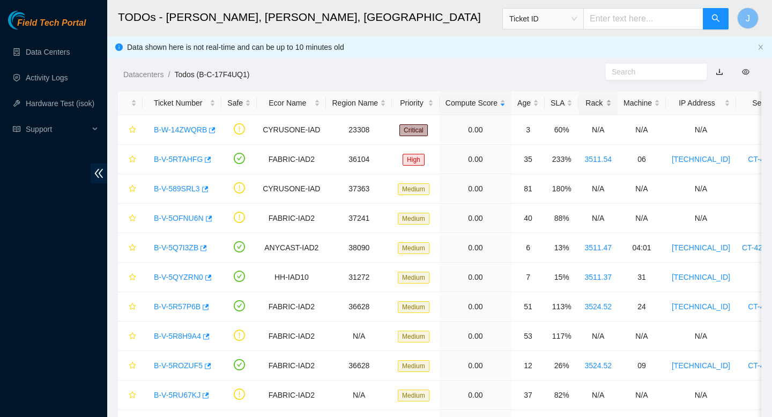
click at [610, 104] on div "Rack" at bounding box center [598, 103] width 27 height 12
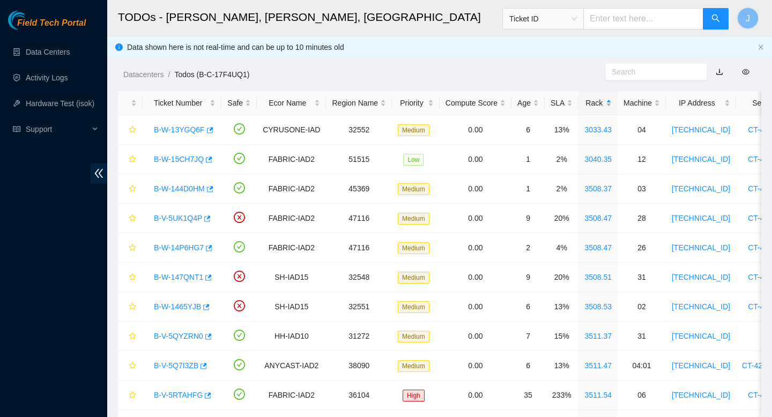
click at [610, 104] on div "Rack" at bounding box center [598, 103] width 27 height 12
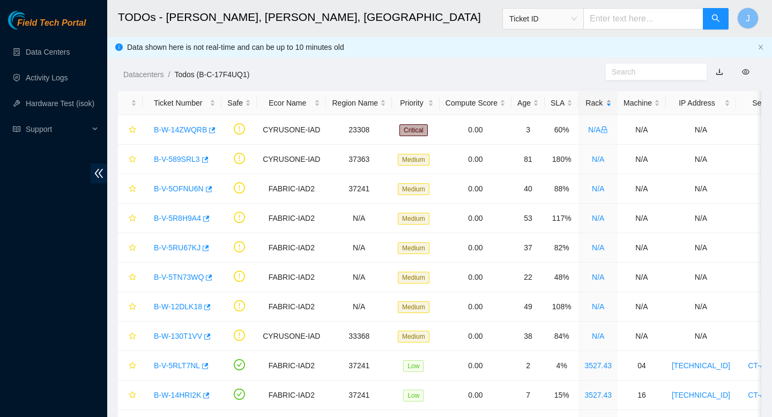
click at [610, 104] on div "Rack" at bounding box center [598, 103] width 27 height 12
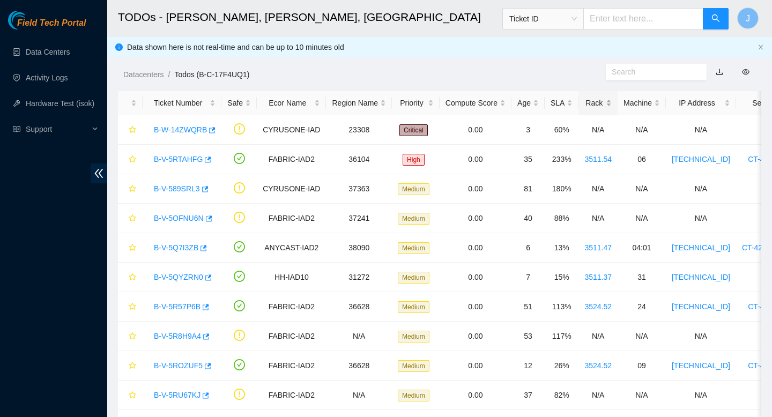
click at [610, 104] on div "Rack" at bounding box center [598, 103] width 27 height 12
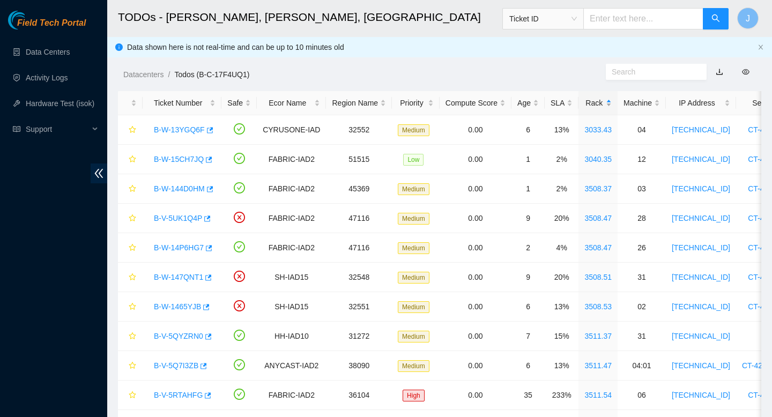
click at [612, 101] on div "Rack" at bounding box center [598, 103] width 27 height 12
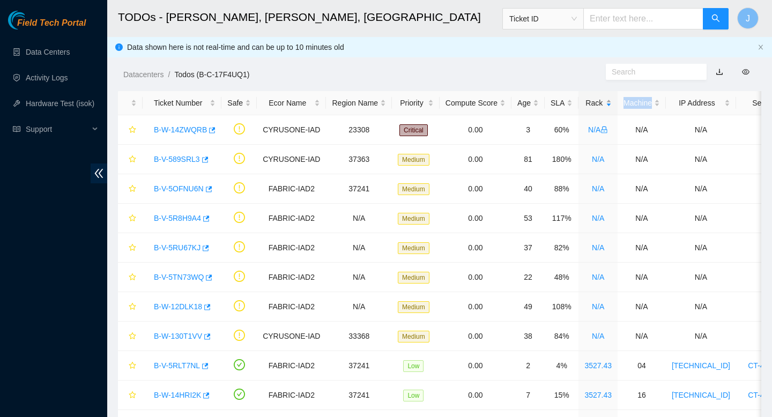
click at [612, 101] on div "Rack" at bounding box center [598, 103] width 27 height 12
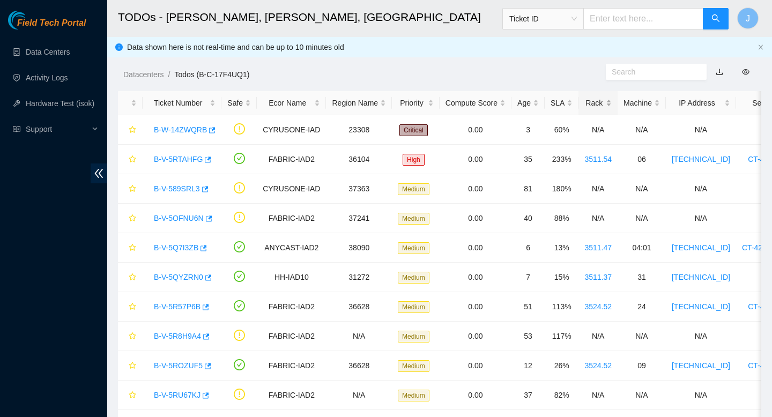
click at [612, 102] on div "Rack" at bounding box center [598, 103] width 27 height 12
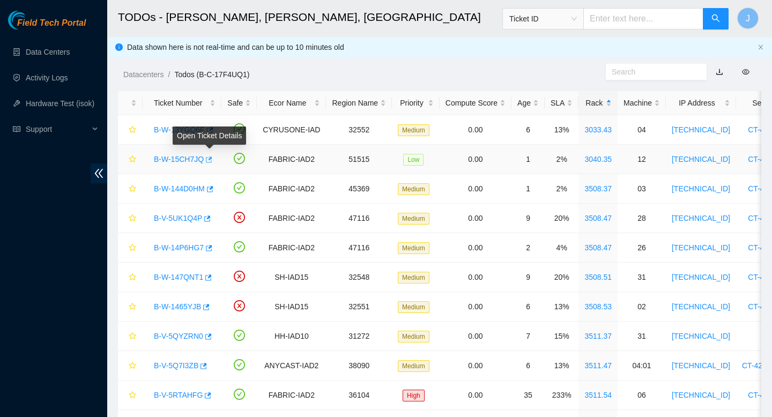
click at [209, 160] on icon "button" at bounding box center [208, 160] width 8 height 8
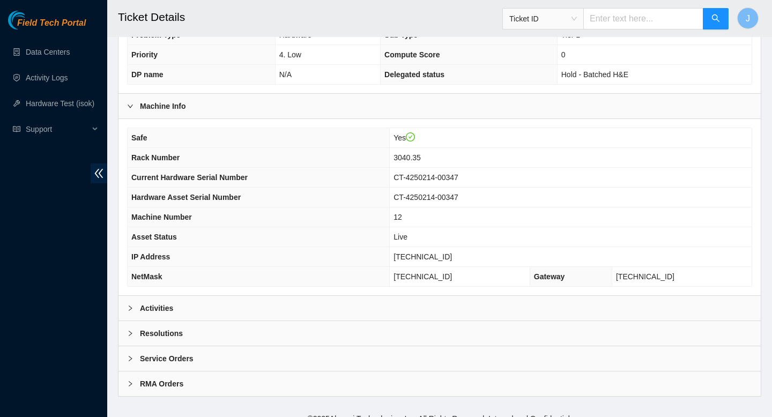
scroll to position [275, 0]
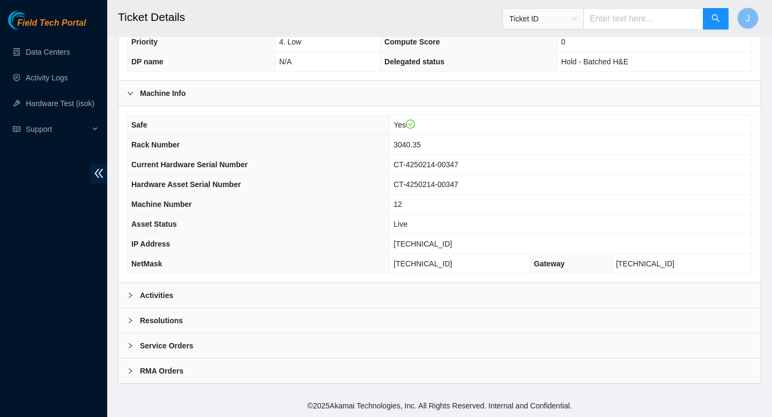
click at [453, 299] on div "Activities" at bounding box center [440, 295] width 643 height 25
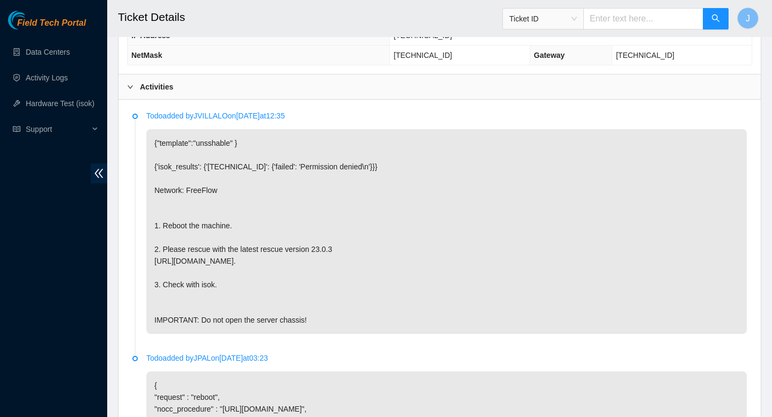
scroll to position [486, 0]
